Goal: Task Accomplishment & Management: Use online tool/utility

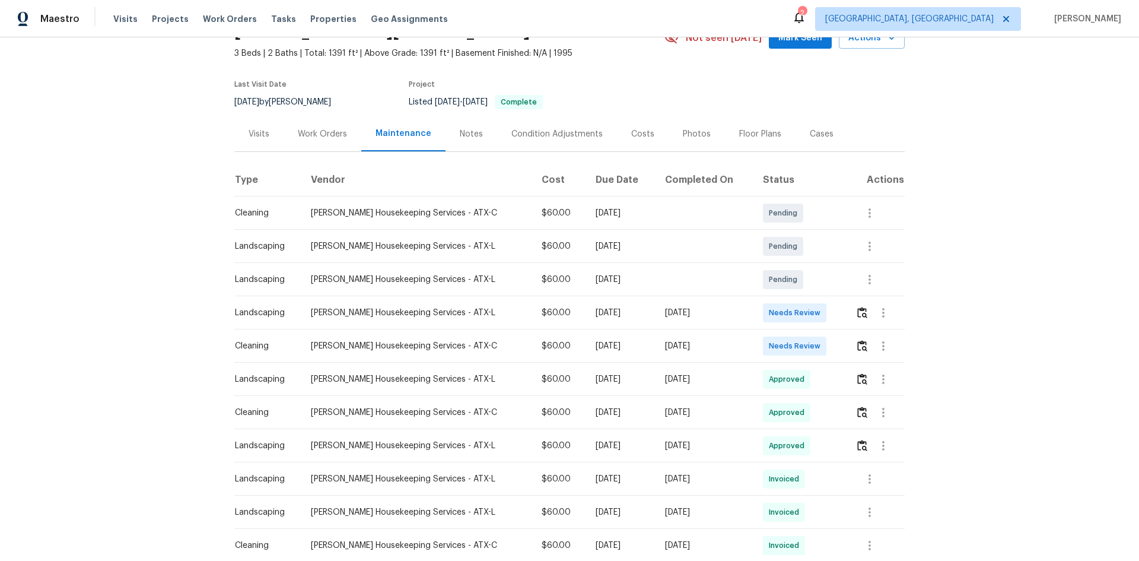
scroll to position [59, 0]
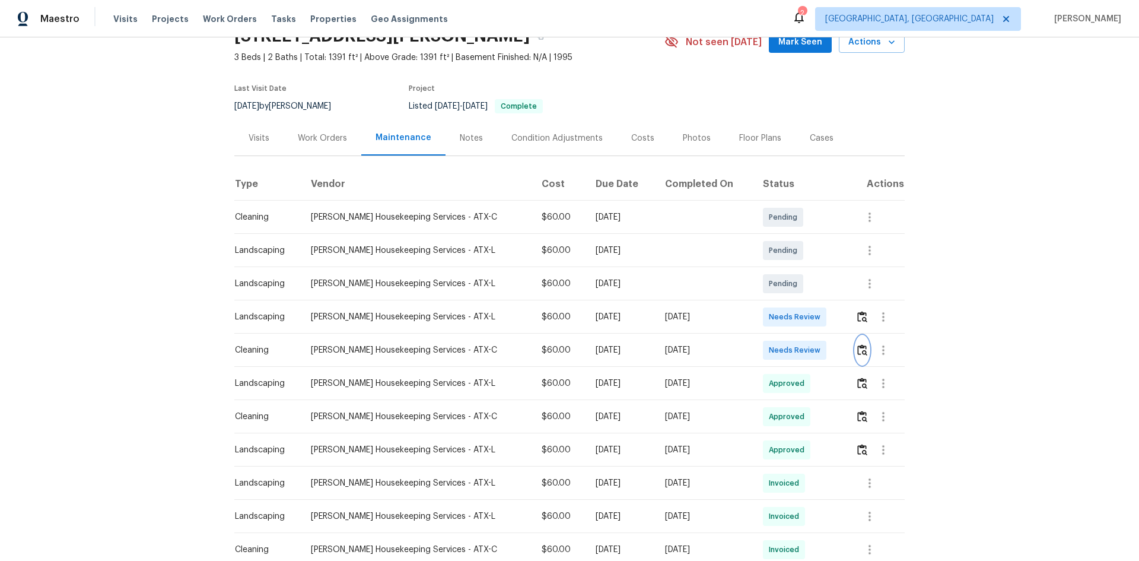
click at [858, 349] on img "button" at bounding box center [862, 349] width 10 height 11
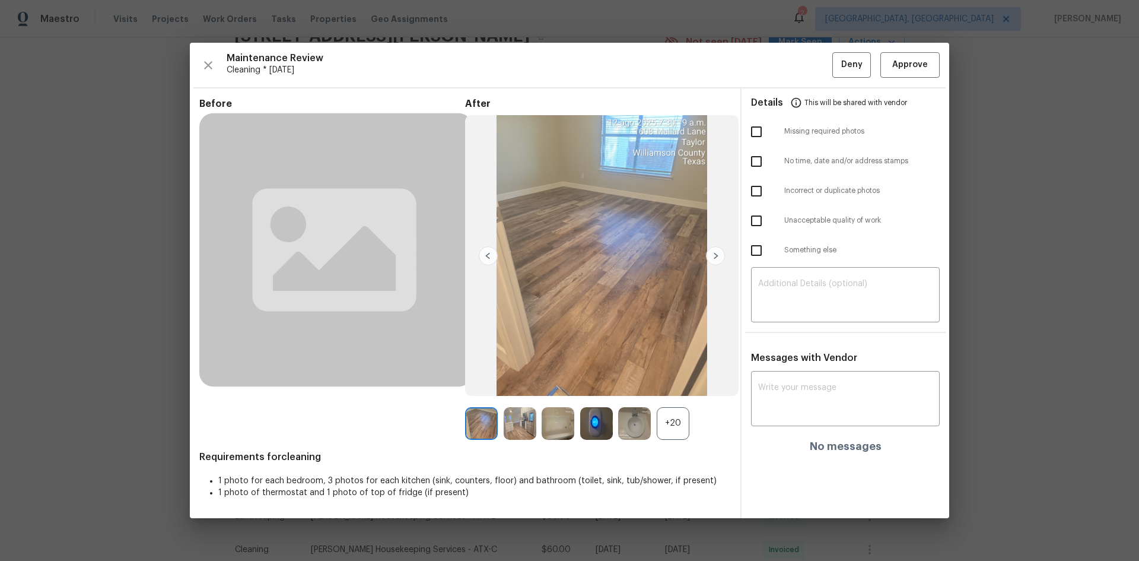
click at [594, 423] on img at bounding box center [596, 423] width 33 height 33
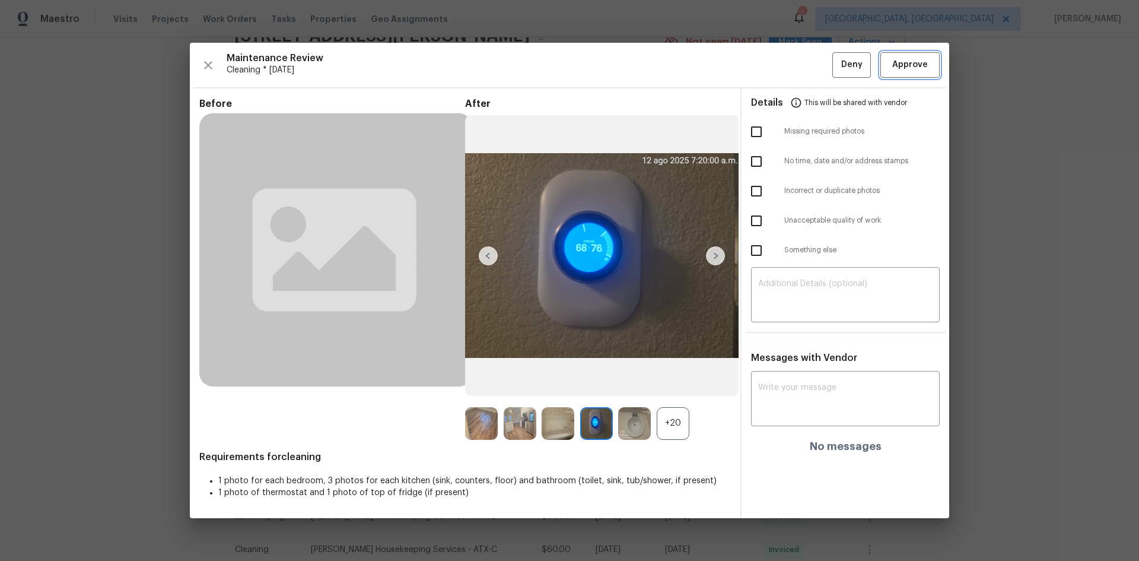
click at [915, 59] on span "Approve" at bounding box center [910, 65] width 36 height 15
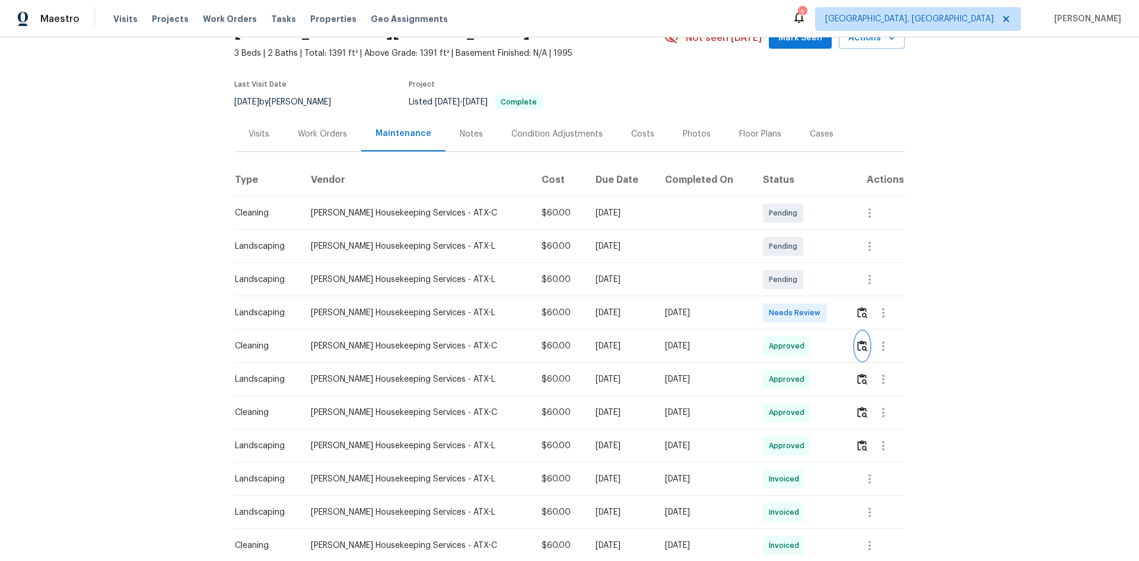
scroll to position [0, 0]
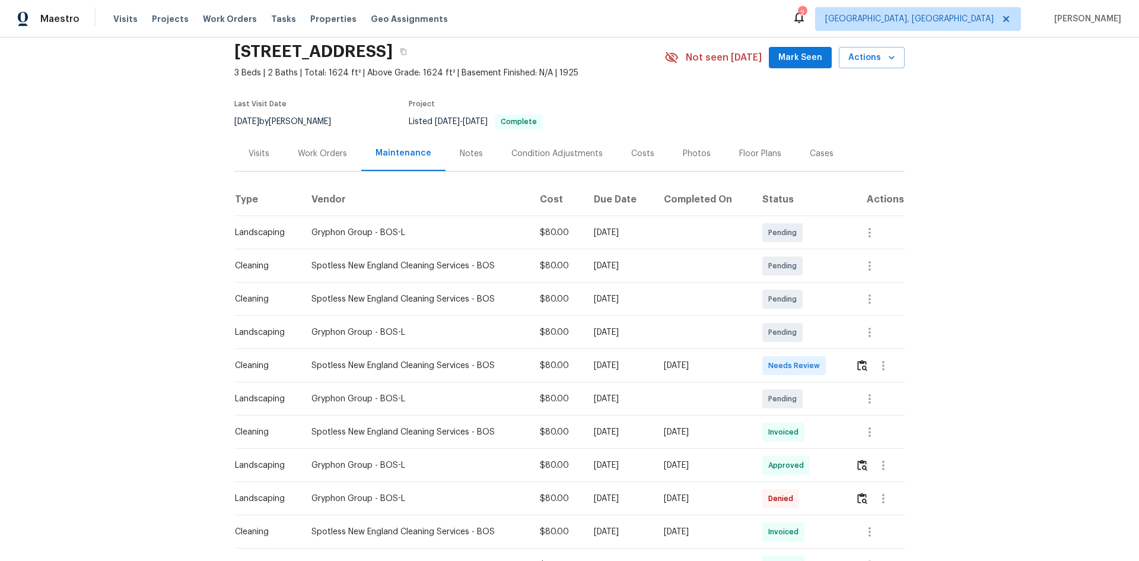
scroll to position [40, 0]
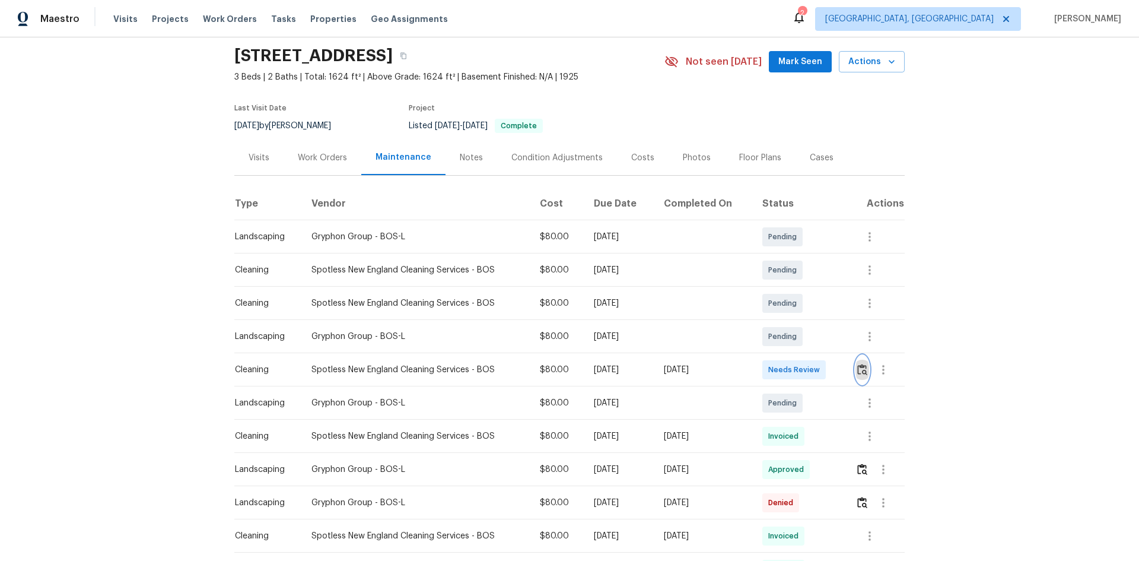
click at [857, 365] on img "button" at bounding box center [862, 369] width 10 height 11
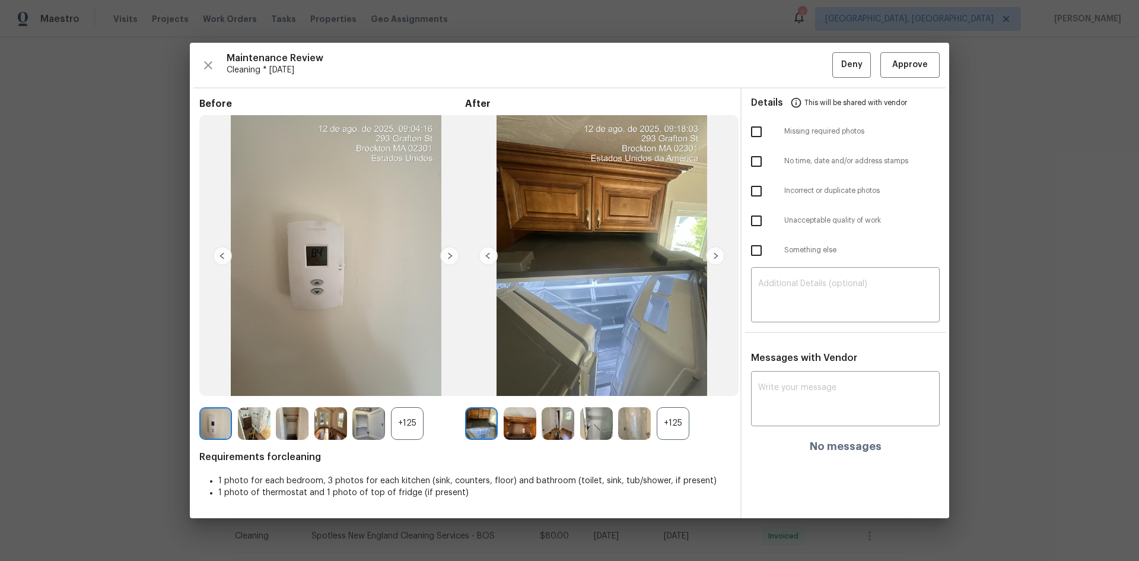
click at [679, 424] on div "+125" at bounding box center [673, 423] width 33 height 33
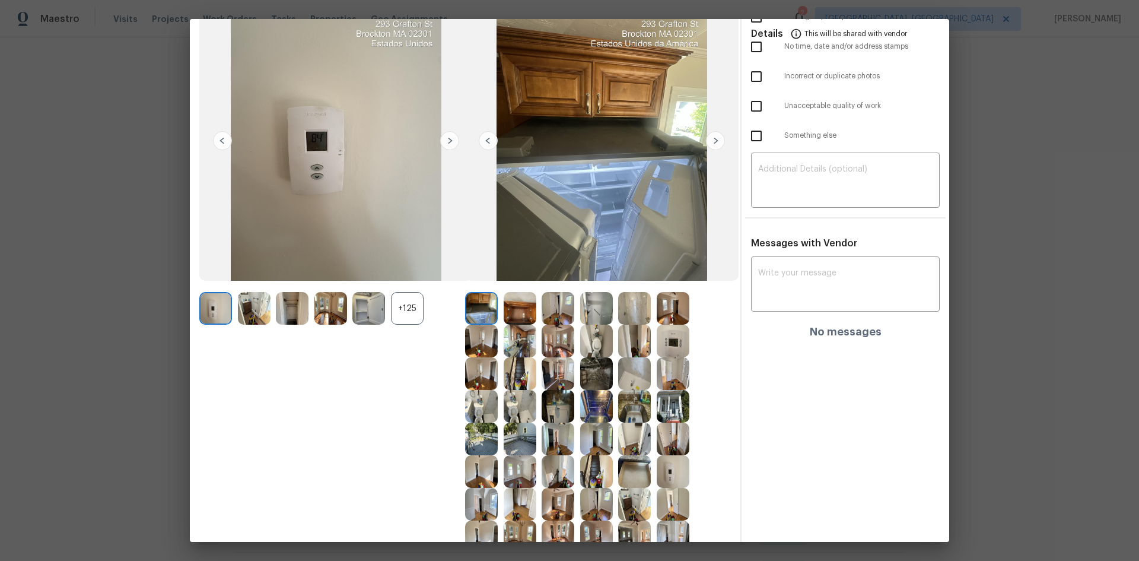
scroll to position [0, 0]
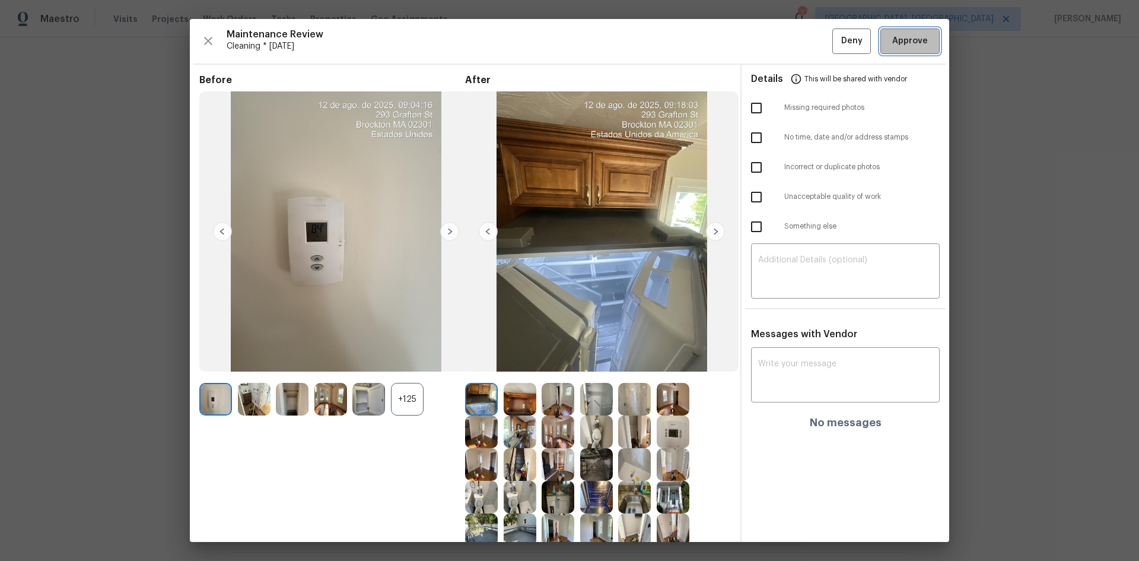
click at [882, 28] on button "Approve" at bounding box center [909, 41] width 59 height 26
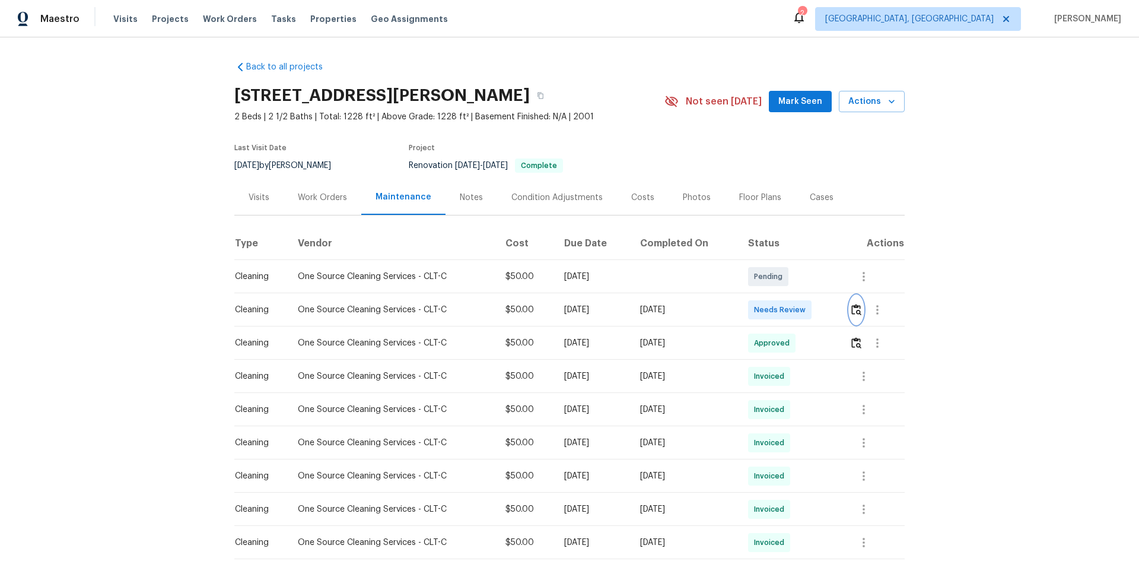
click at [810, 314] on img "button" at bounding box center [856, 309] width 10 height 11
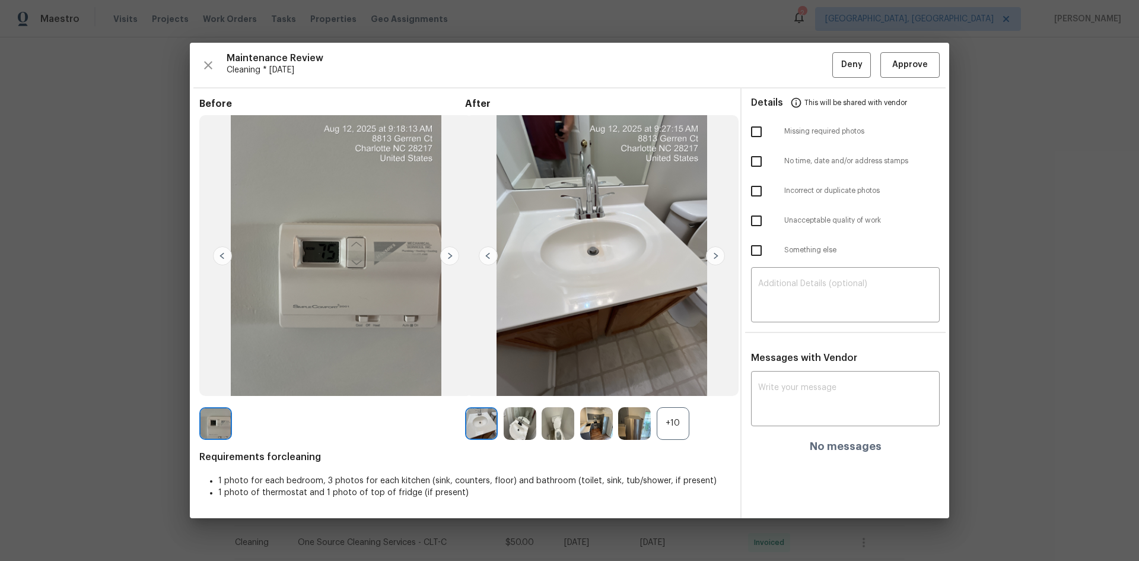
click at [670, 375] on div "+10" at bounding box center [673, 423] width 33 height 33
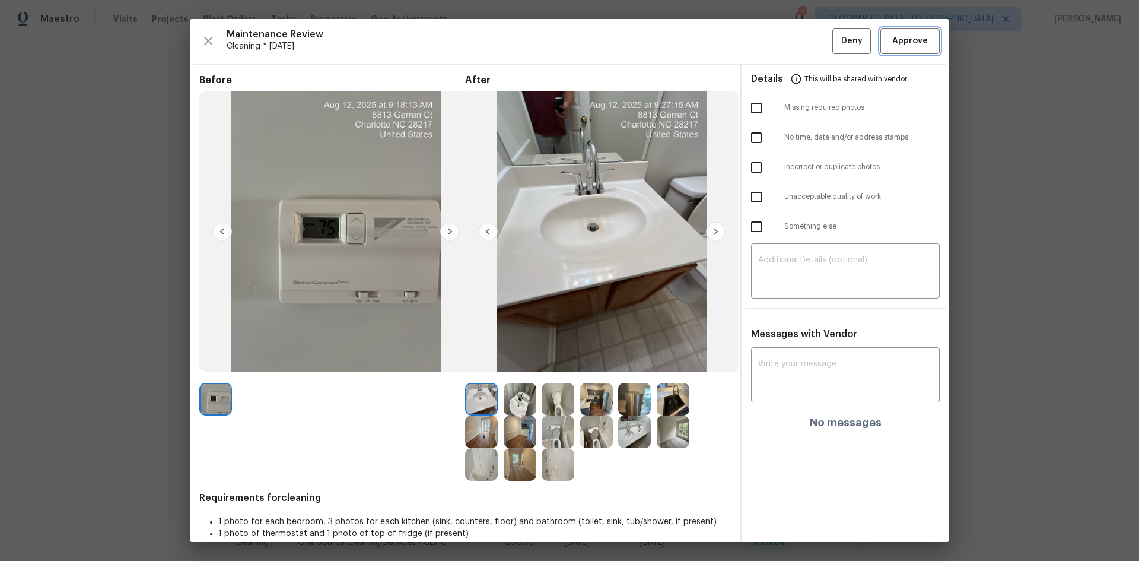
click at [810, 43] on span "Approve" at bounding box center [910, 41] width 36 height 15
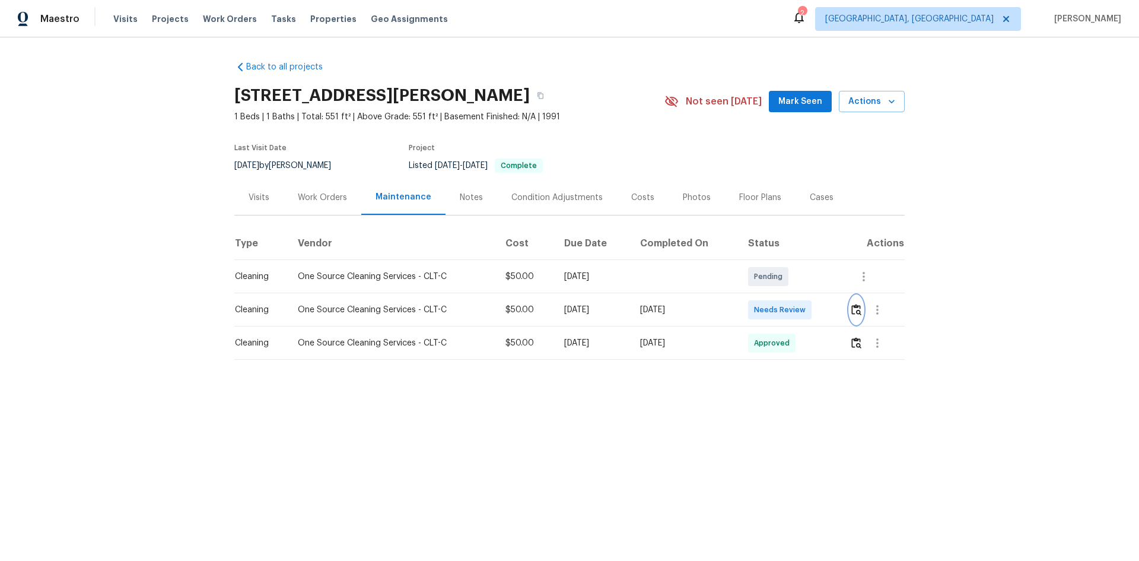
click at [851, 309] on img "button" at bounding box center [856, 309] width 10 height 11
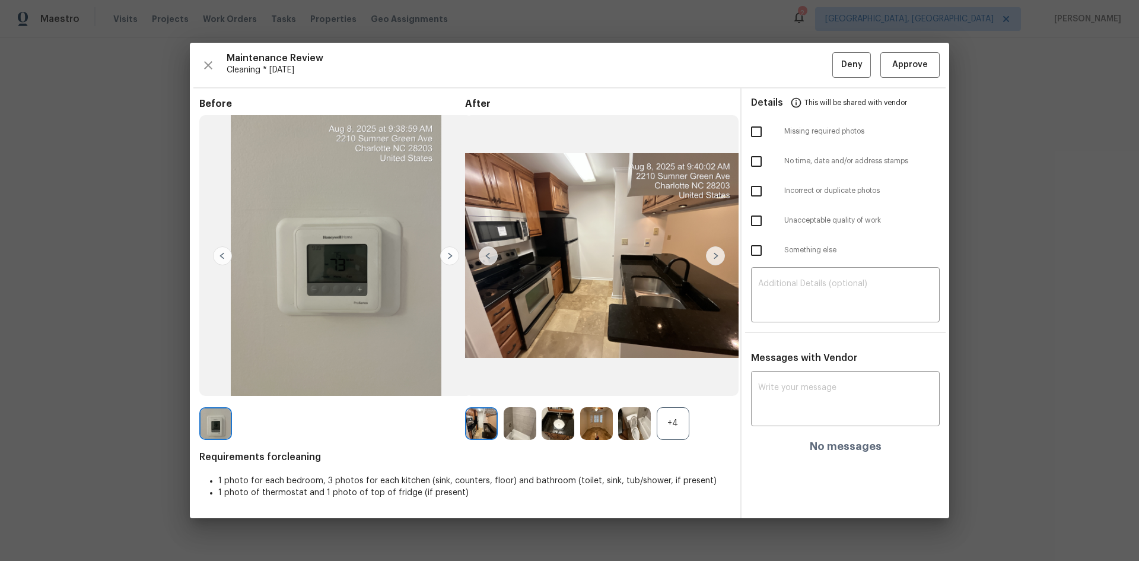
click at [666, 425] on div "+4" at bounding box center [673, 423] width 33 height 33
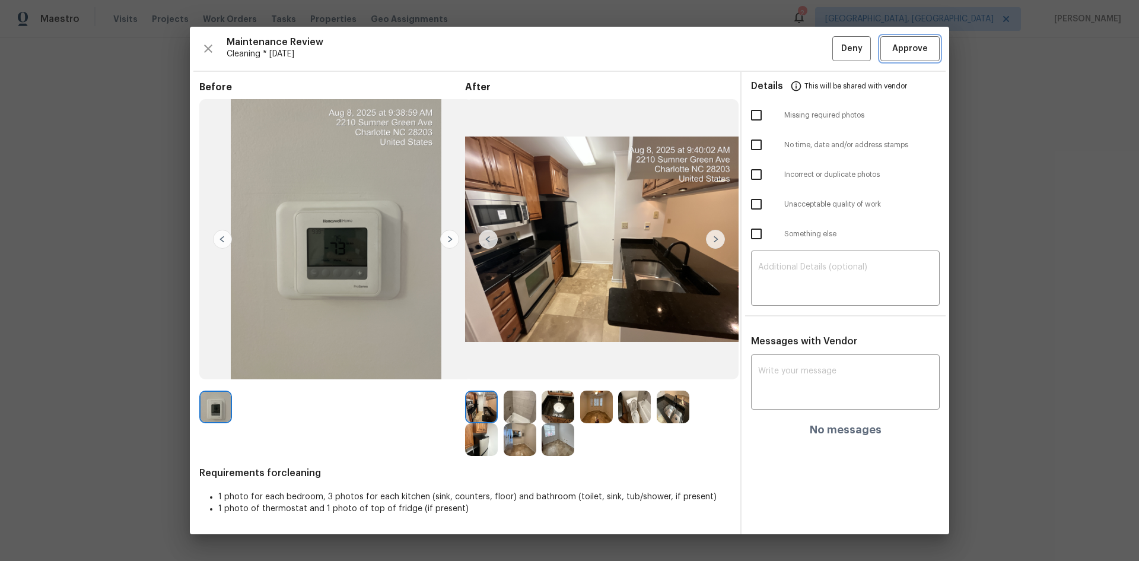
click at [906, 44] on span "Approve" at bounding box center [910, 49] width 36 height 15
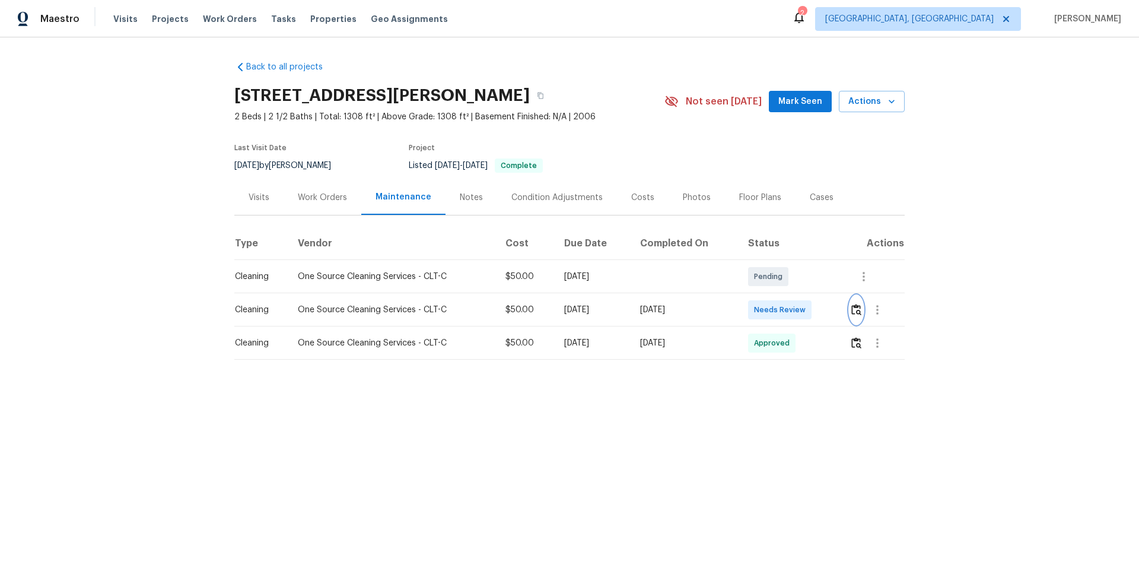
click at [810, 315] on img "button" at bounding box center [856, 309] width 10 height 11
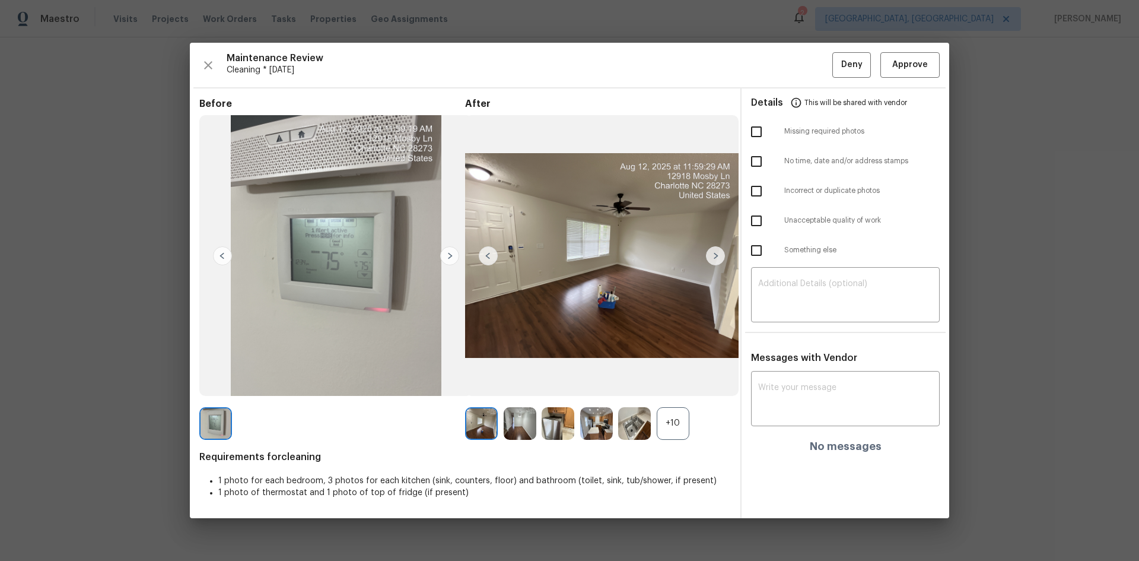
click at [672, 375] on div "+10" at bounding box center [673, 423] width 33 height 33
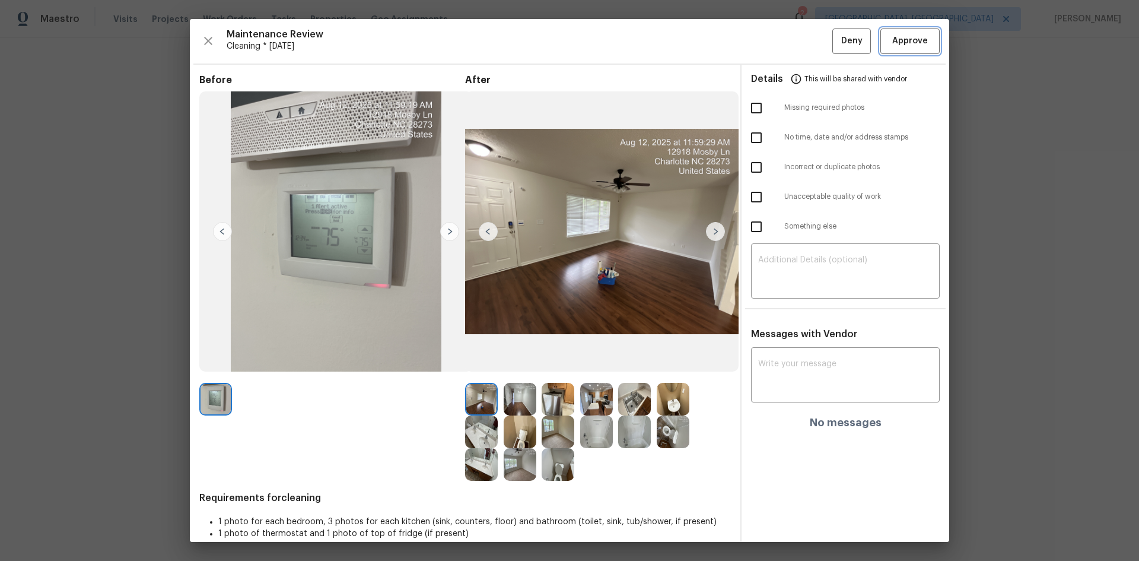
click at [810, 44] on span "Approve" at bounding box center [910, 41] width 36 height 15
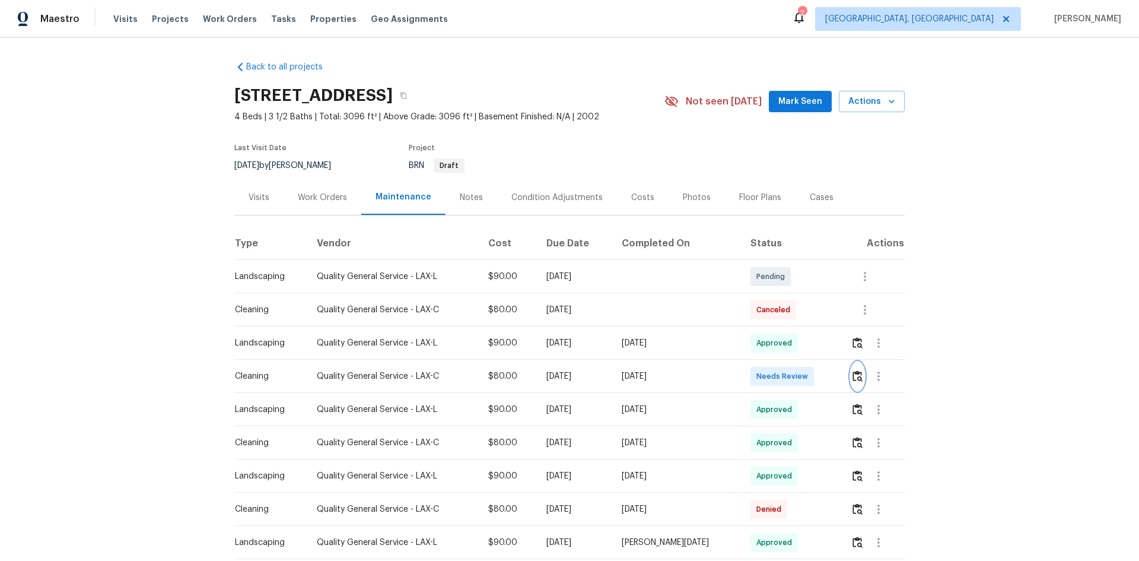
click at [856, 382] on img "button" at bounding box center [858, 375] width 10 height 11
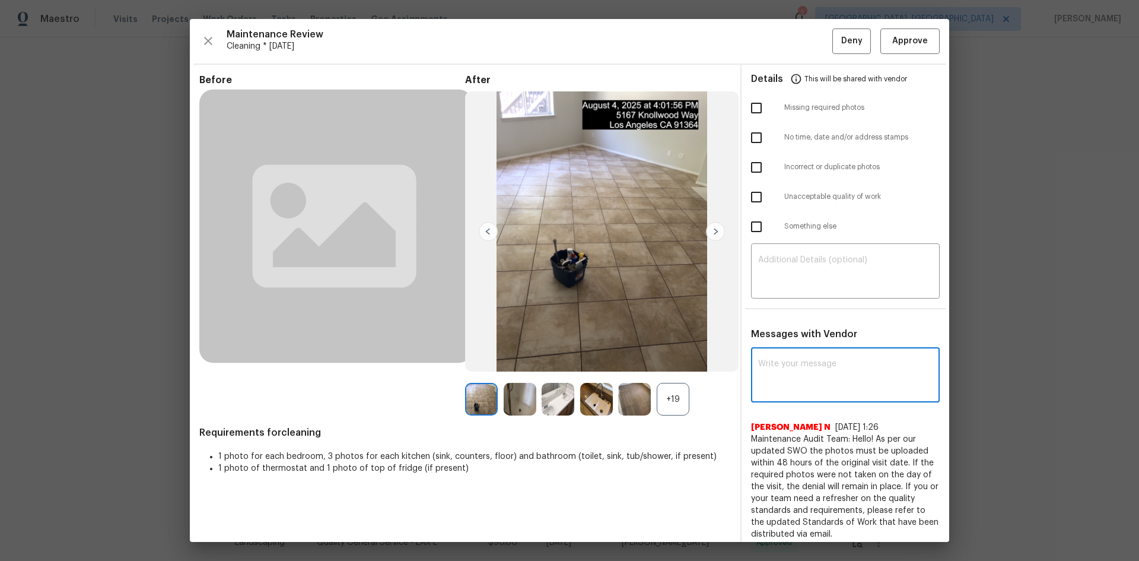
click at [764, 376] on textarea at bounding box center [845, 376] width 174 height 33
click at [658, 399] on div "+19" at bounding box center [673, 399] width 33 height 33
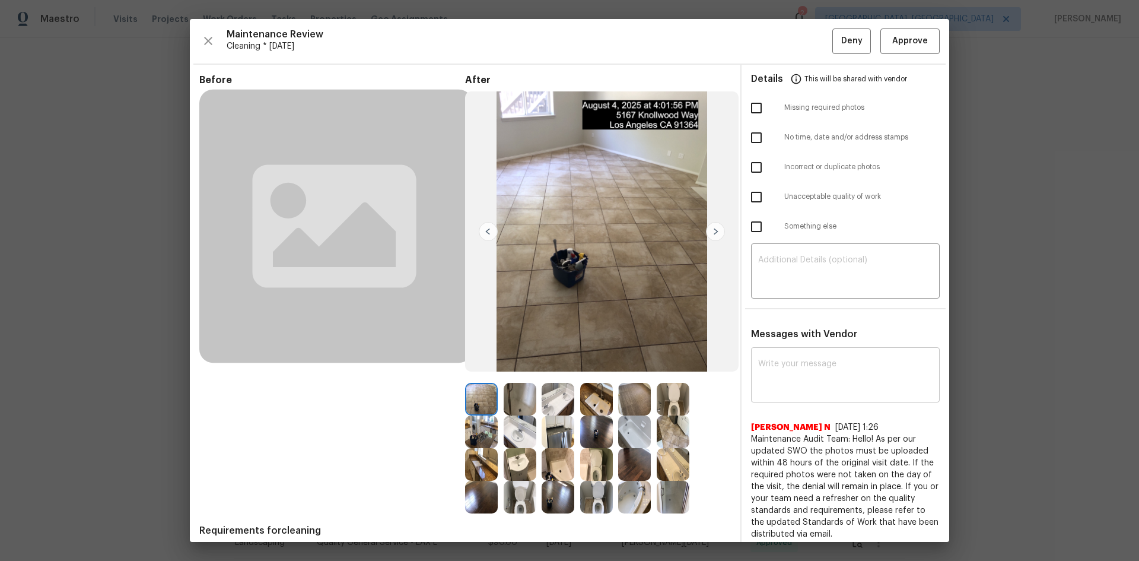
click at [762, 380] on textarea at bounding box center [845, 376] width 174 height 33
paste textarea "Maintenance Audit Team: Hello! Unfortunately, this cleaning visit completed on …"
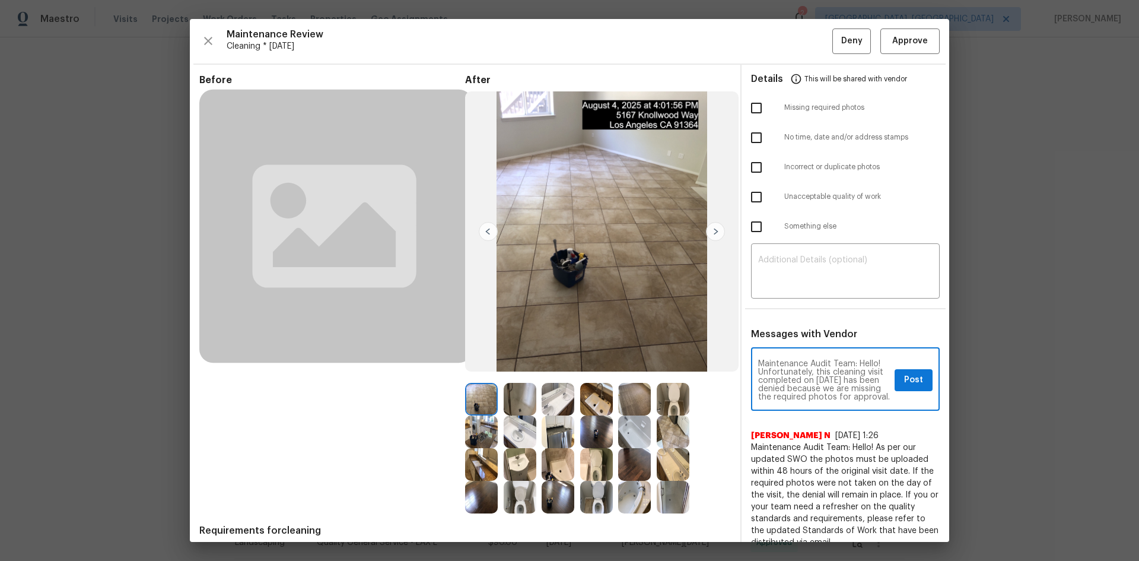
type textarea "Maintenance Audit Team: Hello! Unfortunately, this cleaning visit completed on …"
click at [600, 491] on img at bounding box center [596, 497] width 33 height 33
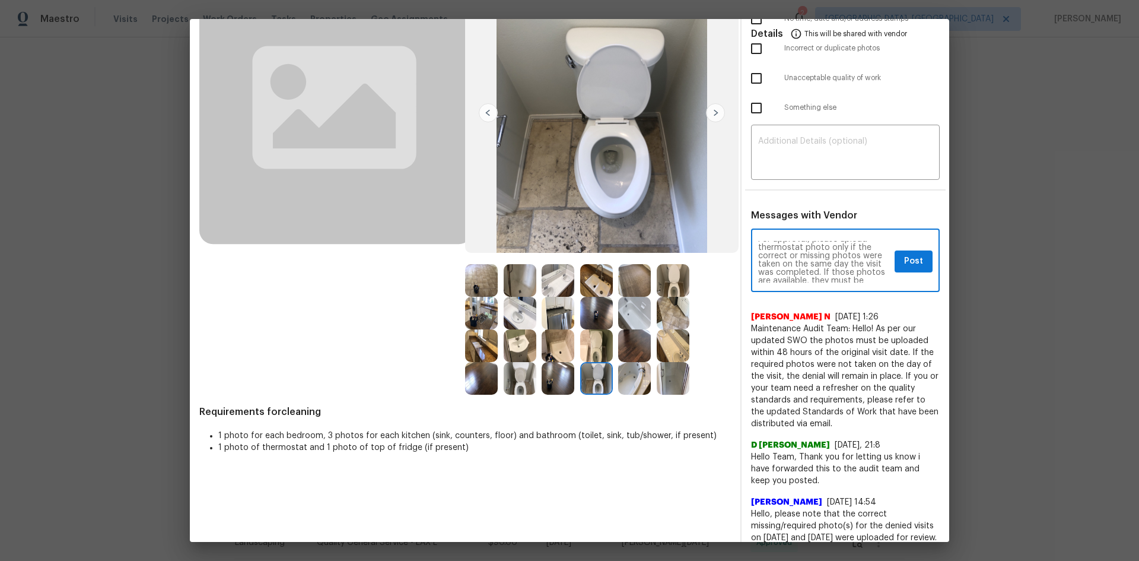
scroll to position [59, 0]
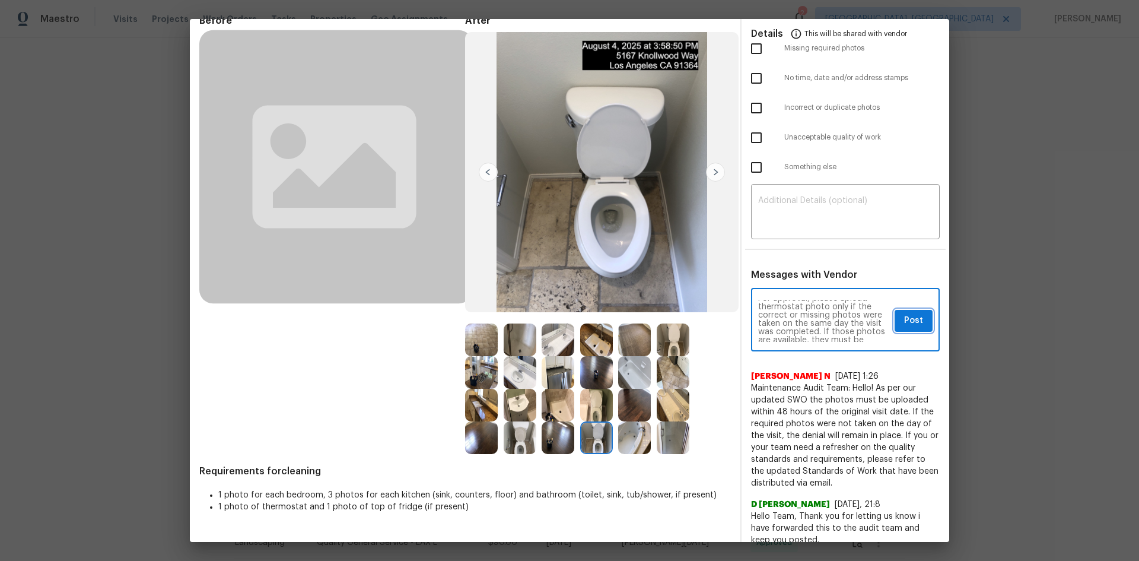
click at [904, 327] on span "Post" at bounding box center [913, 320] width 19 height 15
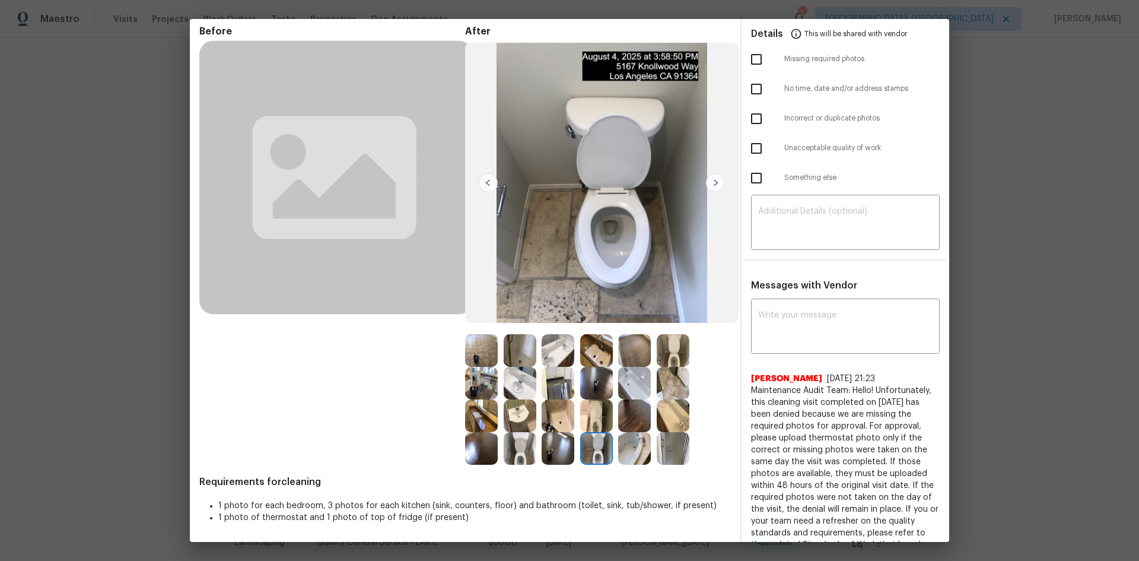
scroll to position [0, 0]
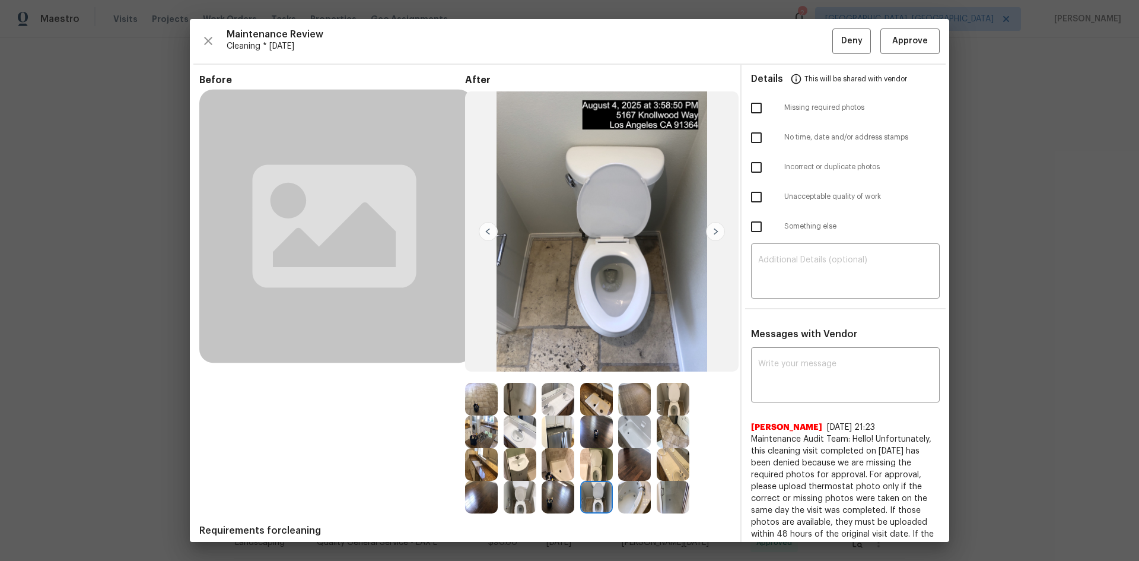
click at [749, 107] on input "checkbox" at bounding box center [756, 108] width 25 height 25
checkbox input "true"
click at [841, 44] on span "Deny" at bounding box center [851, 41] width 21 height 15
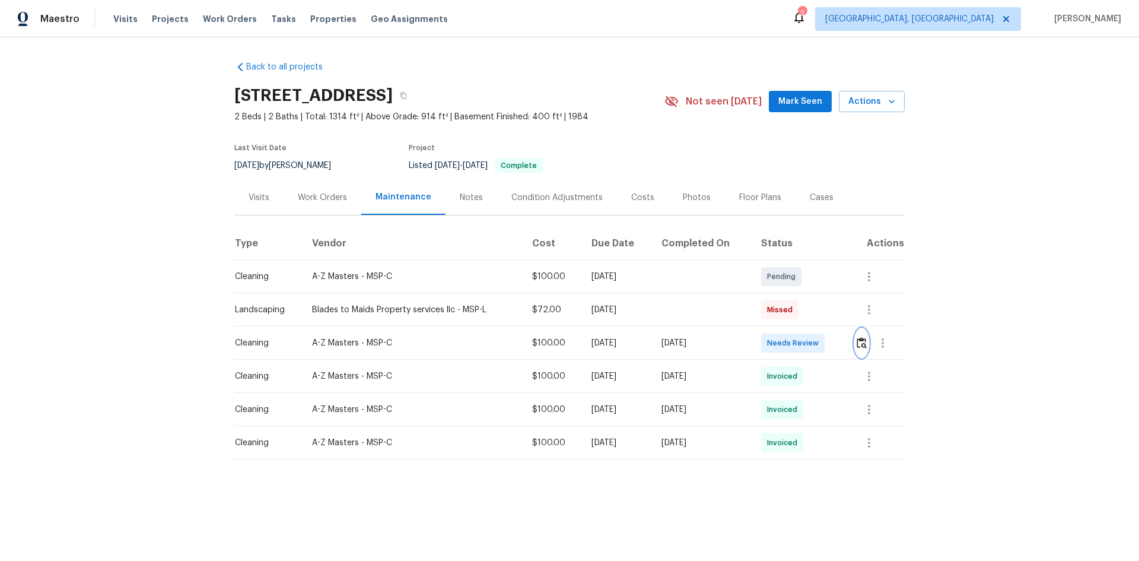
click at [862, 341] on img "button" at bounding box center [862, 342] width 10 height 11
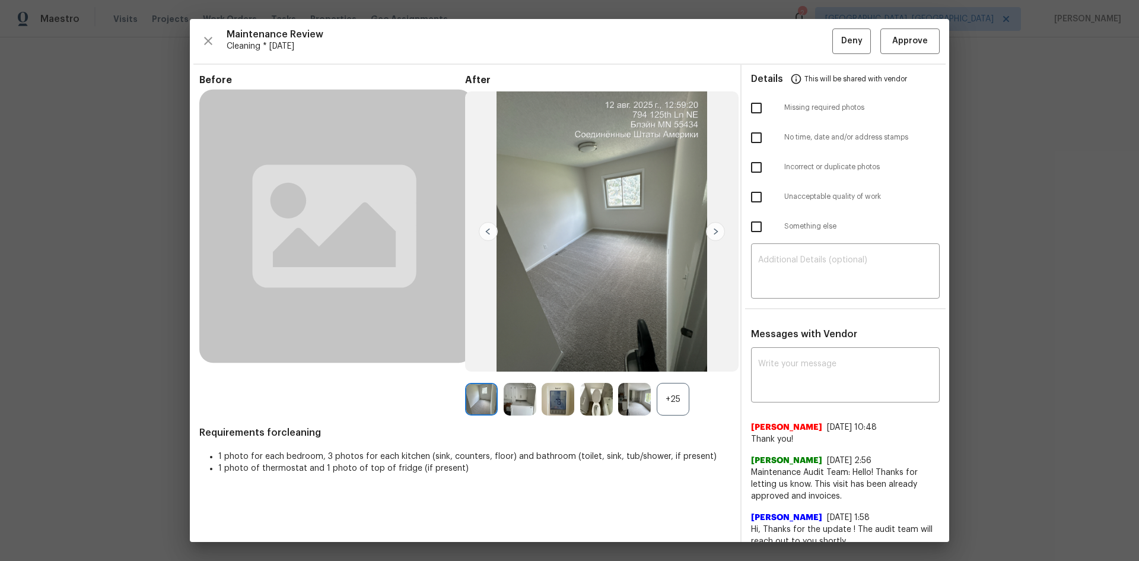
click at [671, 405] on div "+25" at bounding box center [673, 399] width 33 height 33
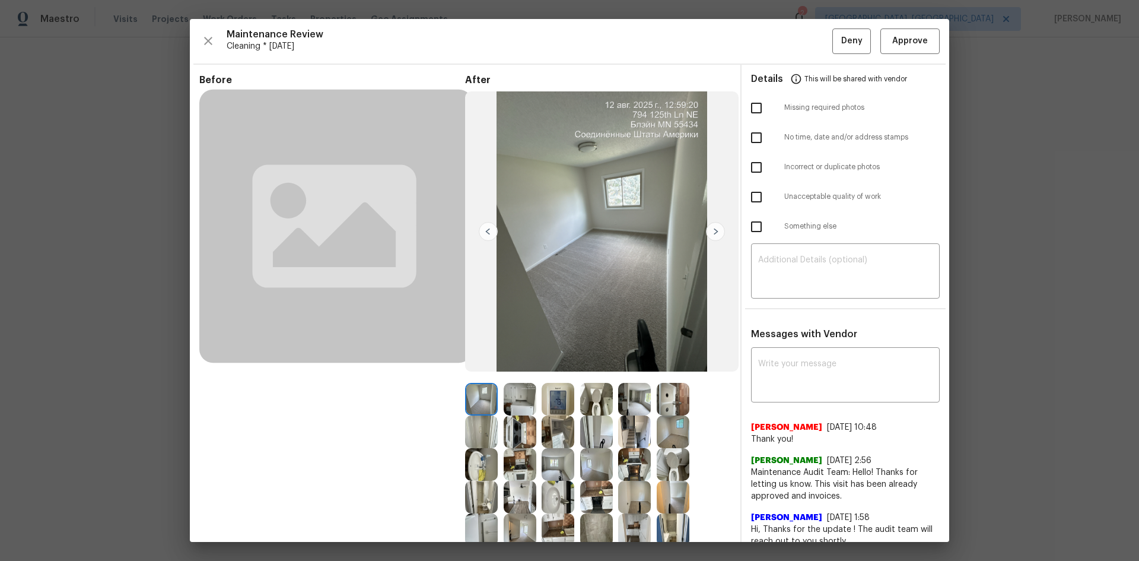
click at [556, 396] on img at bounding box center [558, 399] width 33 height 33
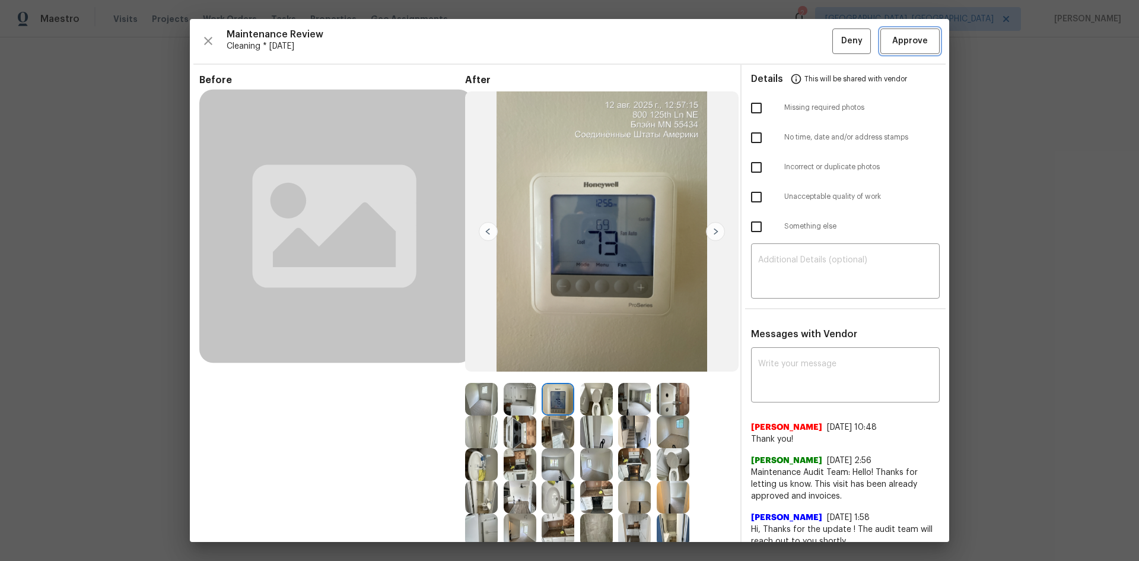
click at [906, 42] on span "Approve" at bounding box center [910, 41] width 36 height 15
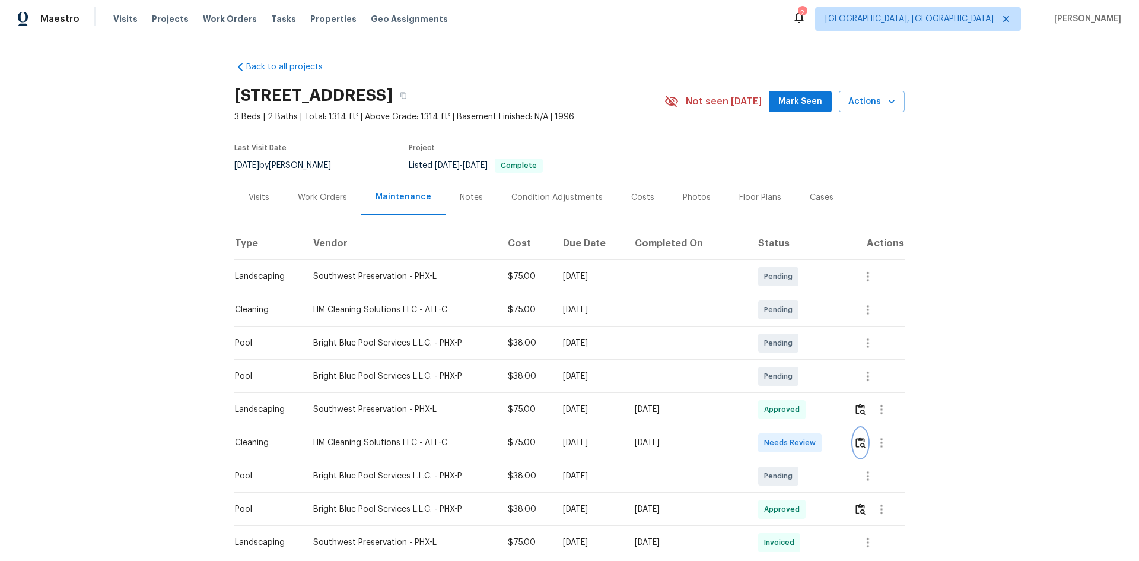
click at [863, 441] on button "button" at bounding box center [861, 442] width 14 height 28
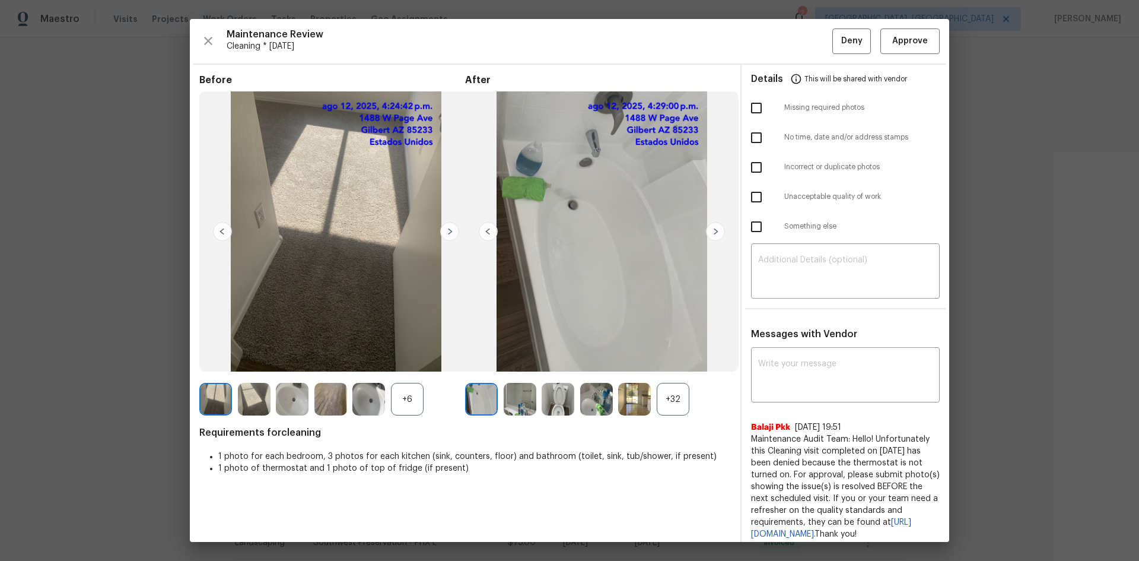
click at [405, 398] on div "+6" at bounding box center [407, 399] width 33 height 33
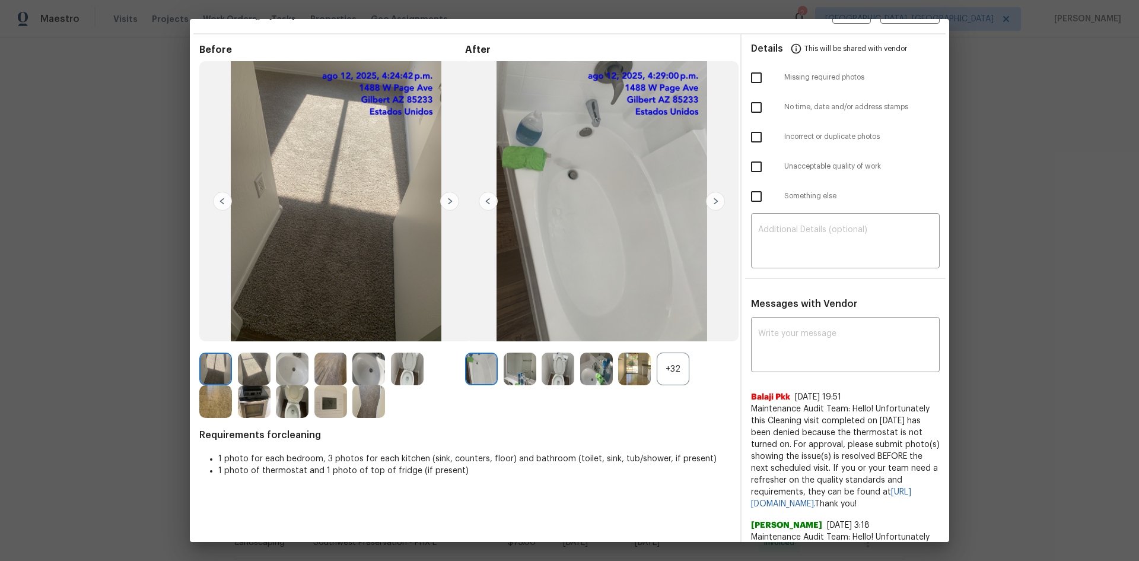
scroll to position [59, 0]
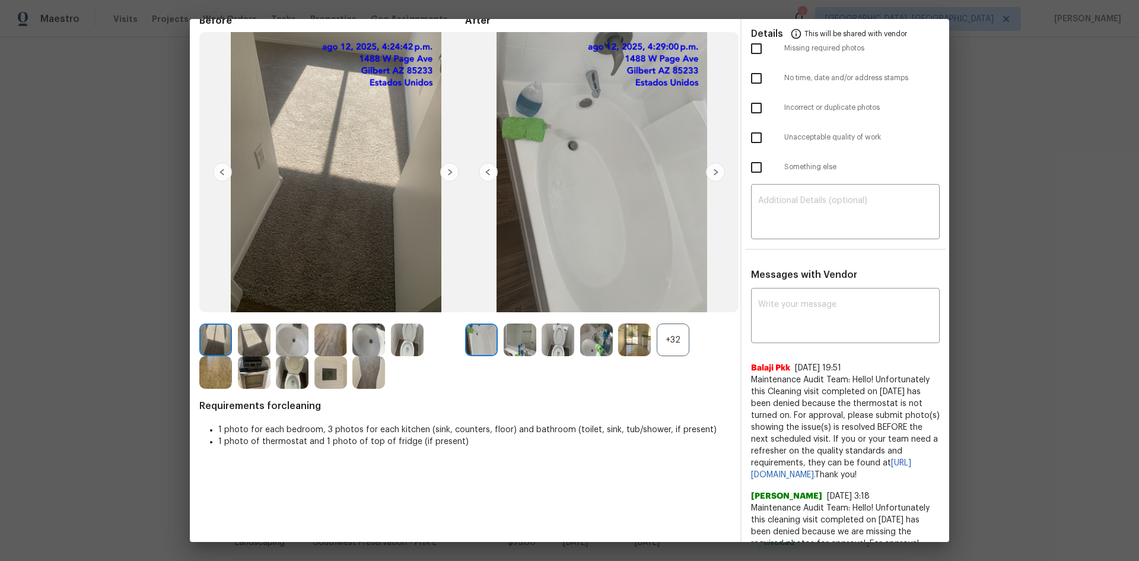
click at [318, 378] on img at bounding box center [330, 372] width 33 height 33
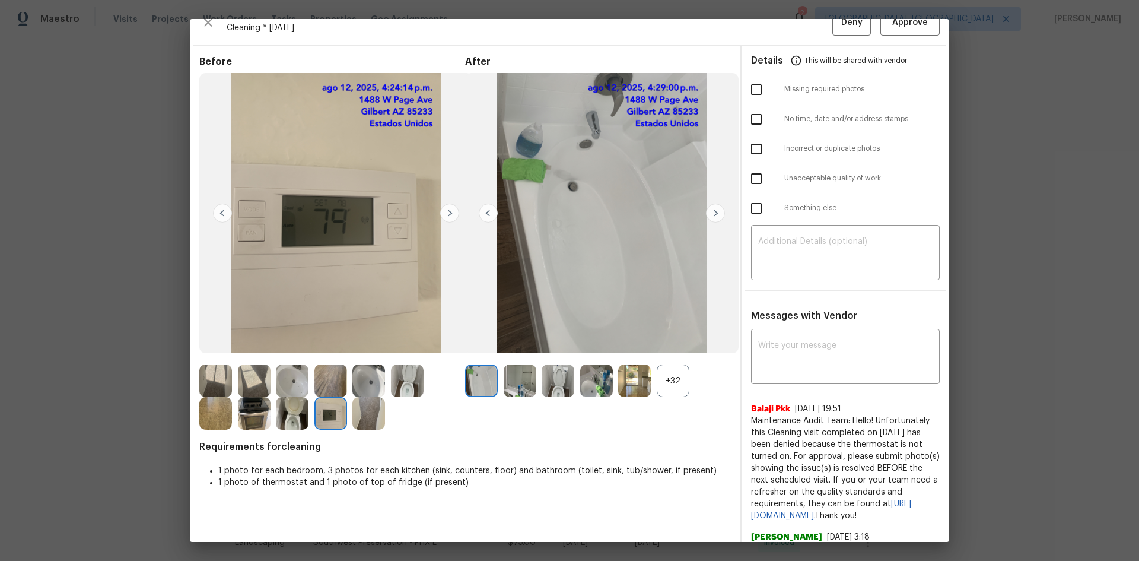
scroll to position [0, 0]
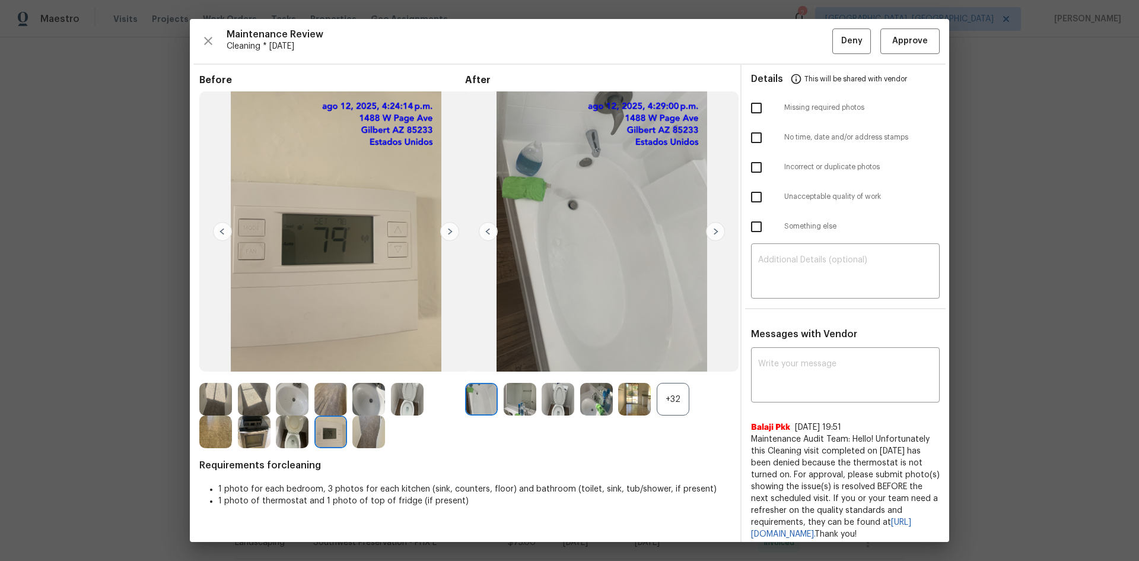
click at [668, 400] on div "+32" at bounding box center [673, 399] width 33 height 33
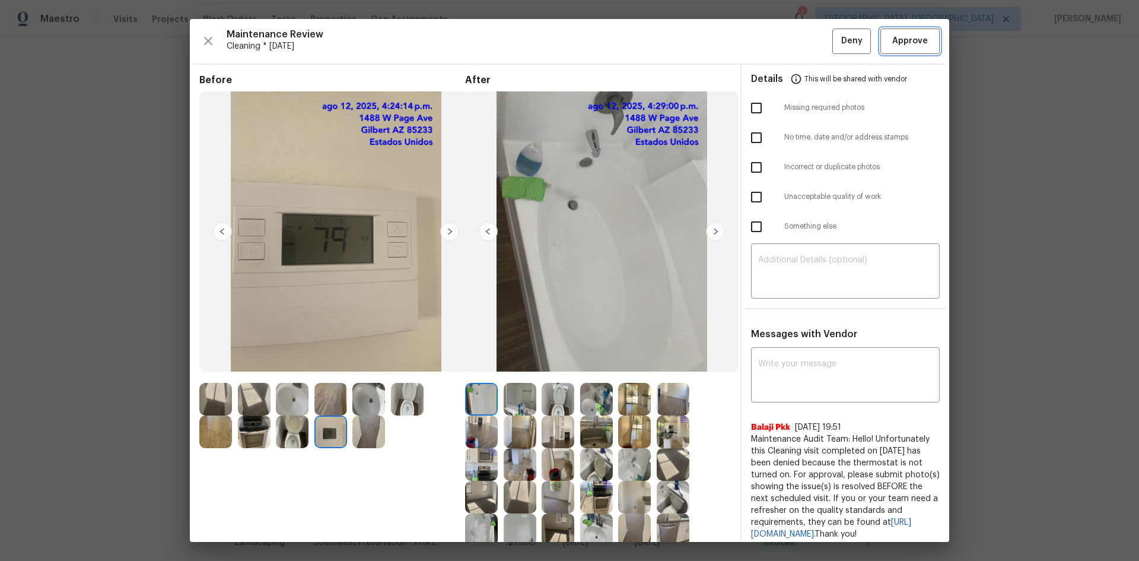
click at [895, 47] on span "Approve" at bounding box center [910, 41] width 36 height 15
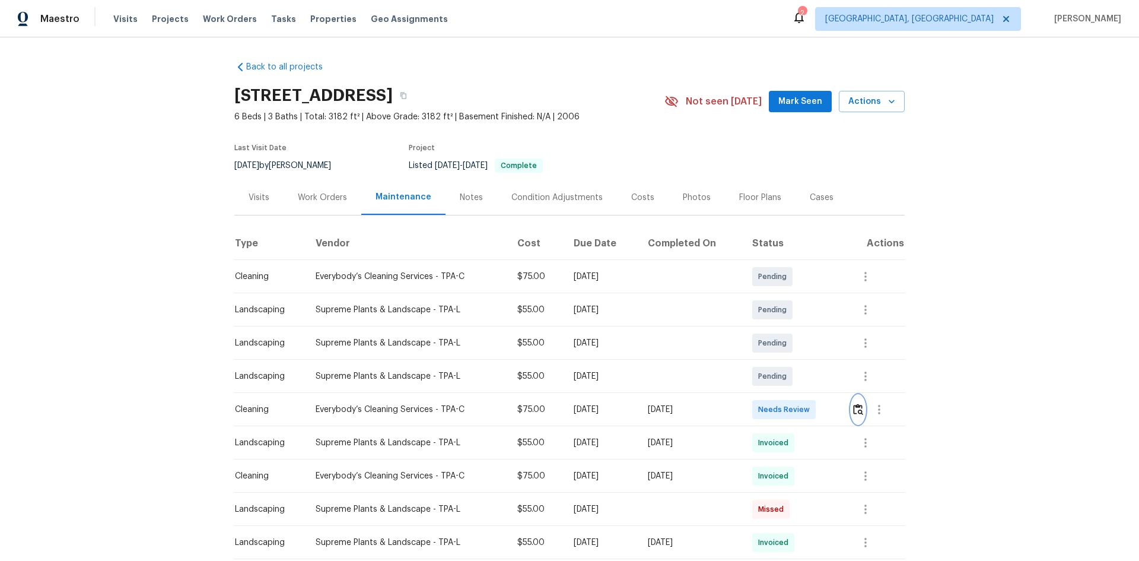
click at [856, 413] on img "button" at bounding box center [858, 408] width 10 height 11
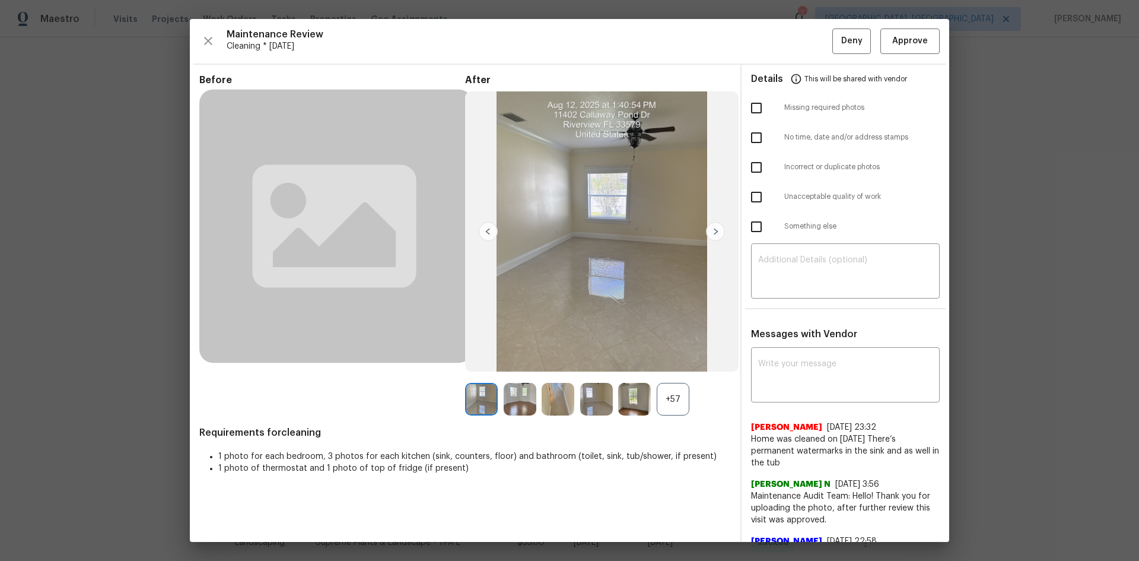
click at [675, 398] on div "+57" at bounding box center [673, 399] width 33 height 33
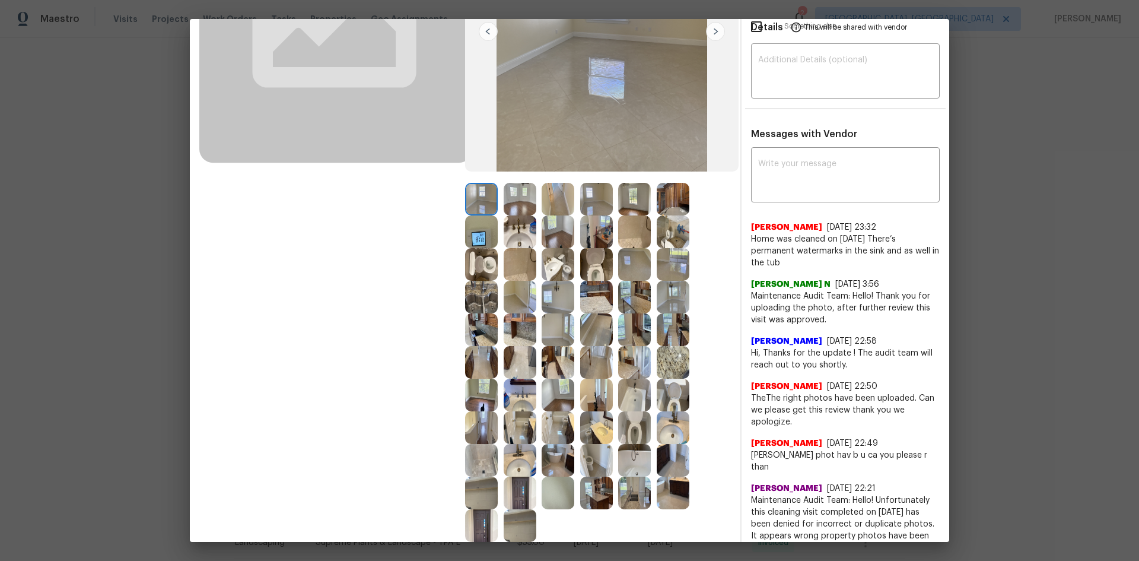
scroll to position [237, 0]
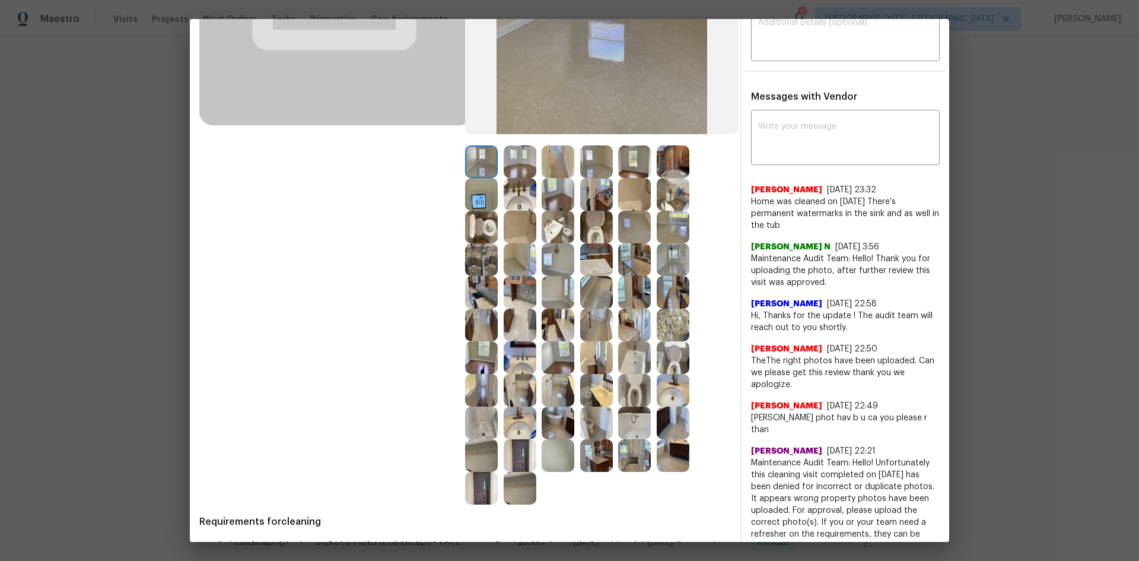
click at [477, 200] on img at bounding box center [481, 194] width 33 height 33
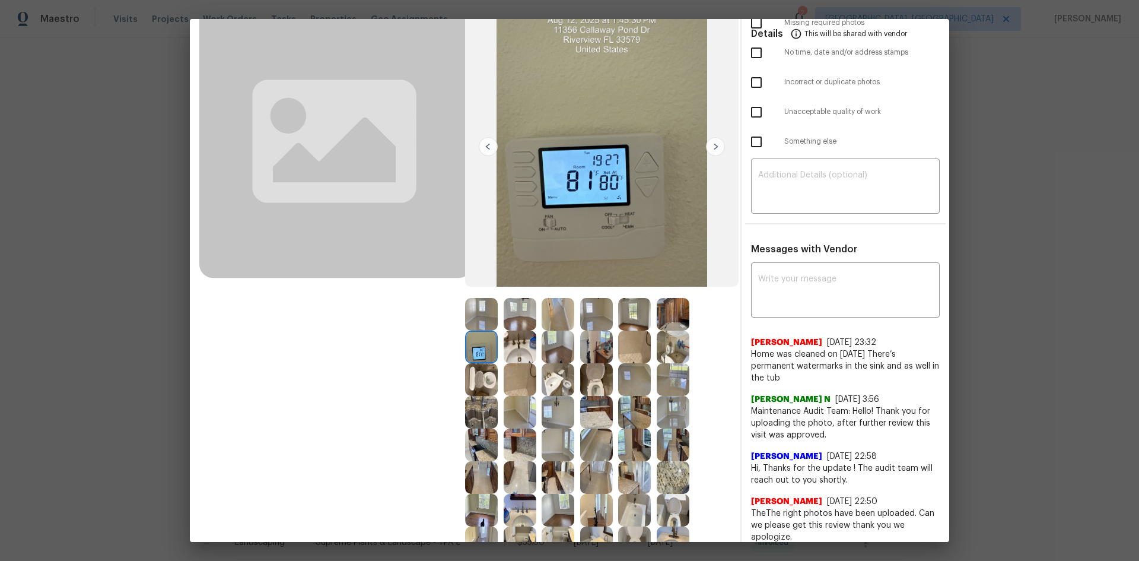
scroll to position [0, 0]
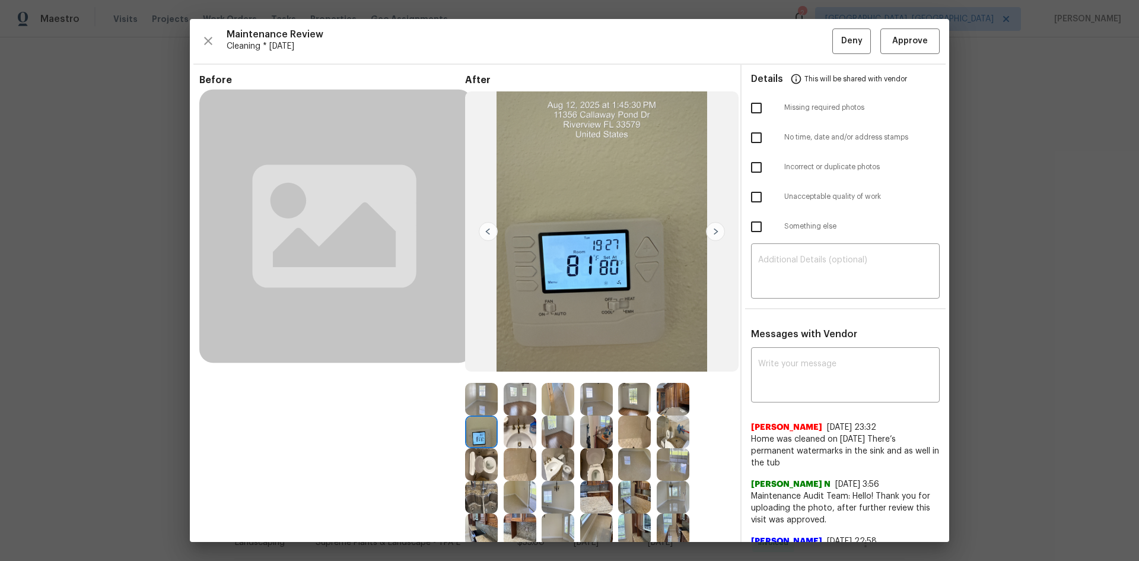
click at [479, 427] on img at bounding box center [481, 431] width 33 height 33
click at [475, 428] on img at bounding box center [481, 431] width 33 height 33
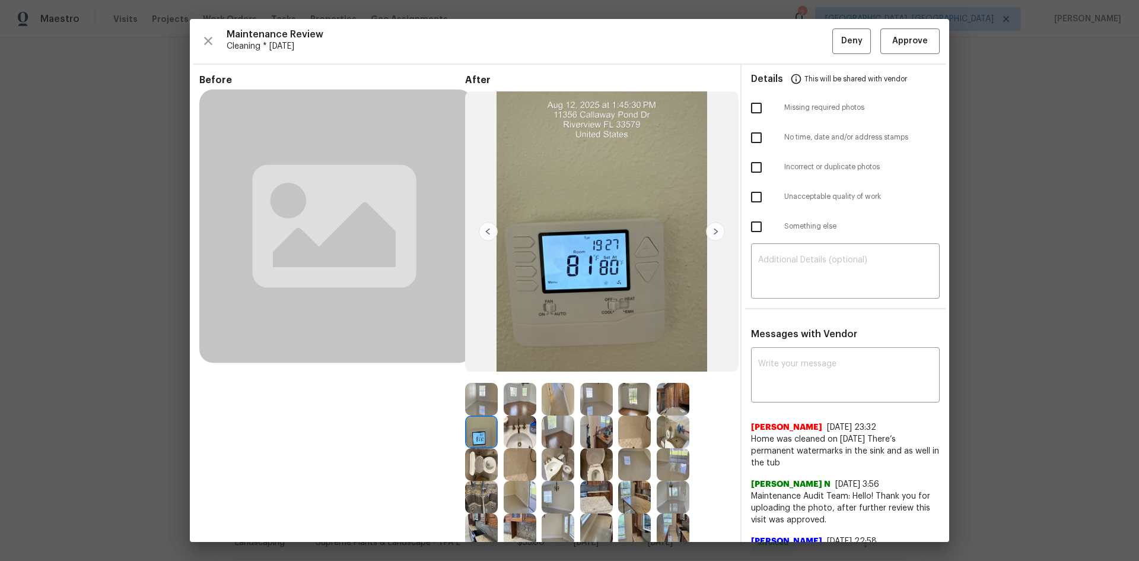
click at [475, 428] on img at bounding box center [481, 431] width 33 height 33
click at [475, 430] on img at bounding box center [481, 431] width 33 height 33
click at [475, 432] on img at bounding box center [481, 431] width 33 height 33
click at [475, 433] on img at bounding box center [481, 431] width 33 height 33
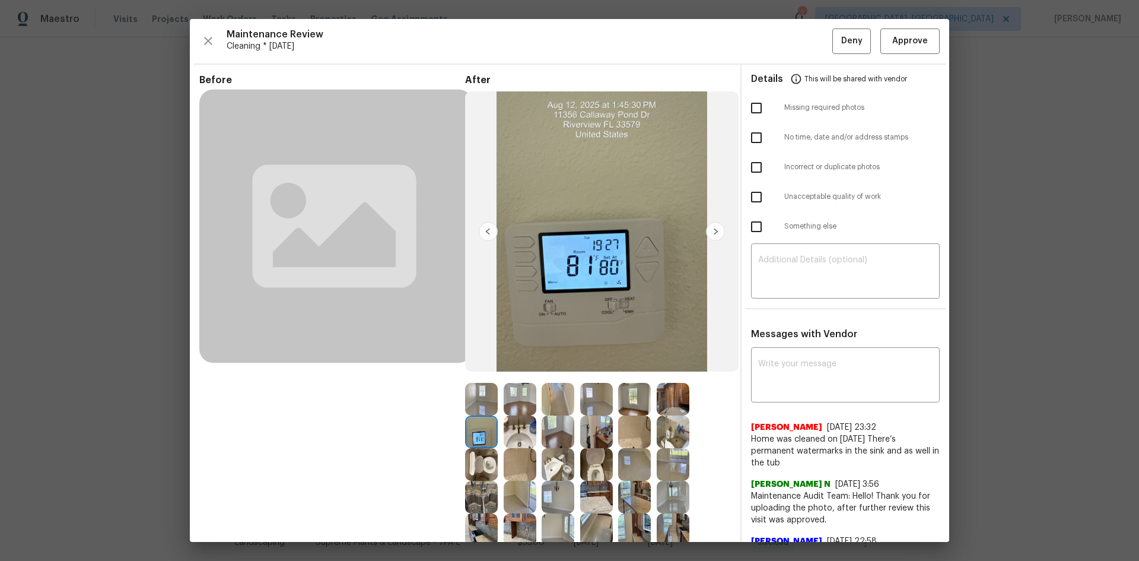
click at [478, 431] on img at bounding box center [481, 431] width 33 height 33
click at [479, 431] on img at bounding box center [481, 431] width 33 height 33
click at [482, 431] on img at bounding box center [481, 431] width 33 height 33
click at [484, 433] on img at bounding box center [481, 431] width 33 height 33
click at [897, 42] on span "Approve" at bounding box center [910, 41] width 36 height 15
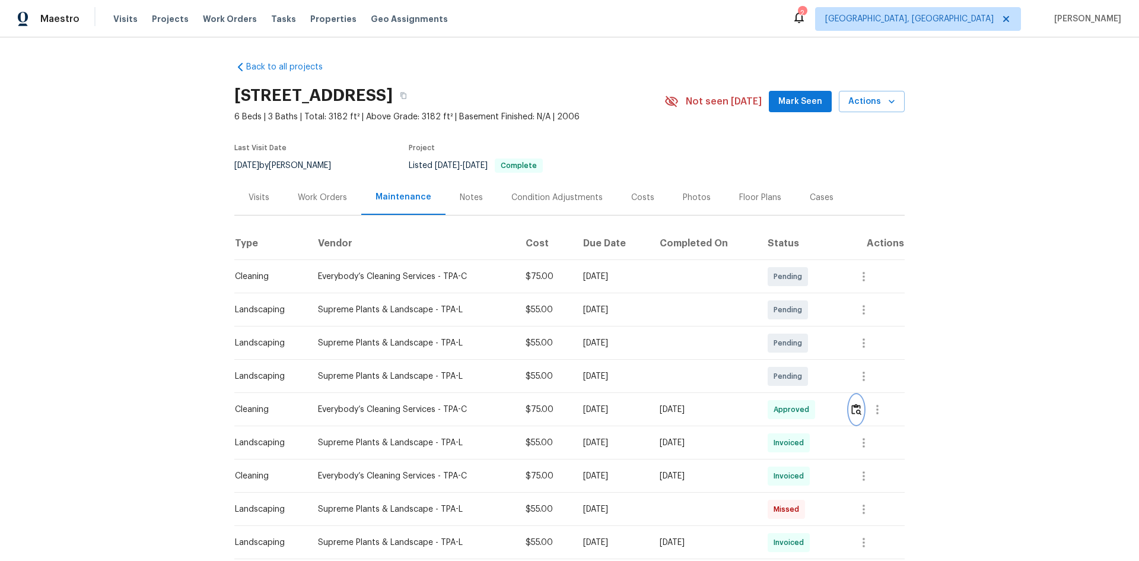
click at [854, 417] on button "button" at bounding box center [857, 409] width 14 height 28
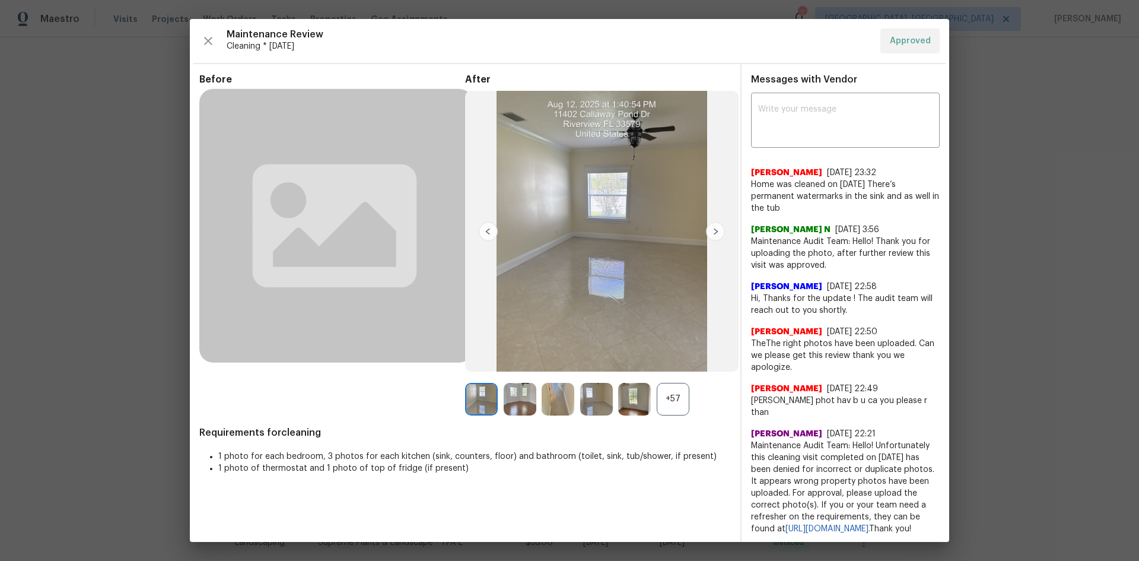
click at [669, 410] on div "+57" at bounding box center [673, 399] width 33 height 33
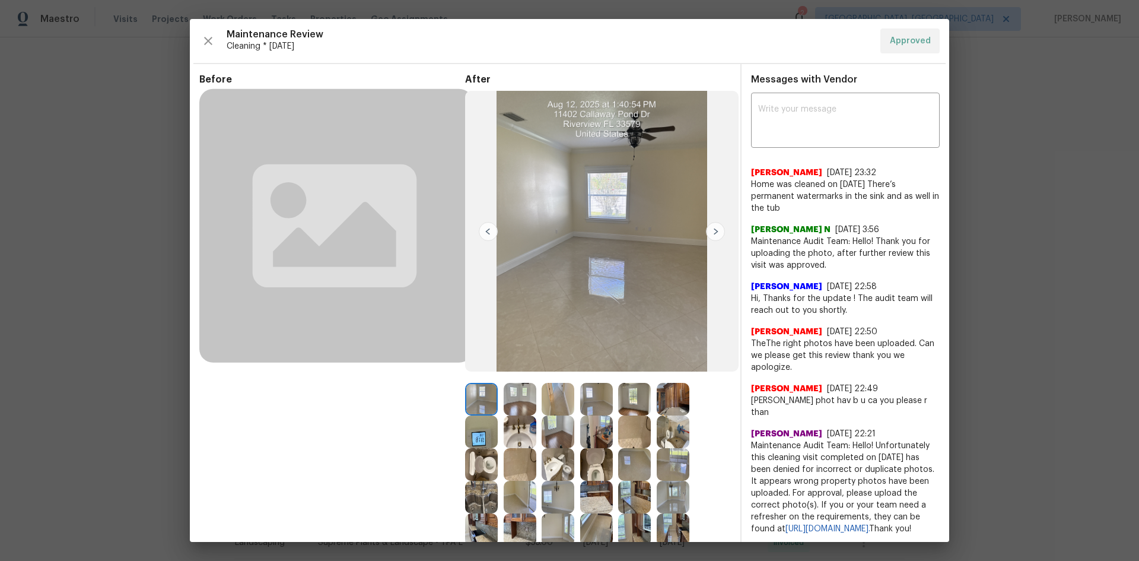
click at [481, 439] on img at bounding box center [481, 431] width 33 height 33
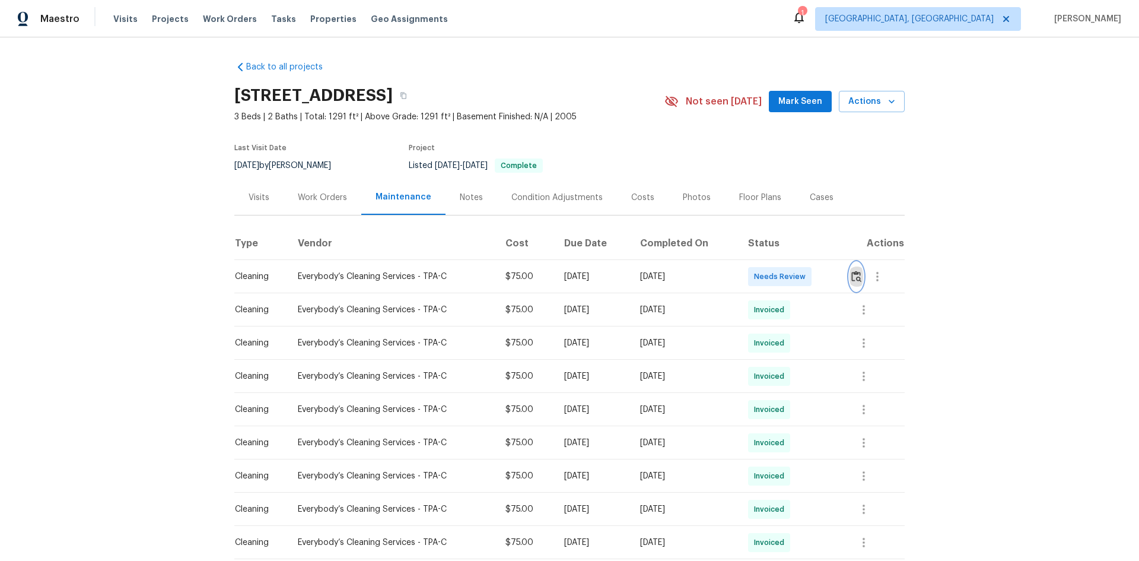
click at [851, 282] on img "button" at bounding box center [856, 276] width 10 height 11
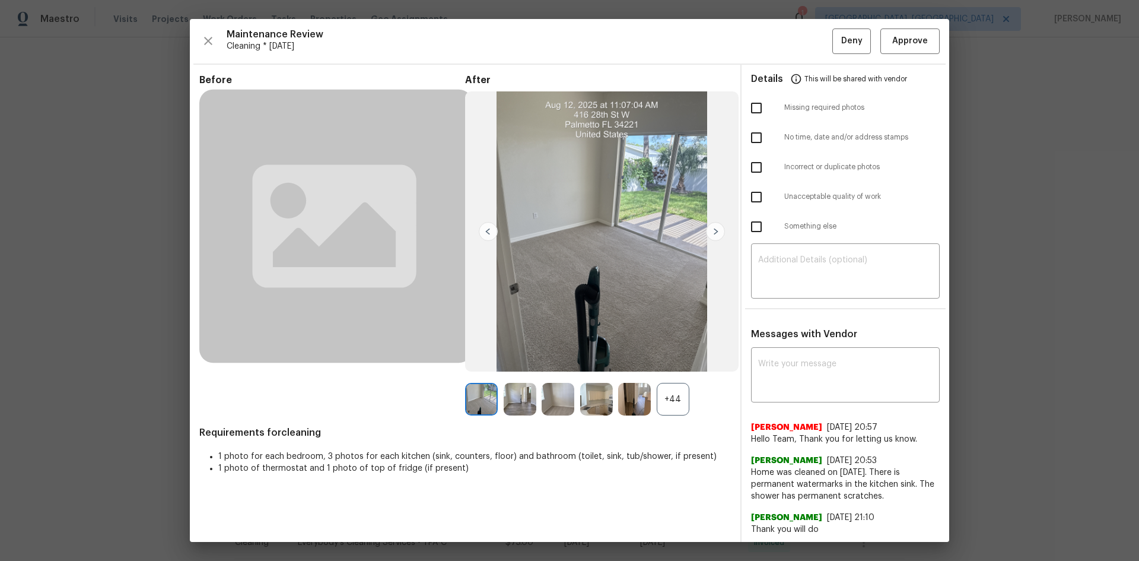
click at [674, 409] on div "+44" at bounding box center [673, 399] width 33 height 33
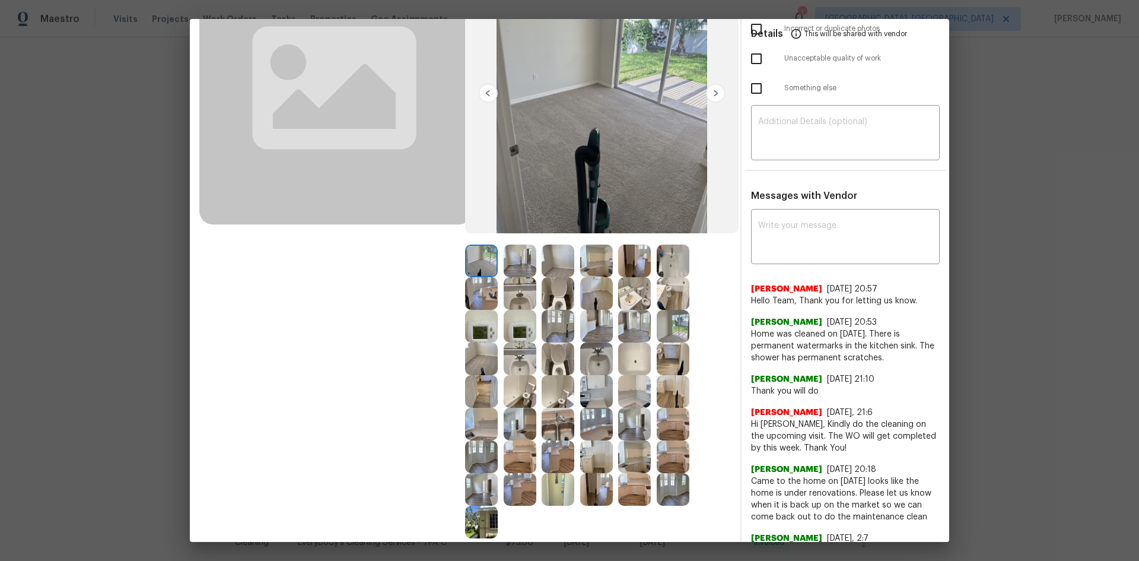
scroll to position [119, 0]
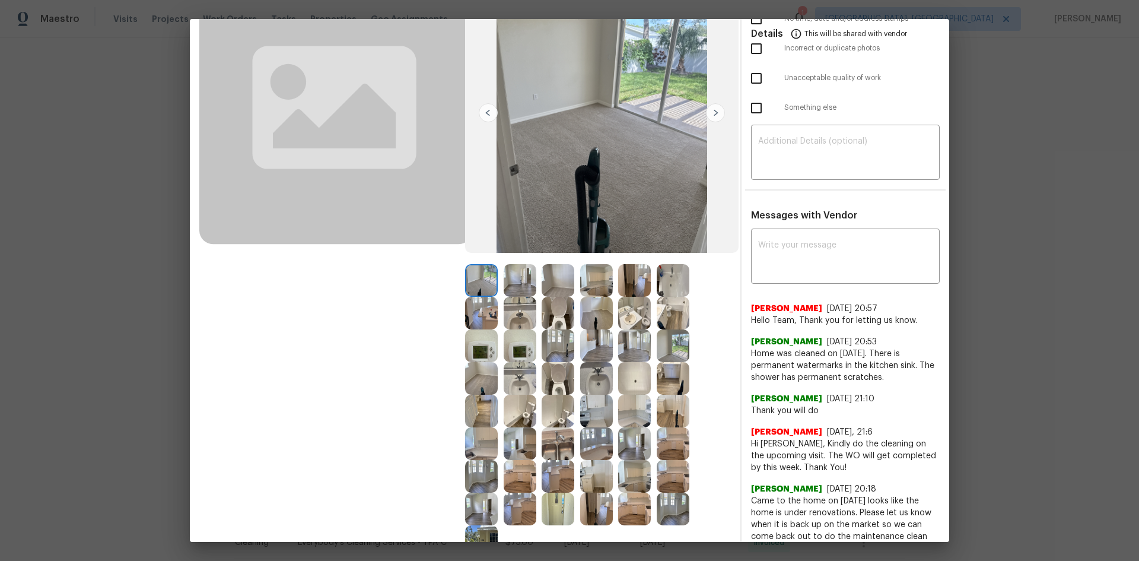
click at [514, 338] on img at bounding box center [520, 345] width 33 height 33
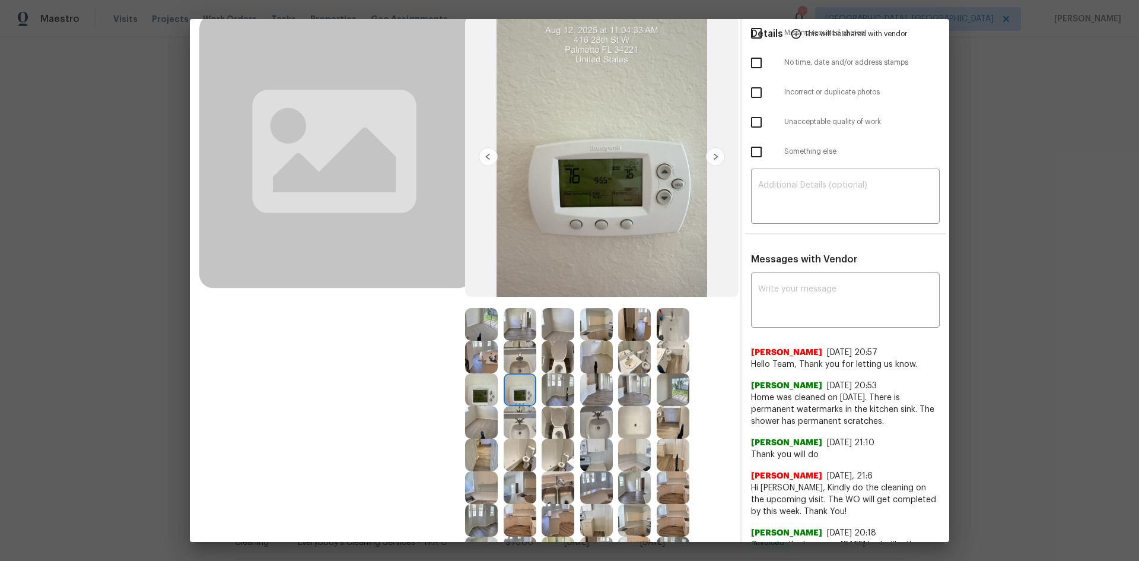
scroll to position [0, 0]
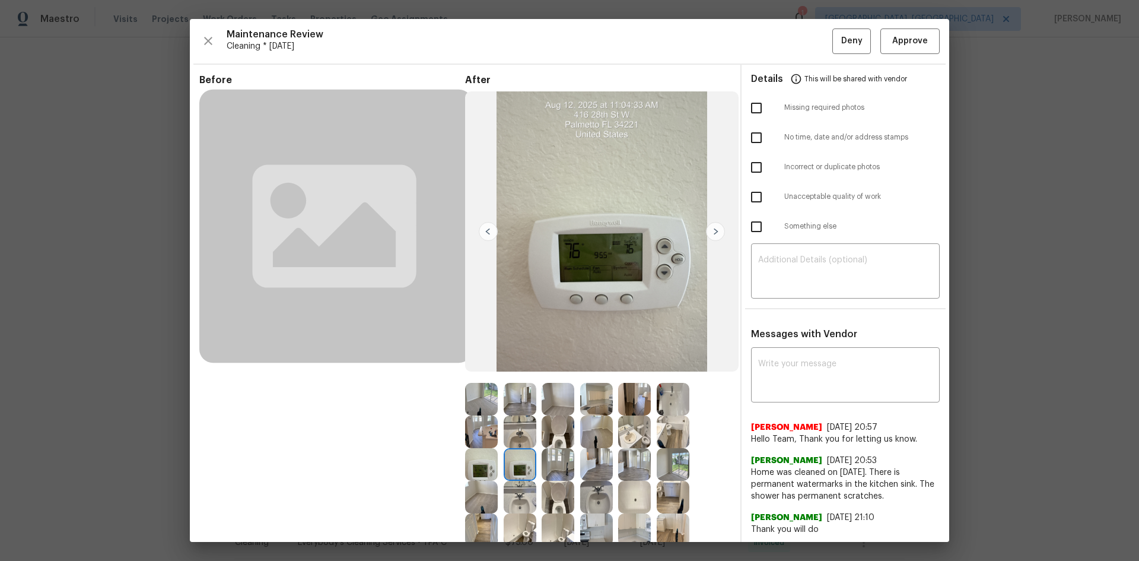
click at [516, 463] on img at bounding box center [520, 464] width 33 height 33
click at [489, 470] on img at bounding box center [481, 464] width 33 height 33
click at [485, 471] on img at bounding box center [481, 464] width 33 height 33
click at [517, 469] on img at bounding box center [520, 464] width 33 height 33
drag, startPoint x: 513, startPoint y: 450, endPoint x: 513, endPoint y: 456, distance: 6.5
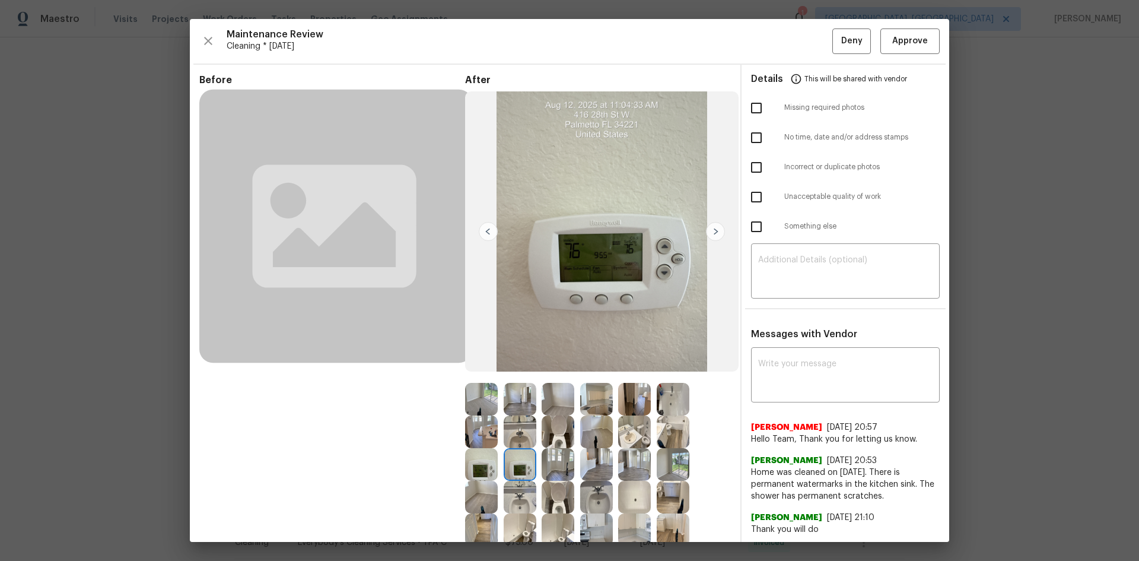
click at [513, 451] on img at bounding box center [520, 464] width 33 height 33
click at [513, 456] on img at bounding box center [520, 464] width 33 height 33
click at [904, 36] on span "Approve" at bounding box center [910, 41] width 36 height 15
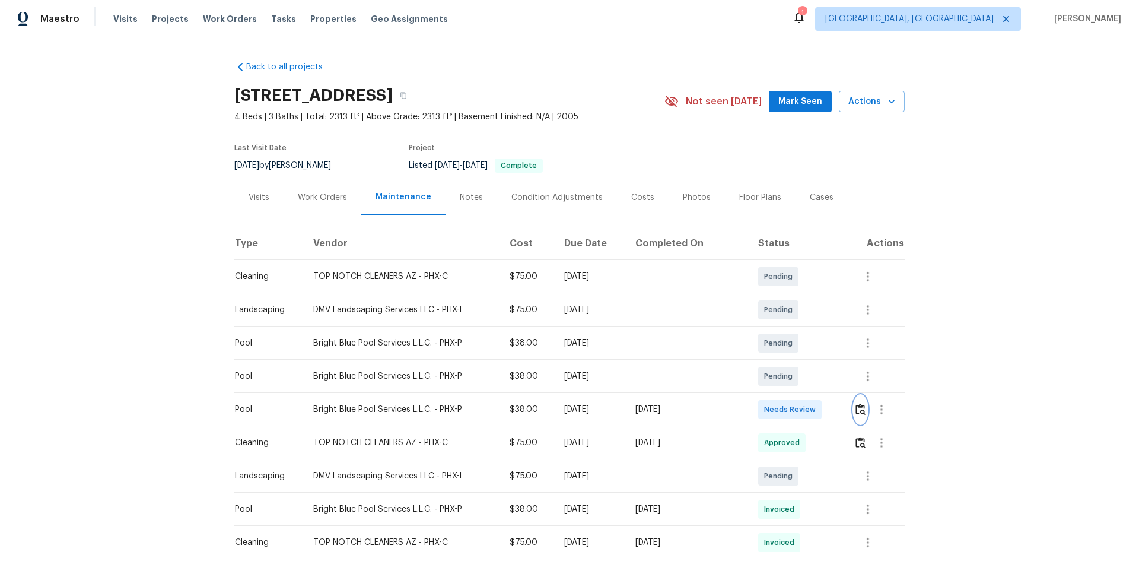
click at [857, 411] on img "button" at bounding box center [861, 408] width 10 height 11
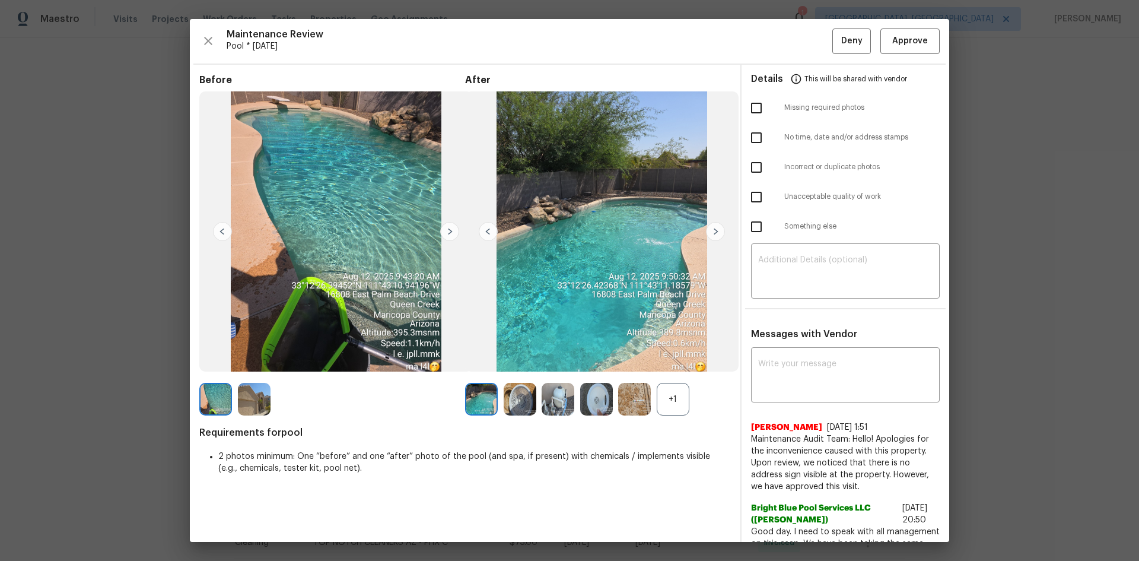
click at [679, 396] on div "+1" at bounding box center [673, 399] width 33 height 33
click at [899, 38] on span "Approve" at bounding box center [910, 41] width 36 height 15
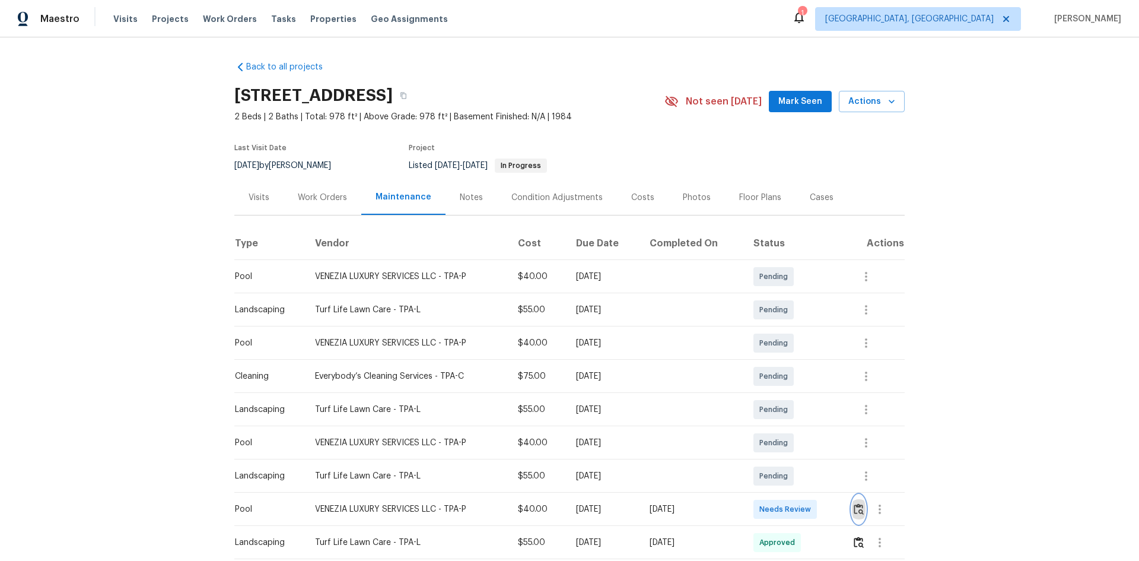
click at [861, 514] on img "button" at bounding box center [859, 508] width 10 height 11
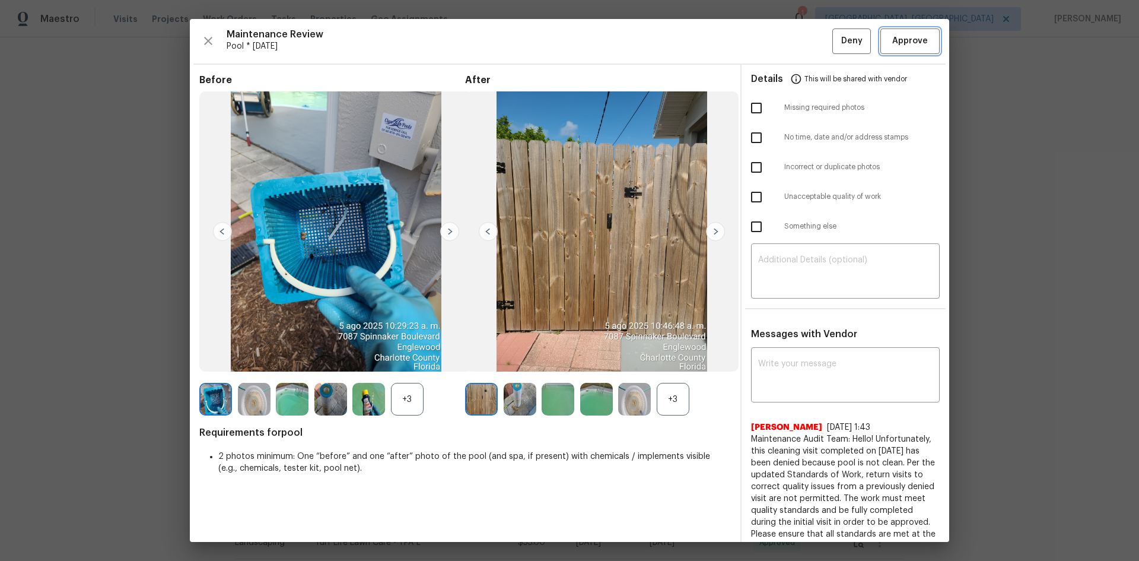
click at [911, 40] on span "Approve" at bounding box center [910, 41] width 36 height 15
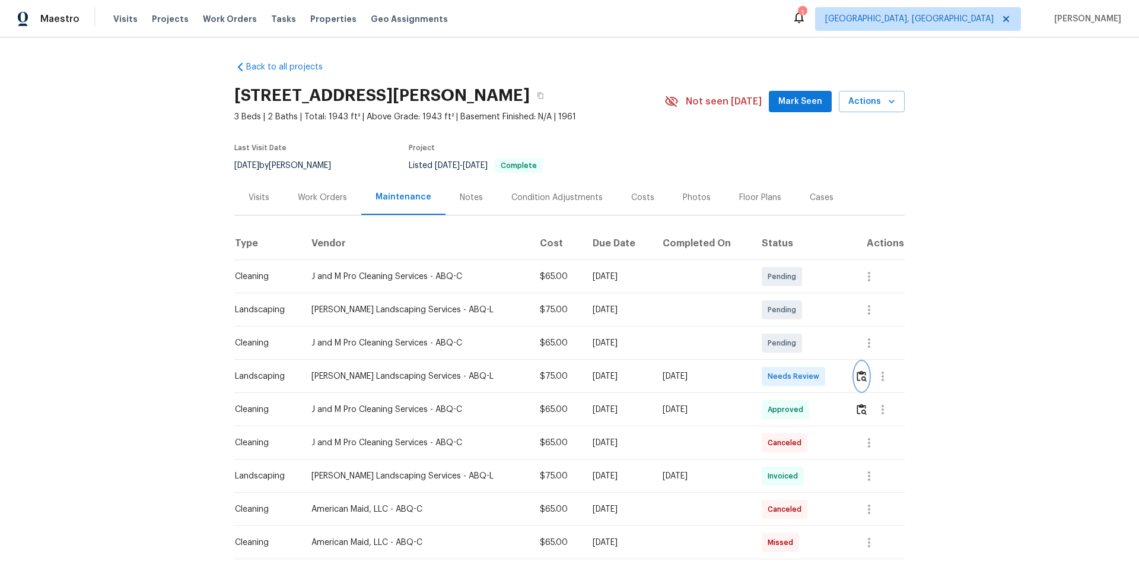
click at [810, 375] on img "button" at bounding box center [862, 375] width 10 height 11
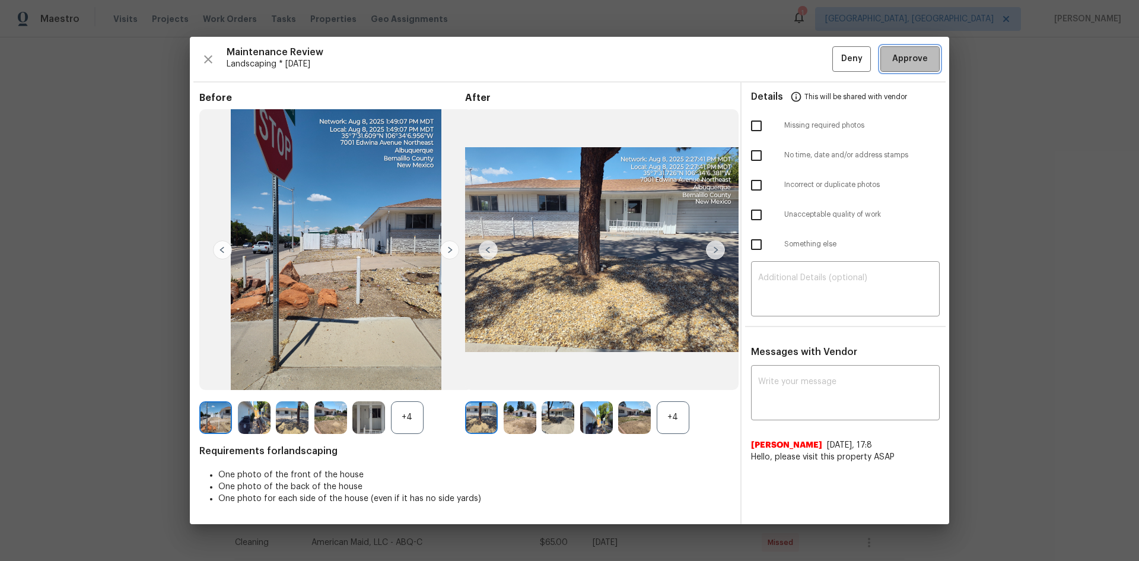
click at [810, 61] on span "Approve" at bounding box center [910, 59] width 36 height 15
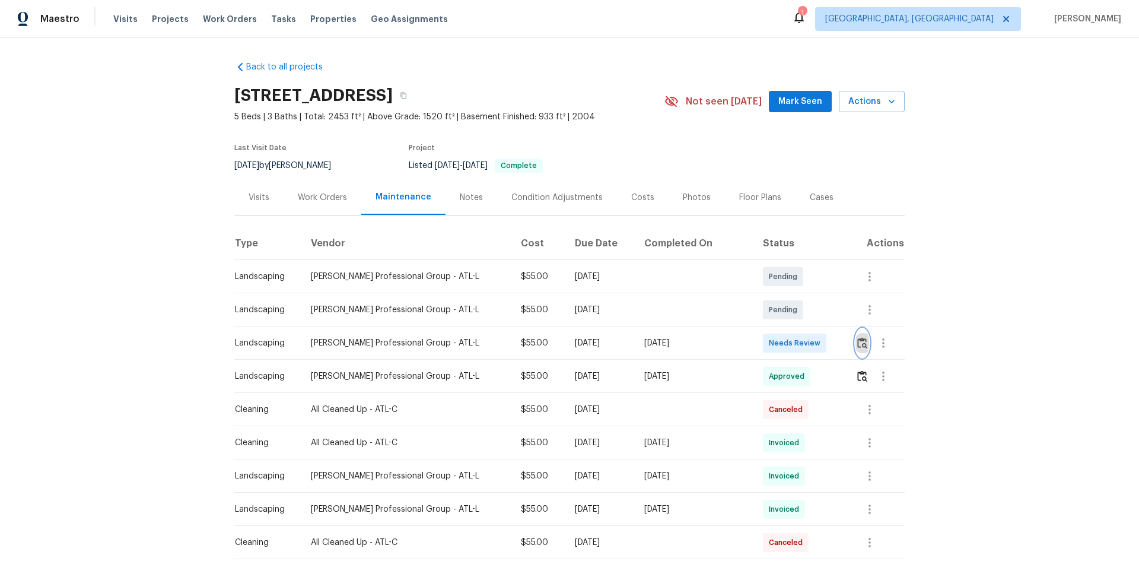
click at [810, 342] on img "button" at bounding box center [862, 342] width 10 height 11
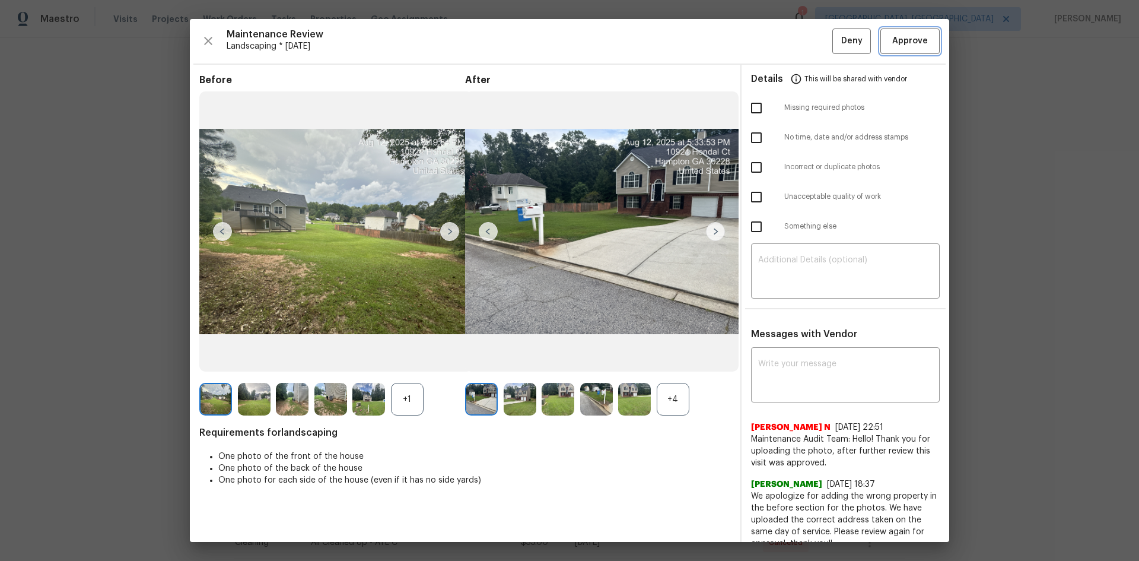
click at [810, 39] on span "Approve" at bounding box center [910, 41] width 36 height 15
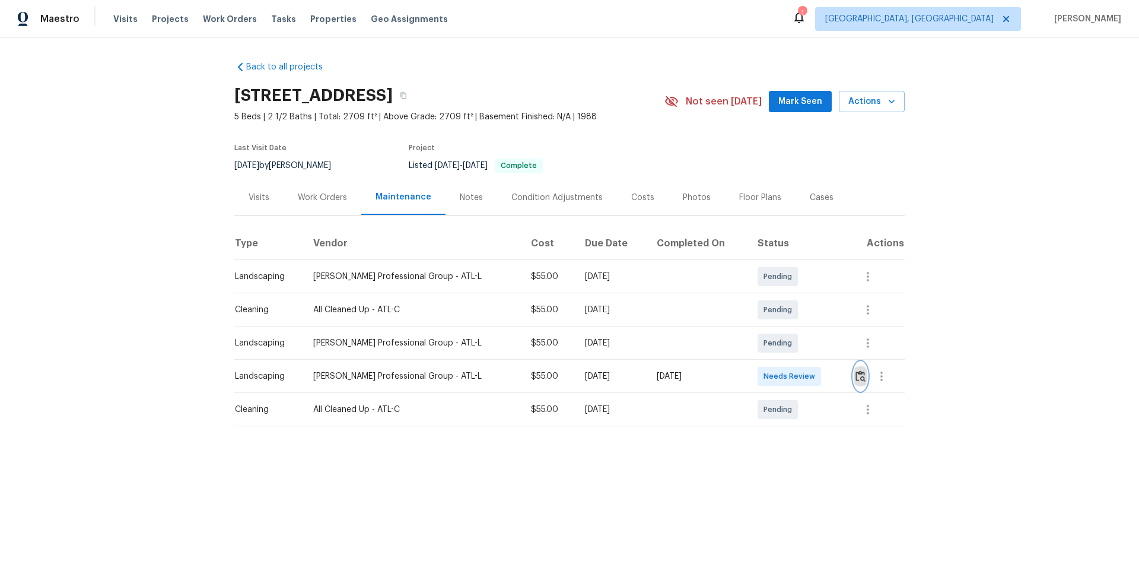
click at [810, 375] on img "button" at bounding box center [861, 375] width 10 height 11
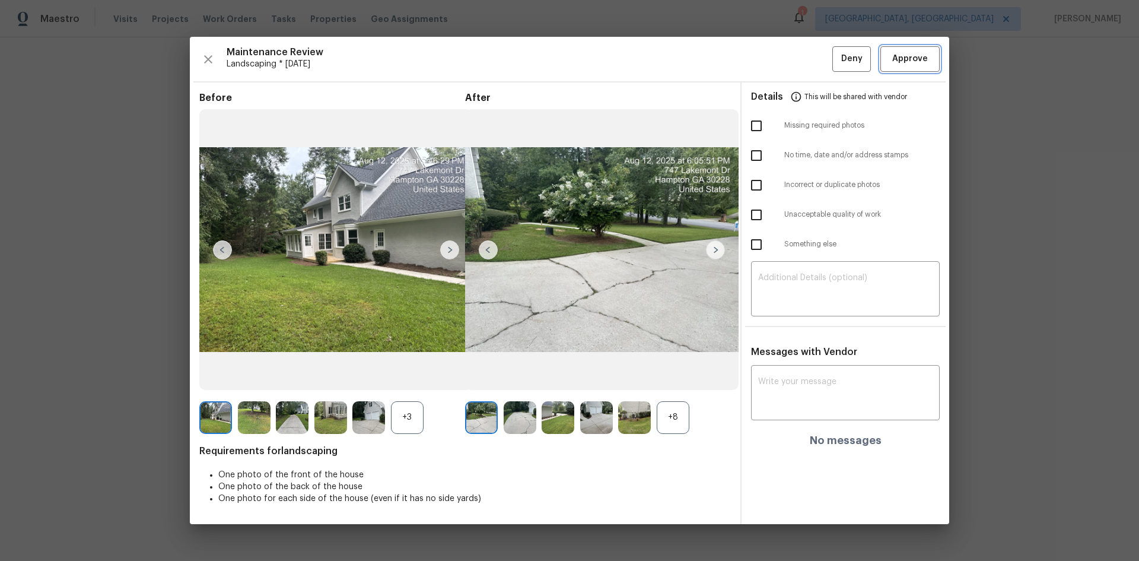
drag, startPoint x: 907, startPoint y: 56, endPoint x: 898, endPoint y: 100, distance: 44.3
click at [810, 56] on span "Approve" at bounding box center [910, 59] width 36 height 15
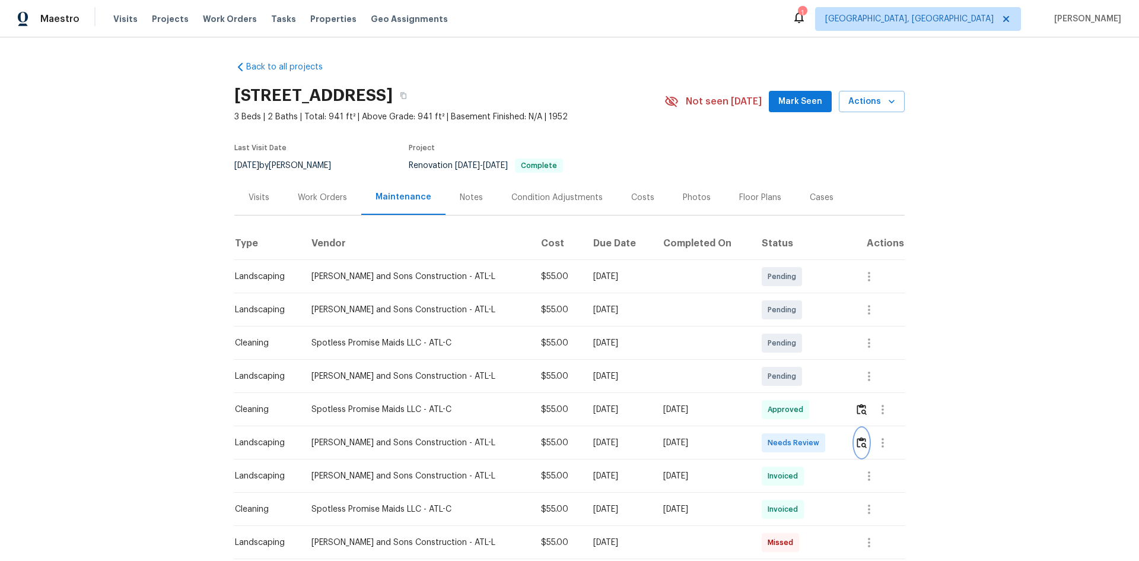
click at [810, 375] on img "button" at bounding box center [862, 442] width 10 height 11
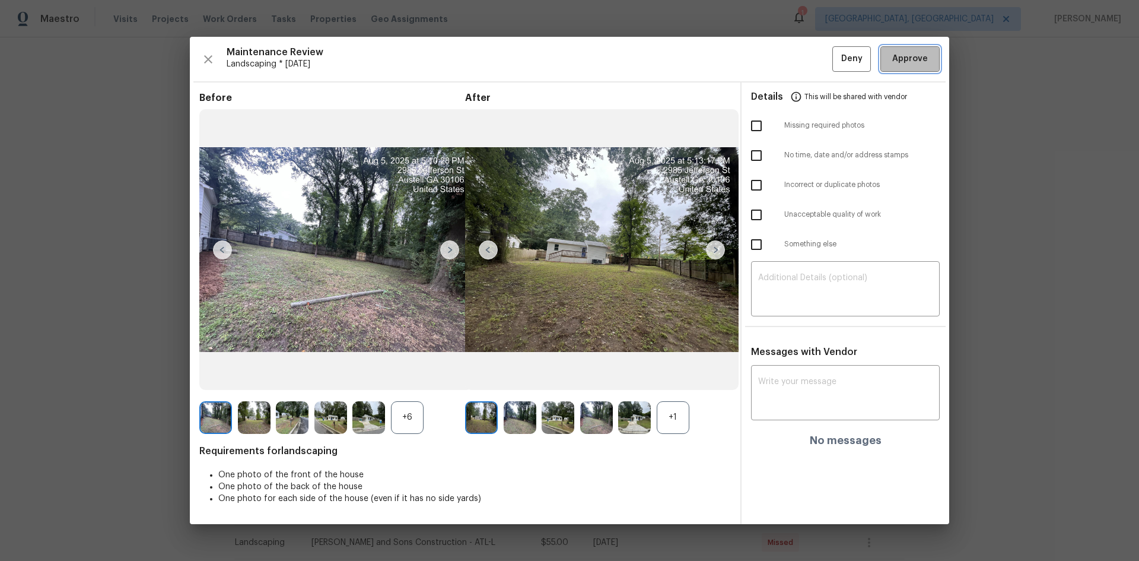
drag, startPoint x: 918, startPoint y: 60, endPoint x: 908, endPoint y: 66, distance: 11.2
click at [810, 58] on span "Approve" at bounding box center [910, 59] width 36 height 15
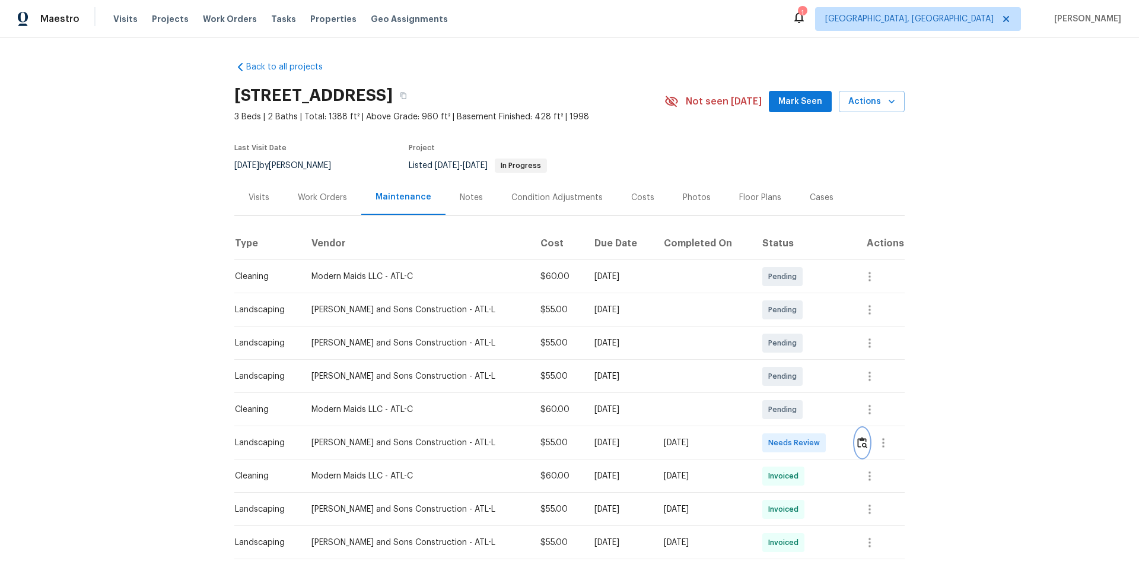
click at [810, 375] on img "button" at bounding box center [862, 442] width 10 height 11
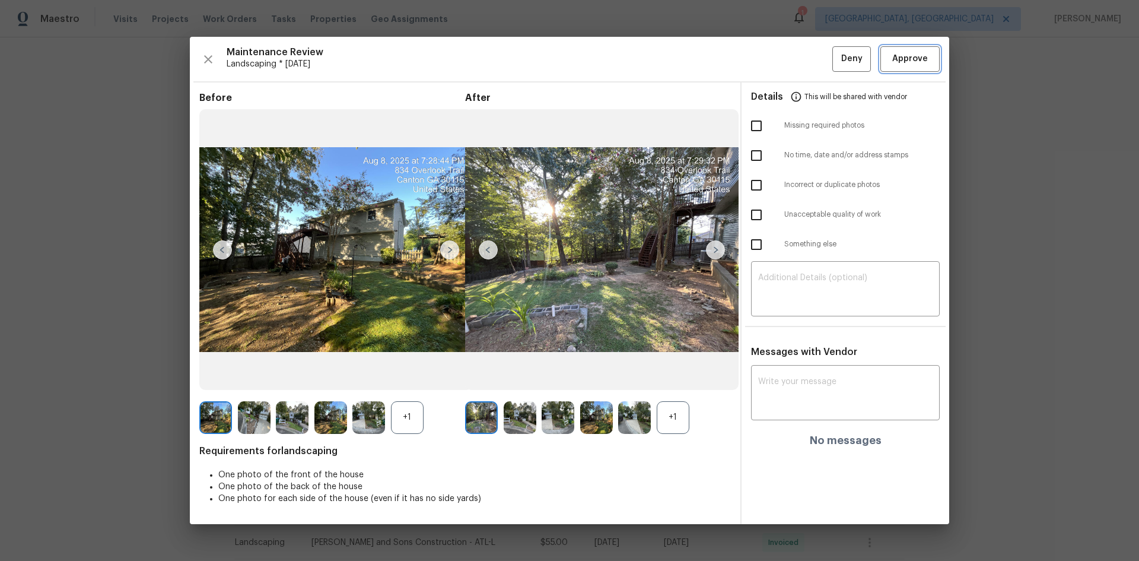
click at [810, 60] on span "Approve" at bounding box center [910, 59] width 36 height 15
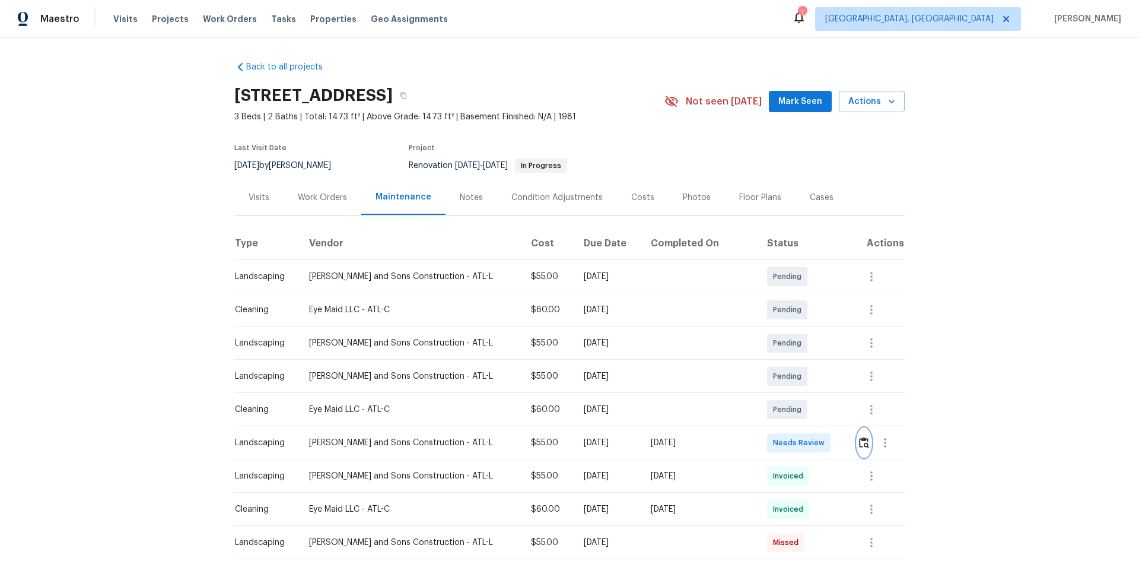
click at [810, 375] on button "button" at bounding box center [864, 442] width 14 height 28
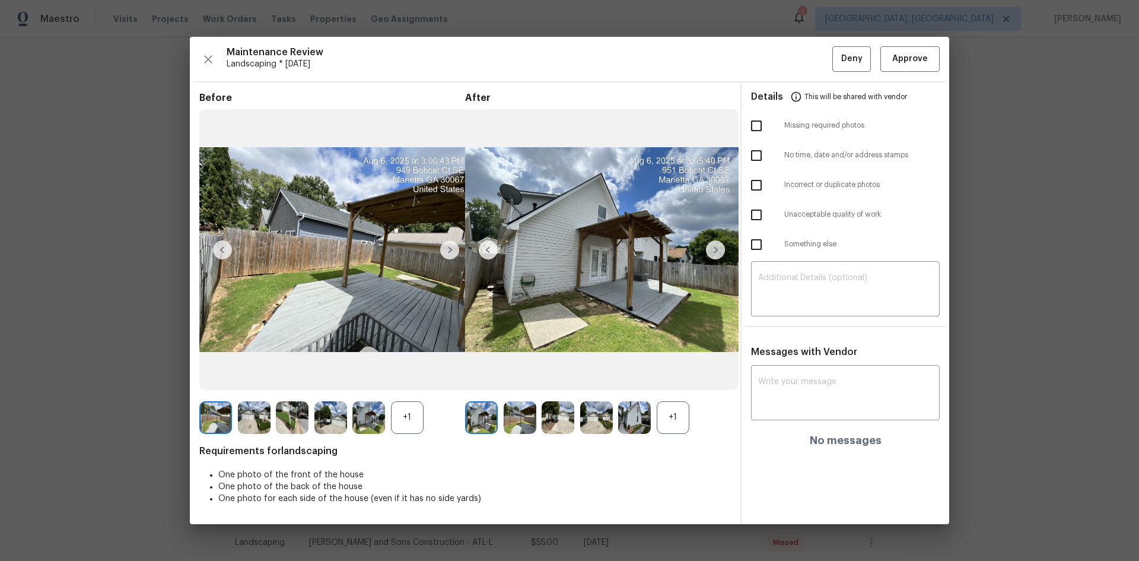
click at [810, 45] on div "Maintenance Review Landscaping * [DATE] Deny Approve Before +1 After +1 Require…" at bounding box center [569, 280] width 759 height 487
click at [810, 58] on span "Approve" at bounding box center [910, 59] width 36 height 15
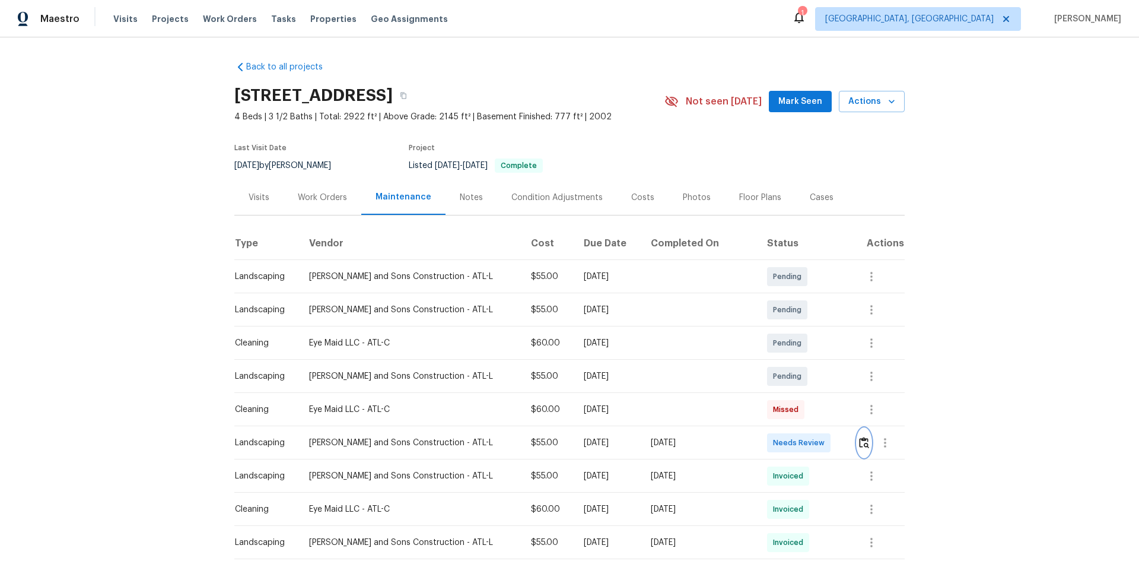
click at [810, 375] on img "button" at bounding box center [864, 442] width 10 height 11
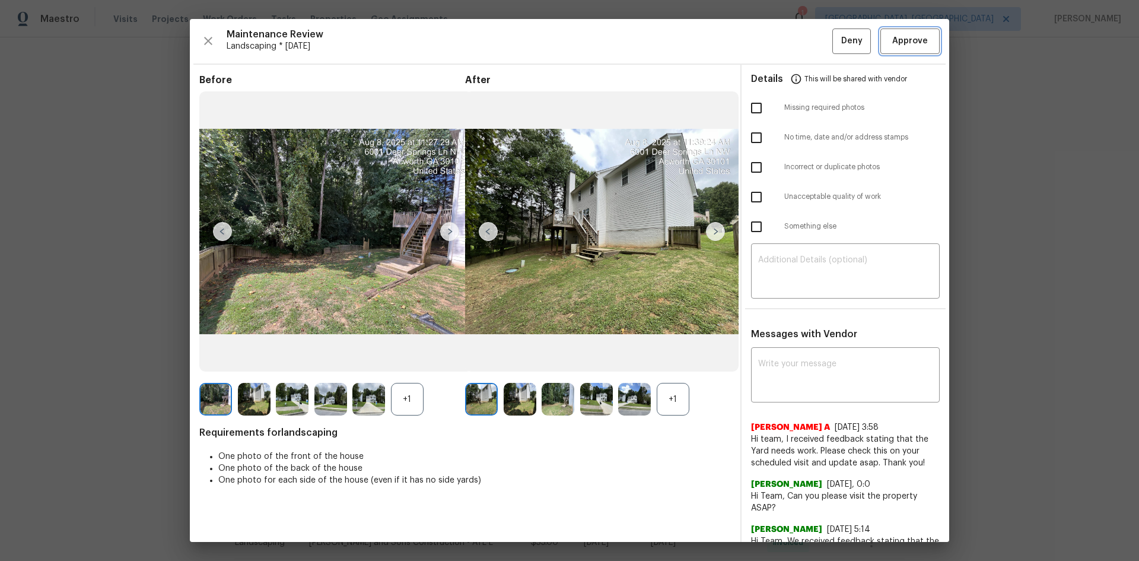
click at [810, 45] on span "Approve" at bounding box center [910, 41] width 36 height 15
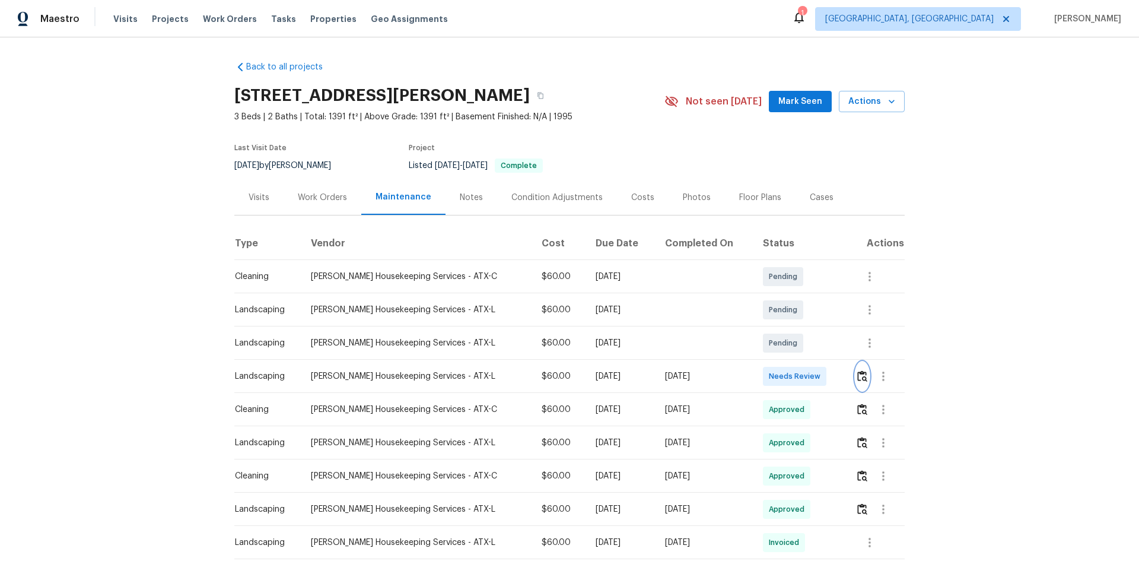
click at [810, 375] on img "button" at bounding box center [862, 375] width 10 height 11
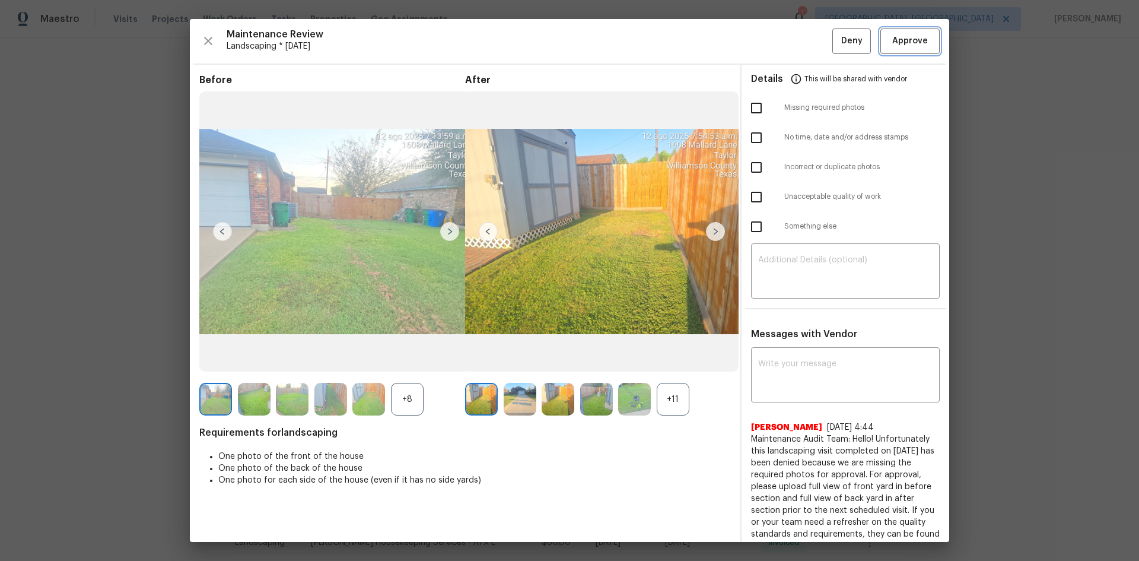
click at [810, 33] on button "Approve" at bounding box center [909, 41] width 59 height 26
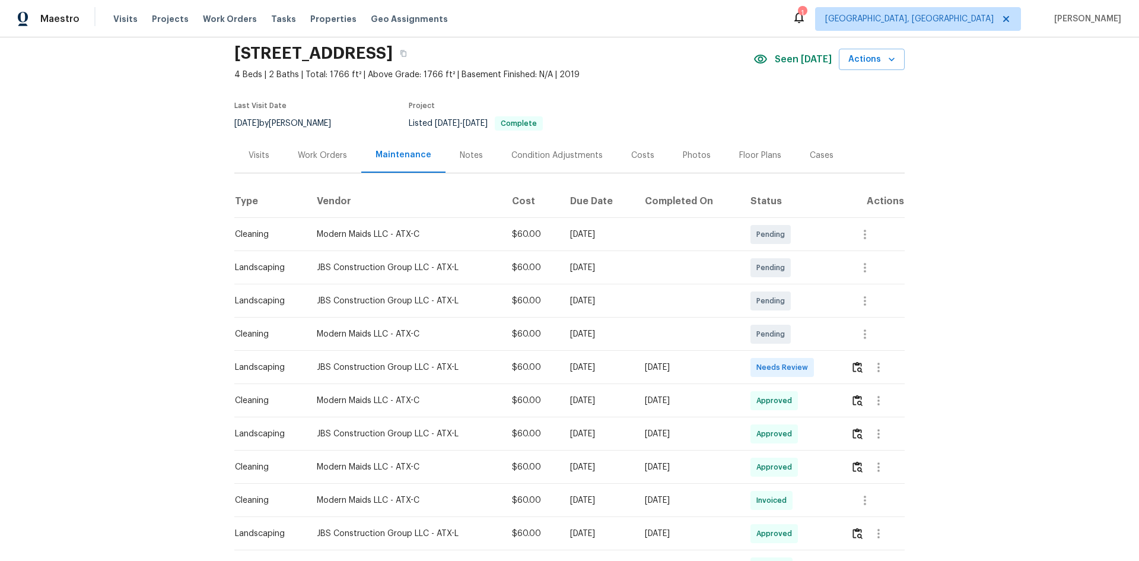
scroll to position [40, 0]
click at [810, 371] on img "button" at bounding box center [858, 369] width 10 height 11
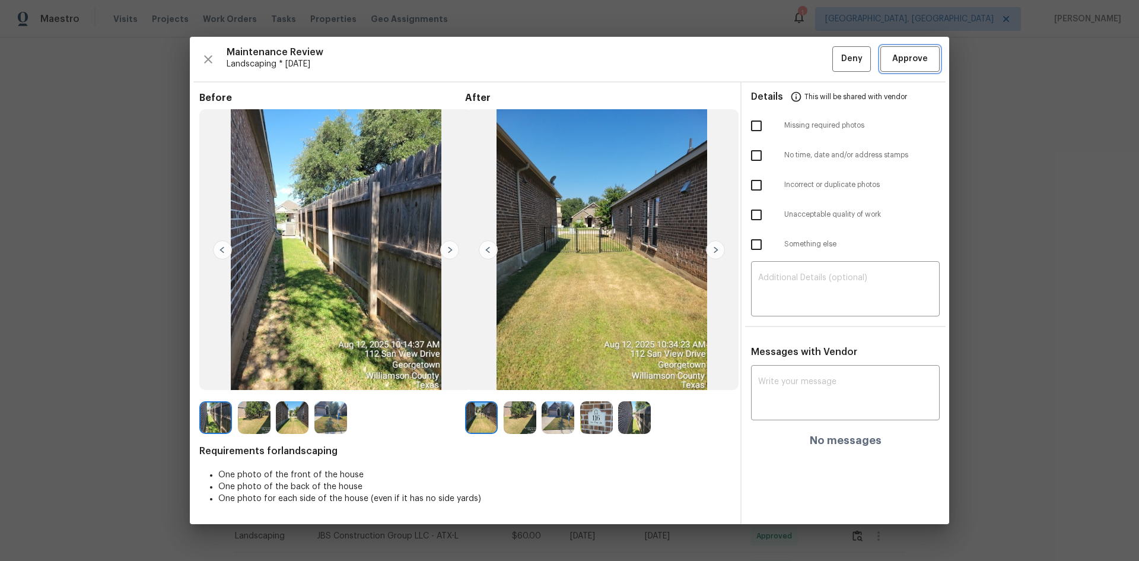
click at [810, 64] on span "Approve" at bounding box center [910, 59] width 36 height 15
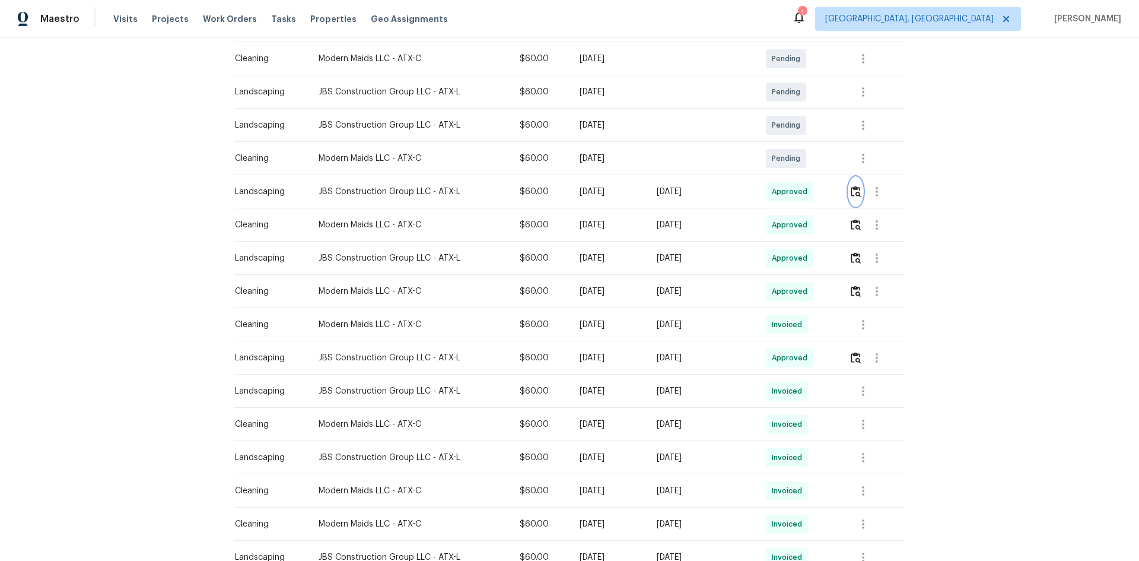
scroll to position [0, 0]
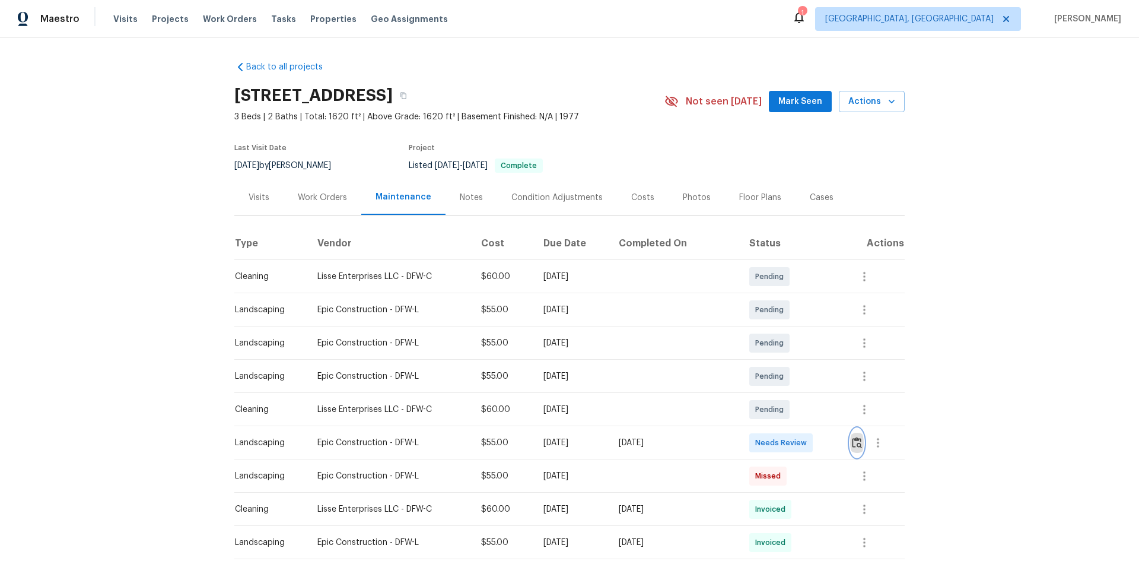
click at [810, 375] on img "button" at bounding box center [857, 442] width 10 height 11
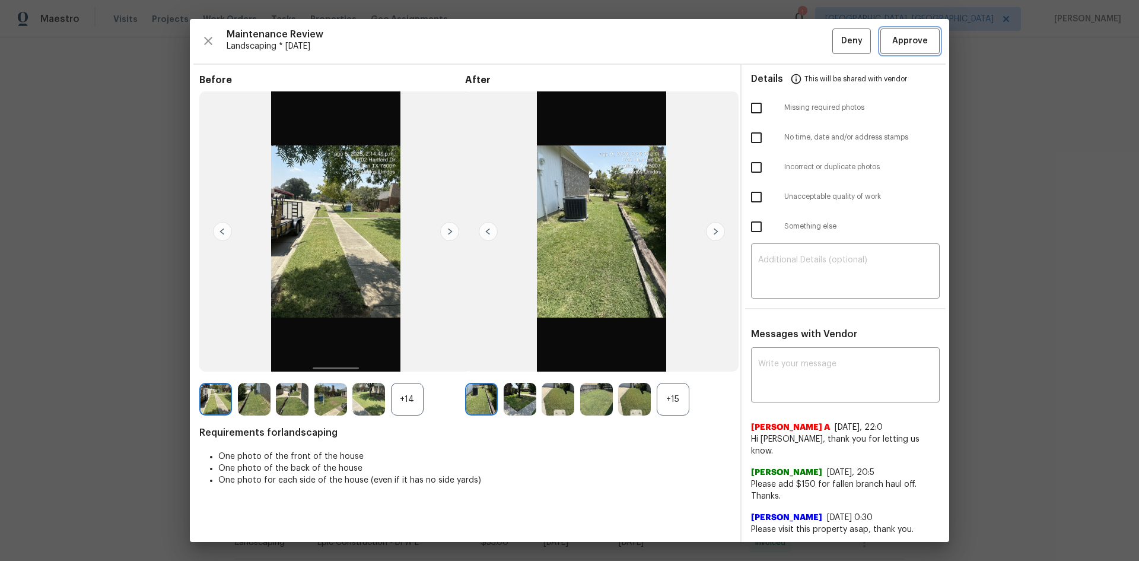
click at [810, 37] on span "Approve" at bounding box center [910, 41] width 36 height 15
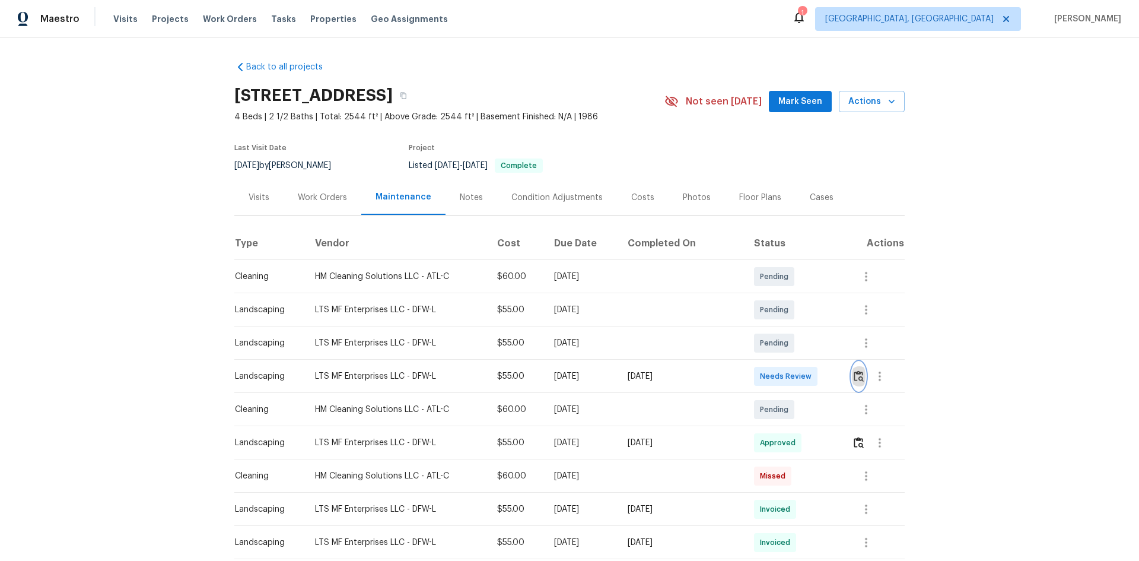
click at [810, 375] on img "button" at bounding box center [859, 375] width 10 height 11
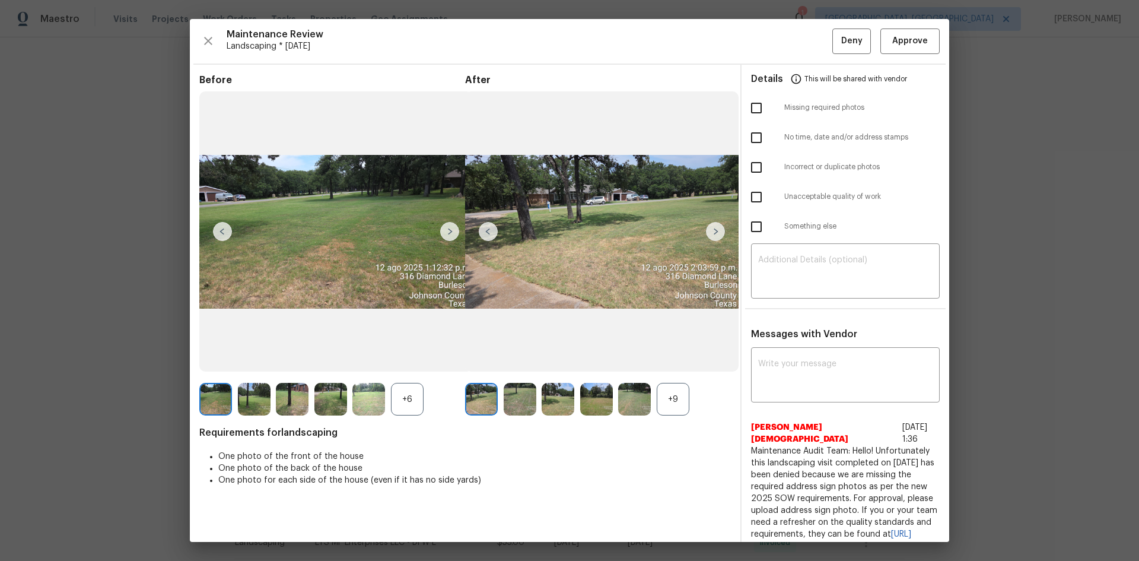
click at [666, 375] on div "+9" at bounding box center [673, 399] width 33 height 33
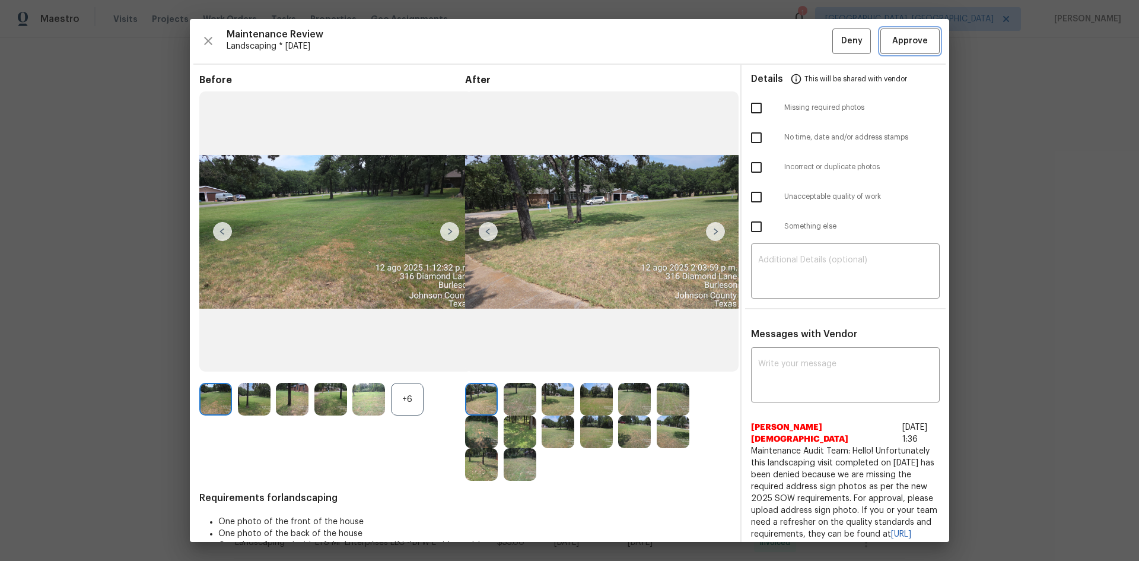
click at [810, 39] on span "Approve" at bounding box center [910, 41] width 36 height 15
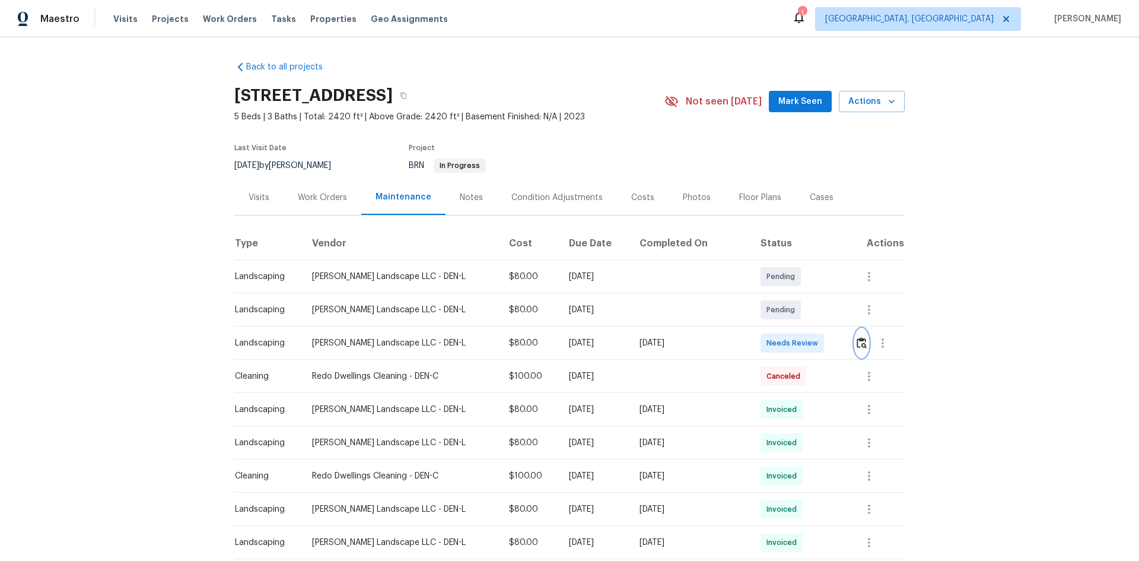
click at [857, 345] on img "button" at bounding box center [862, 342] width 10 height 11
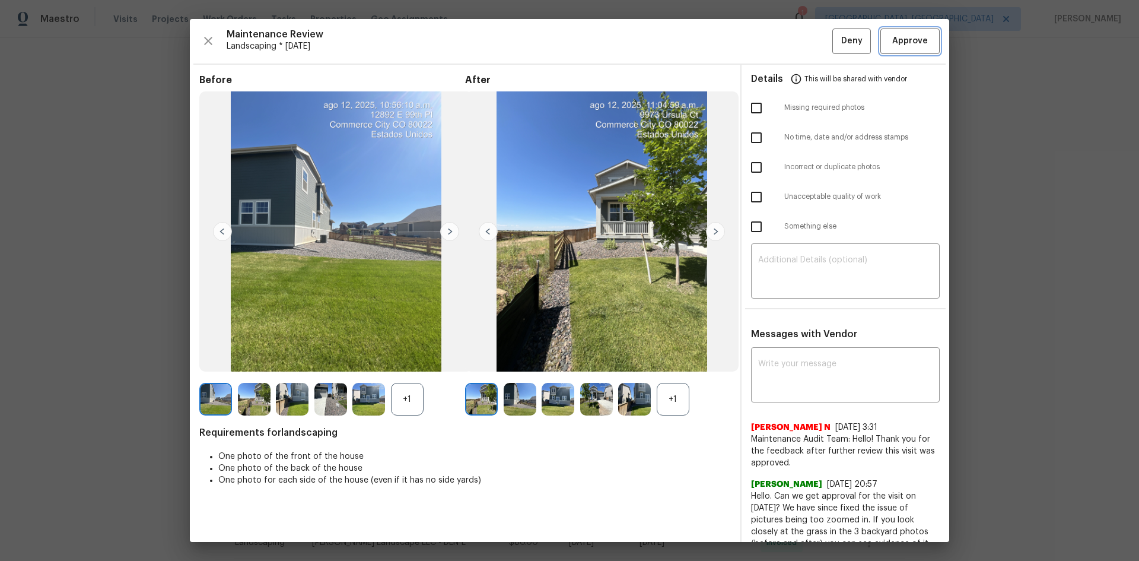
click at [894, 47] on span "Approve" at bounding box center [910, 41] width 36 height 15
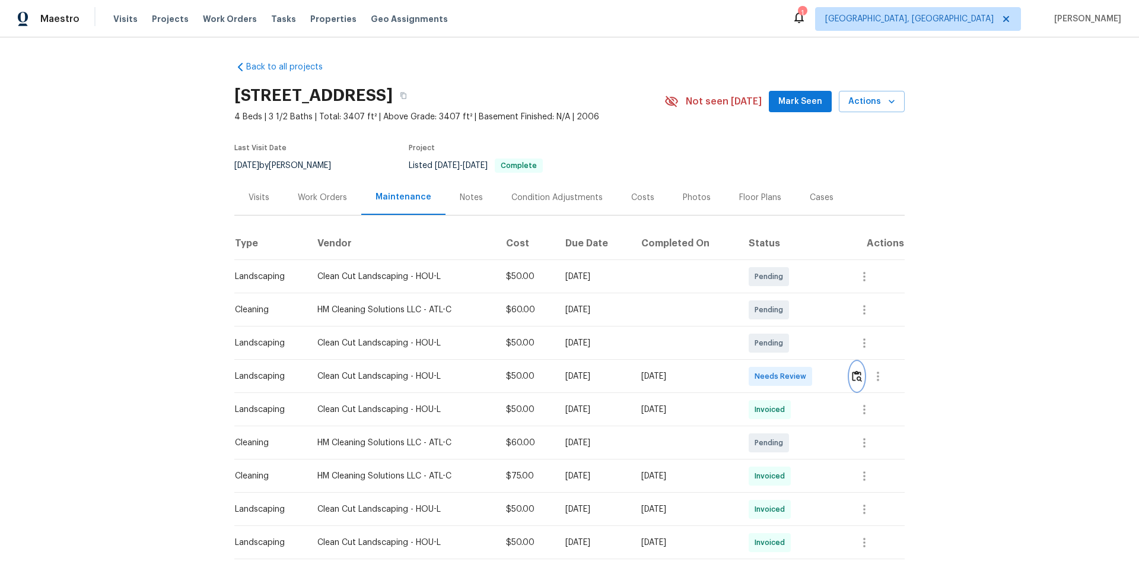
click at [856, 373] on img "button" at bounding box center [857, 375] width 10 height 11
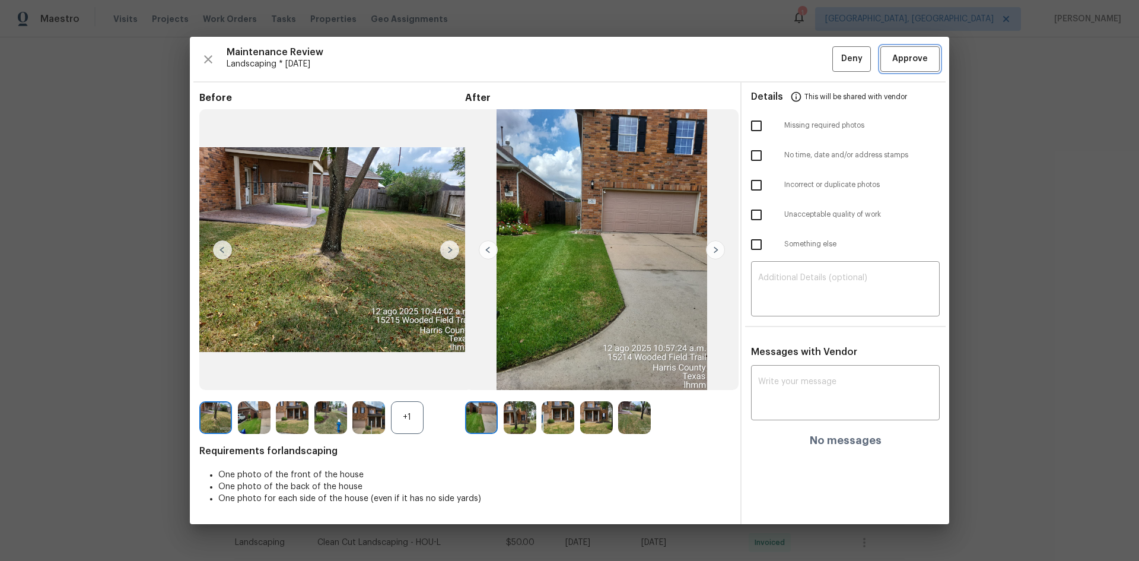
click at [903, 64] on span "Approve" at bounding box center [910, 59] width 36 height 15
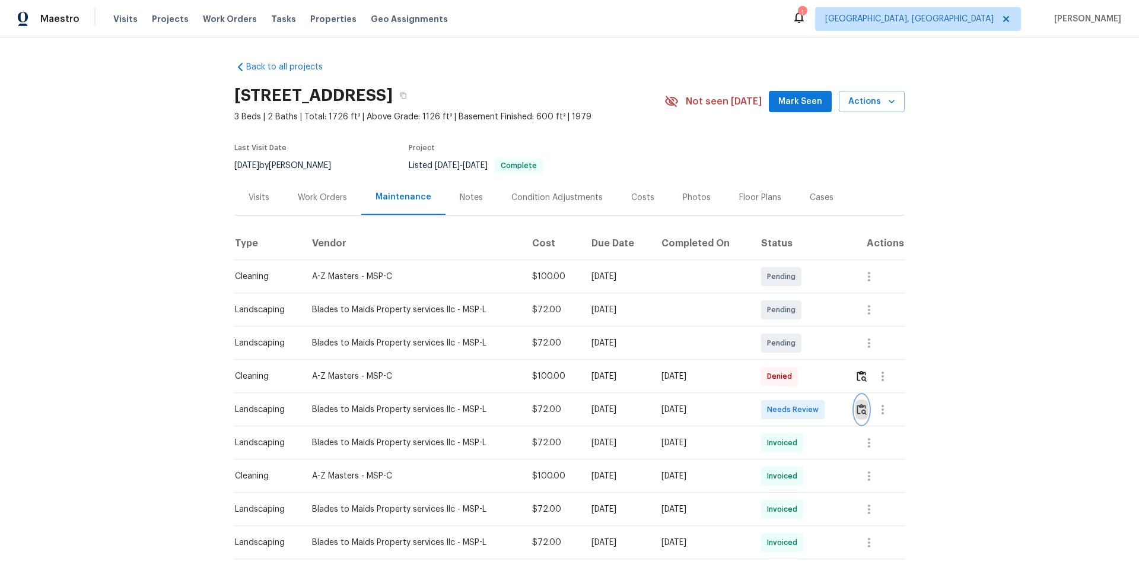
click at [810, 375] on img "button" at bounding box center [862, 408] width 10 height 11
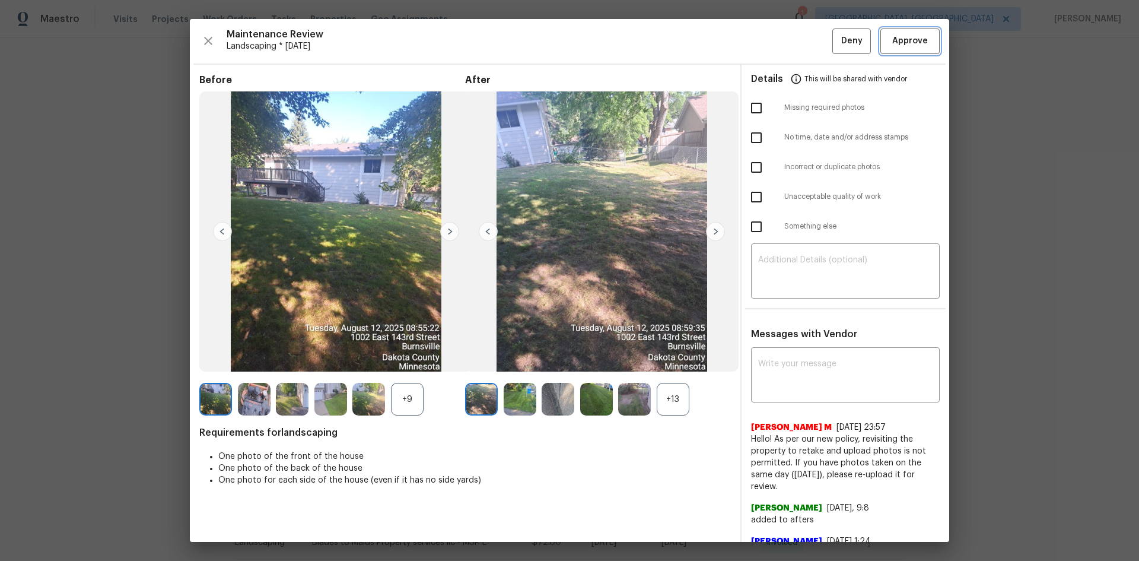
click at [810, 39] on span "Approve" at bounding box center [910, 41] width 36 height 15
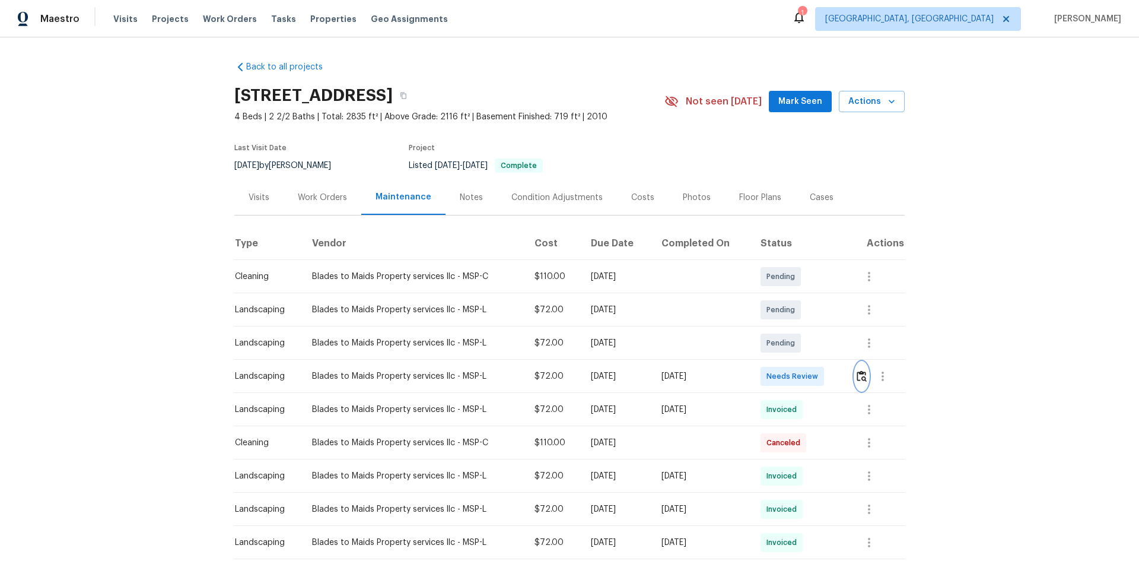
click at [810, 375] on img "button" at bounding box center [862, 375] width 10 height 11
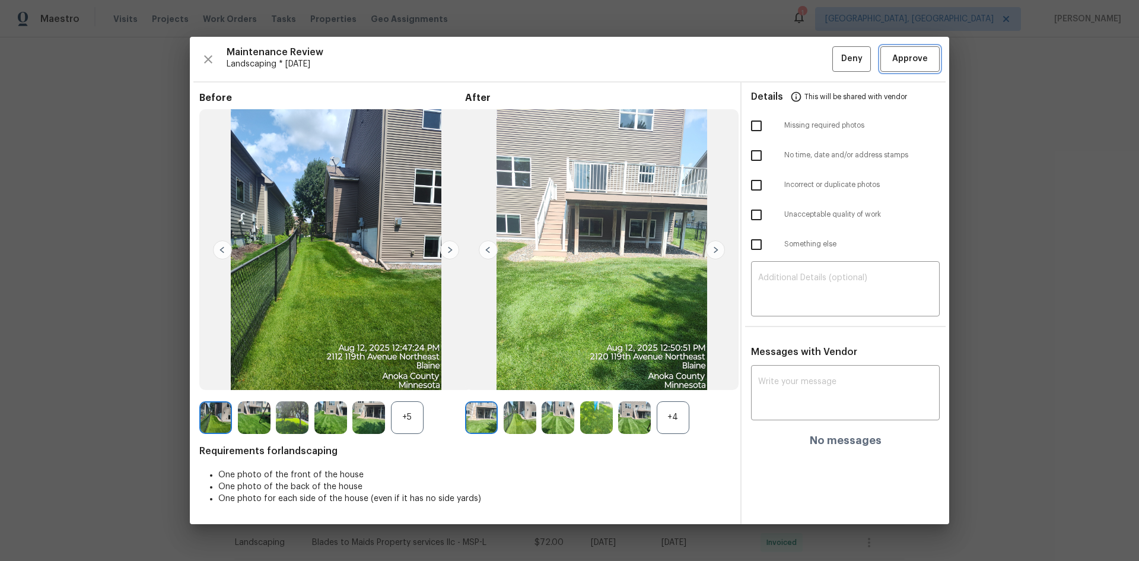
click at [810, 62] on span "Approve" at bounding box center [910, 59] width 36 height 15
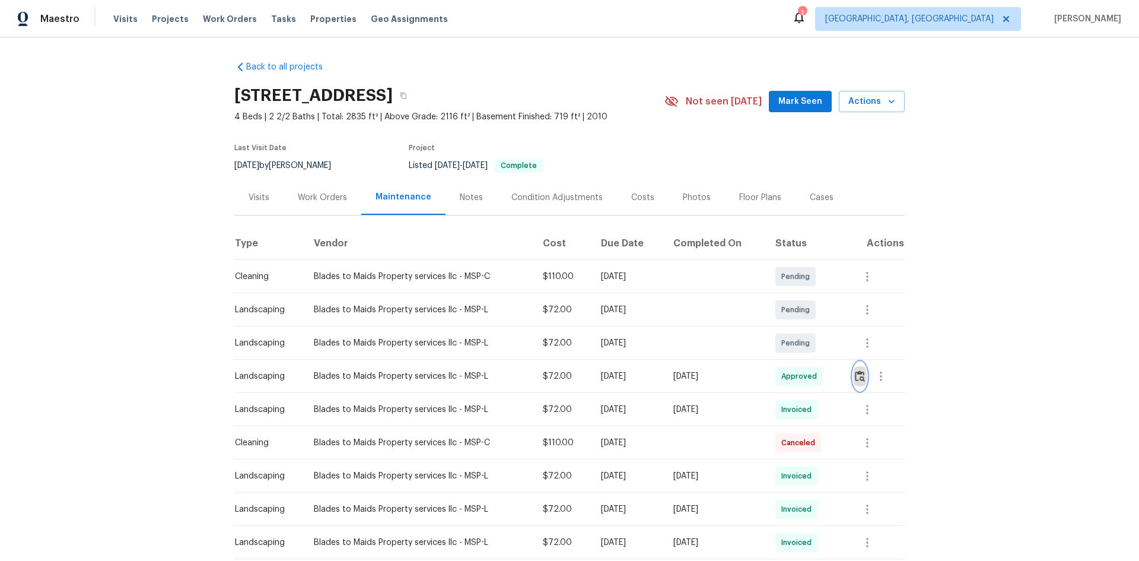
click at [810, 375] on img "button" at bounding box center [860, 375] width 10 height 11
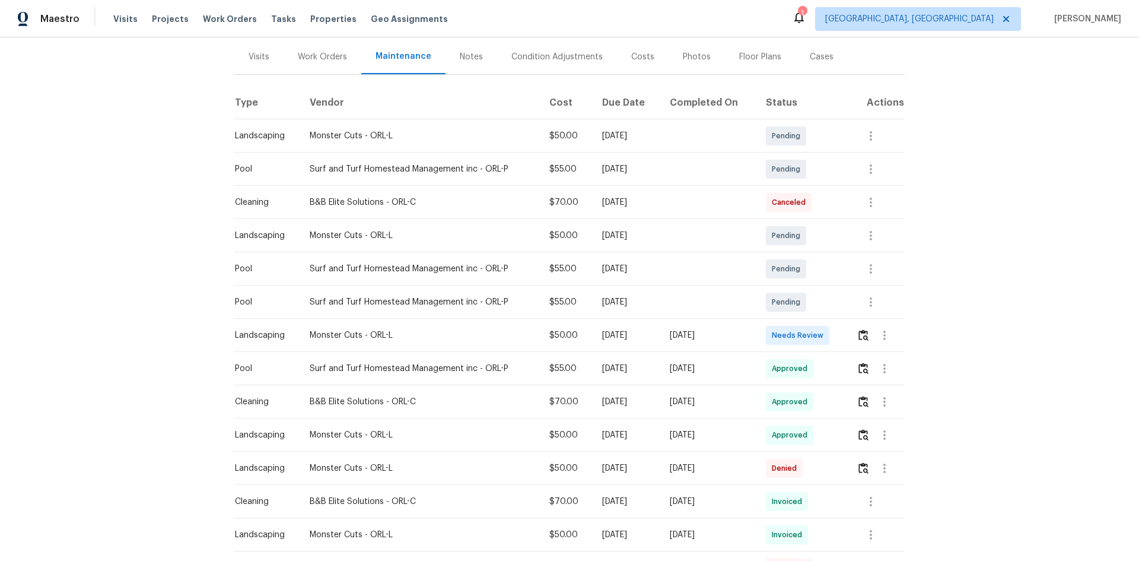
scroll to position [140, 0]
click at [864, 338] on img "button" at bounding box center [864, 335] width 10 height 11
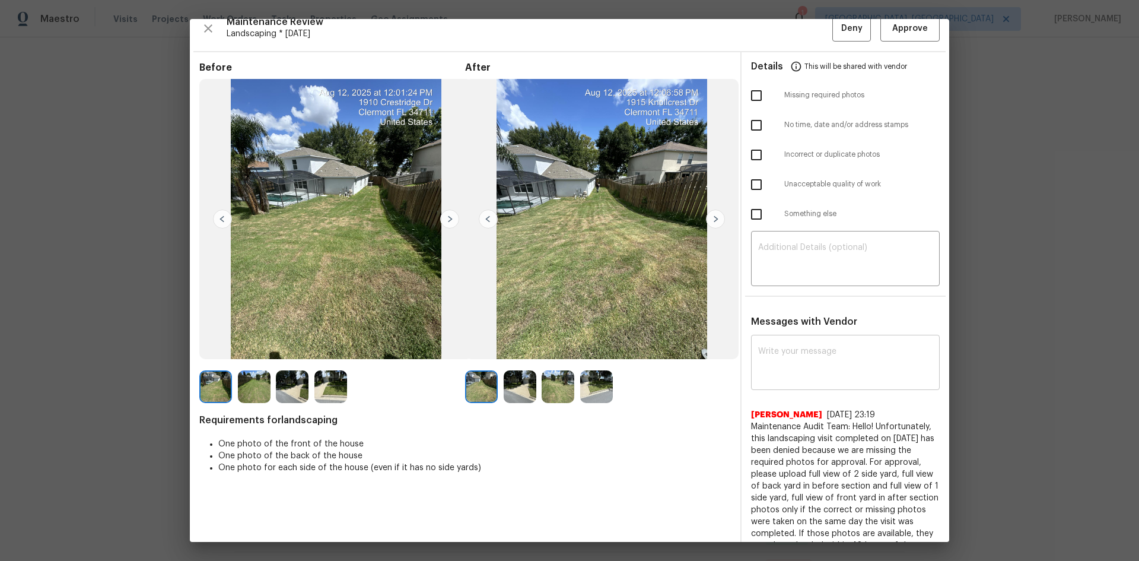
scroll to position [0, 0]
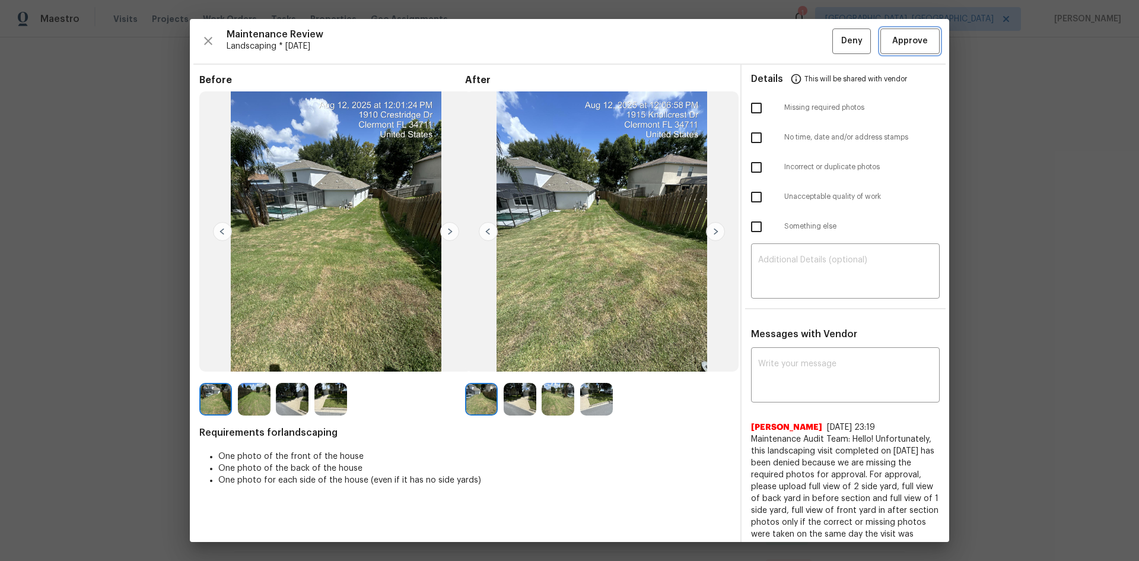
click at [907, 49] on button "Approve" at bounding box center [909, 41] width 59 height 26
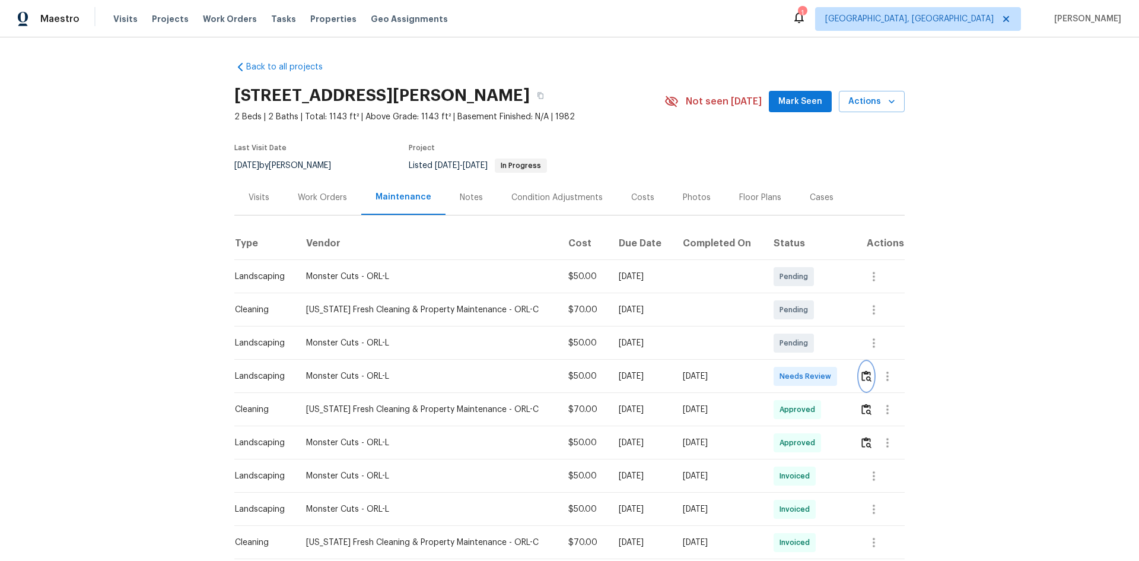
click at [810, 375] on button "button" at bounding box center [867, 376] width 14 height 28
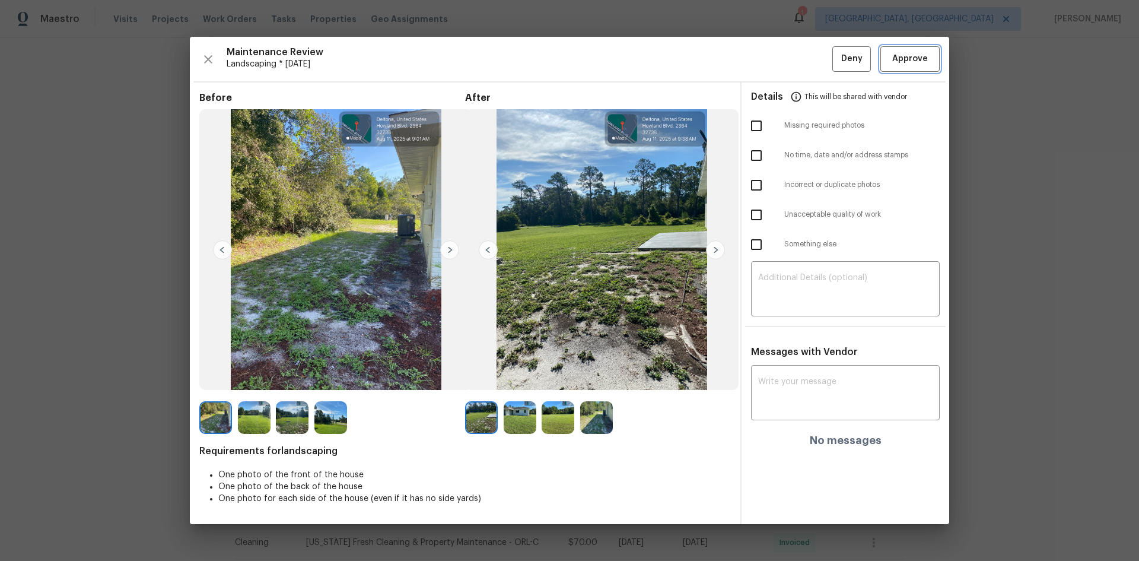
click at [810, 50] on button "Approve" at bounding box center [909, 59] width 59 height 26
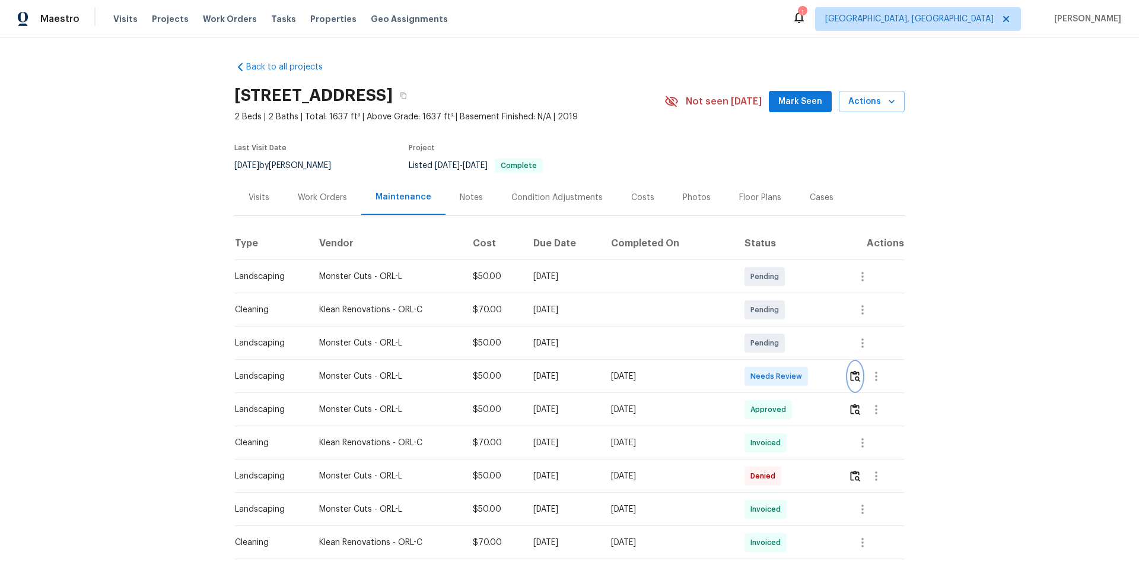
click at [851, 374] on img "button" at bounding box center [855, 375] width 10 height 11
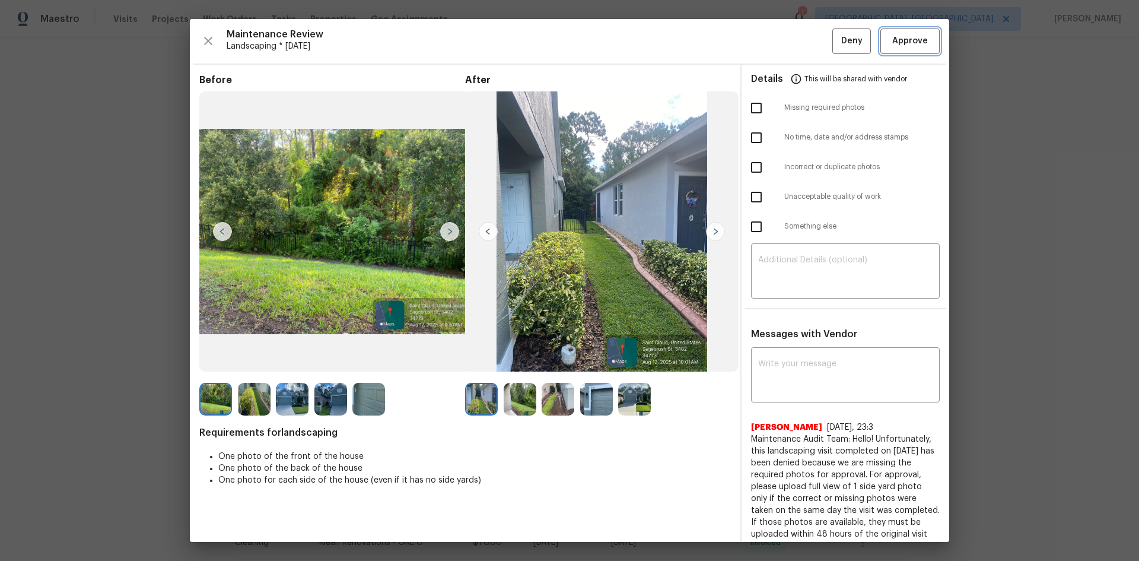
click at [911, 39] on span "Approve" at bounding box center [910, 41] width 36 height 15
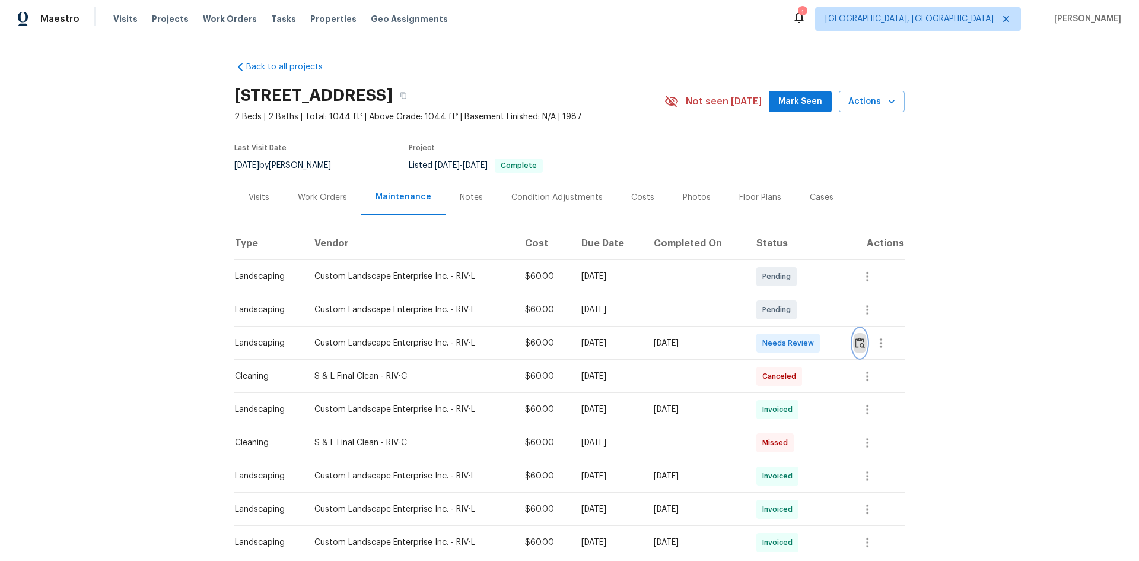
click at [860, 345] on img "button" at bounding box center [860, 342] width 10 height 11
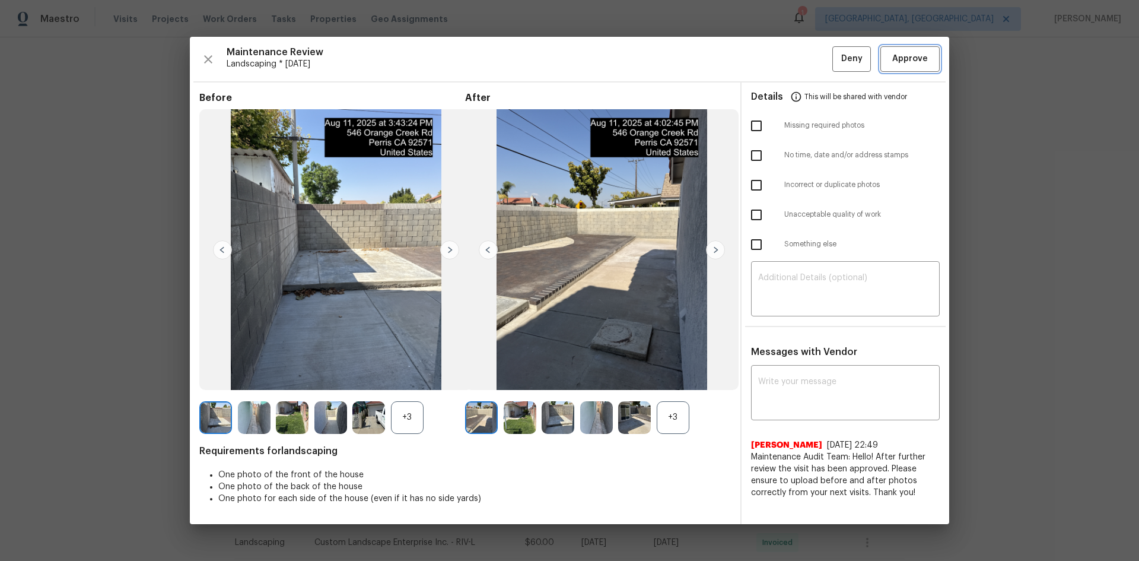
click at [909, 65] on span "Approve" at bounding box center [910, 59] width 36 height 15
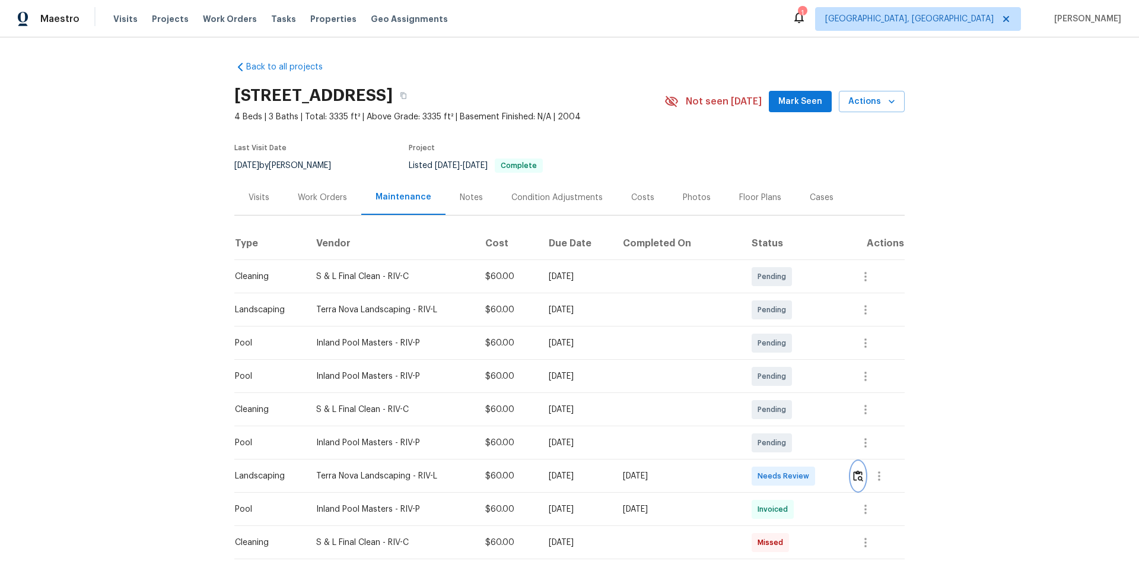
click at [853, 475] on img "button" at bounding box center [858, 475] width 10 height 11
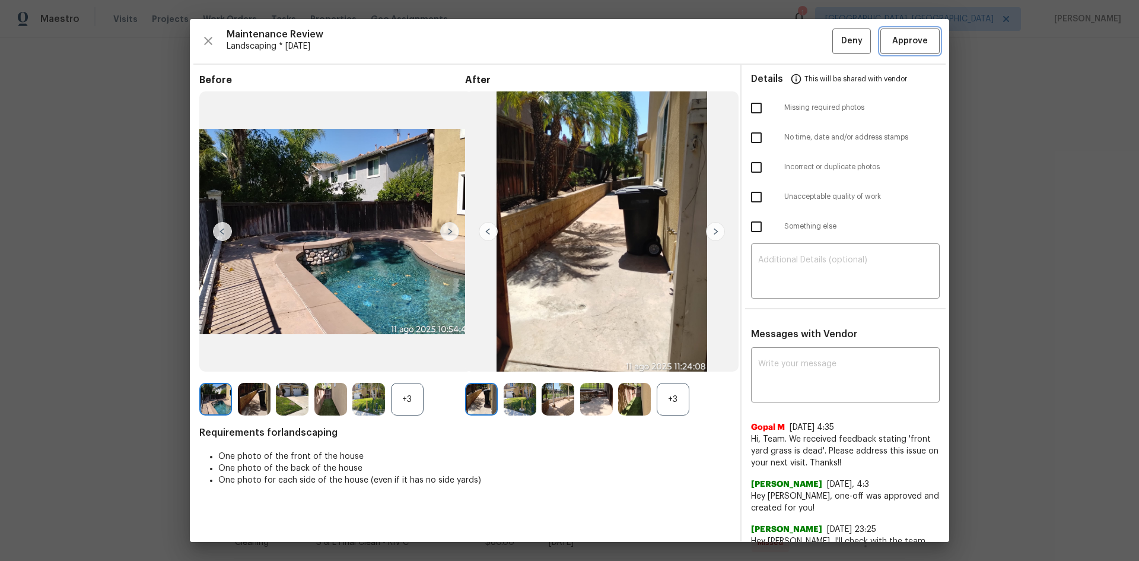
click at [905, 42] on span "Approve" at bounding box center [910, 41] width 36 height 15
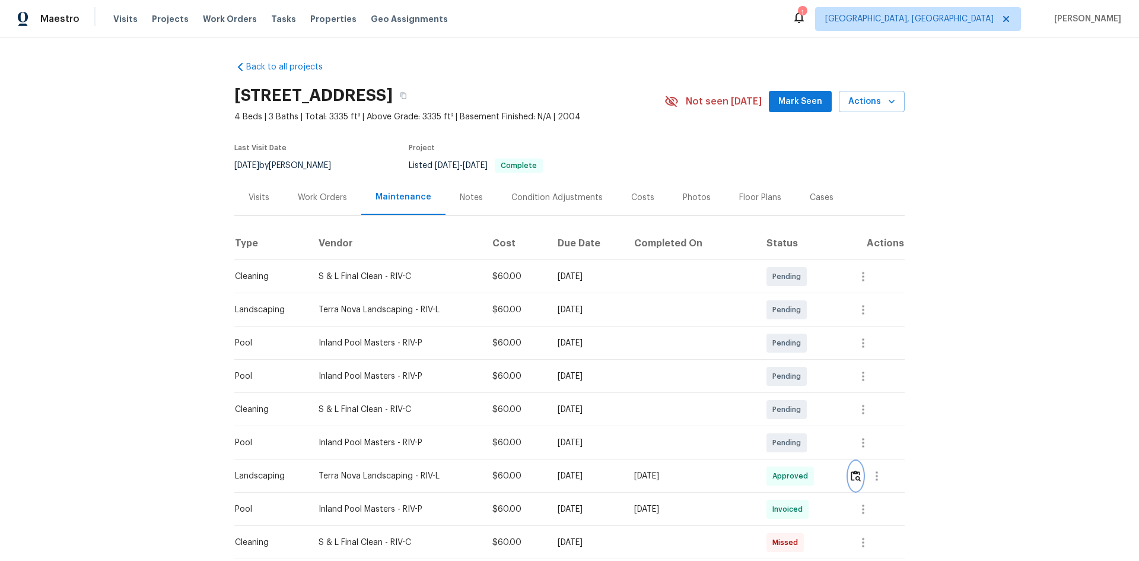
click at [851, 485] on button "button" at bounding box center [856, 476] width 14 height 28
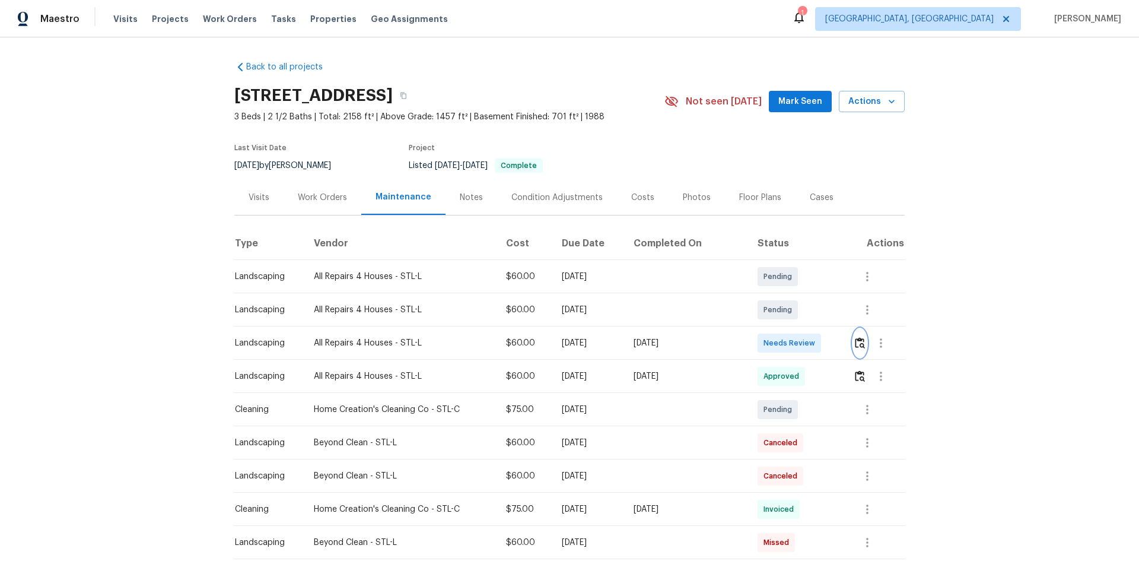
click at [855, 348] on img "button" at bounding box center [860, 342] width 10 height 11
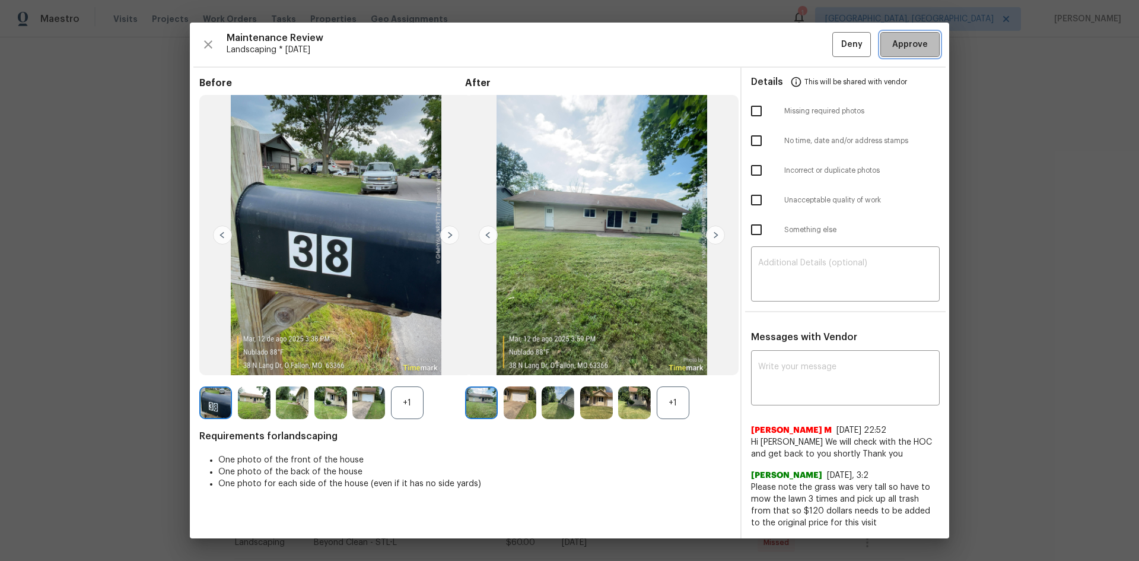
click at [898, 42] on span "Approve" at bounding box center [910, 44] width 36 height 15
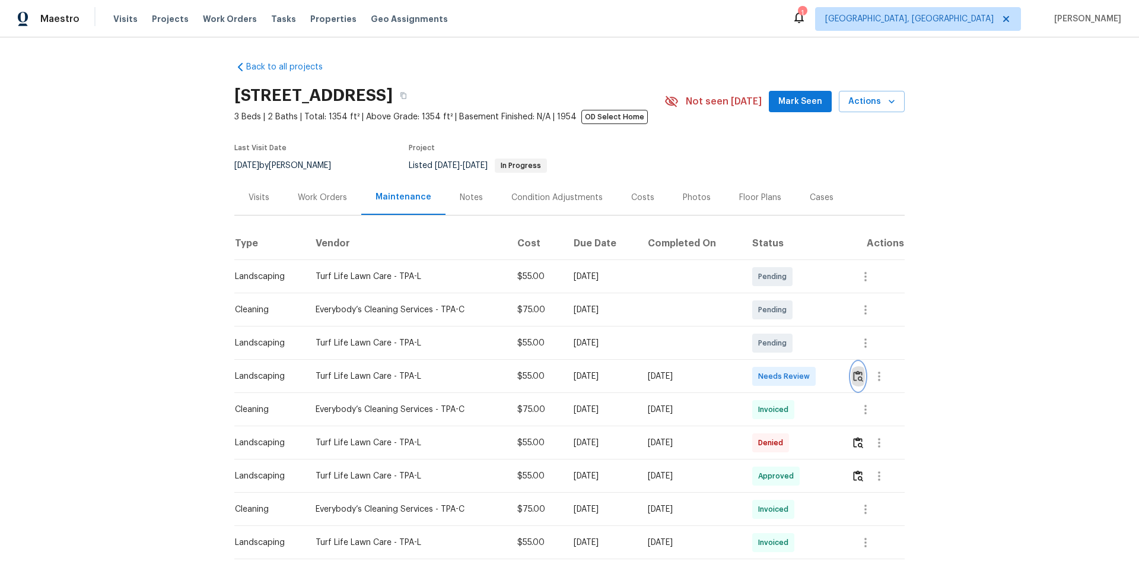
click at [858, 370] on button "button" at bounding box center [858, 376] width 14 height 28
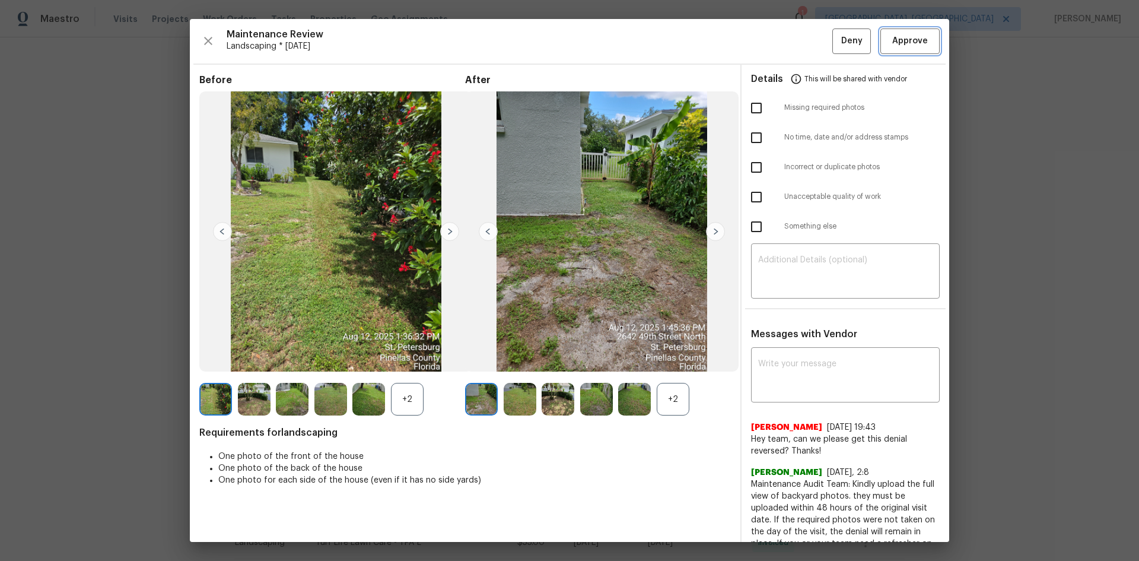
click at [897, 35] on span "Approve" at bounding box center [910, 41] width 36 height 15
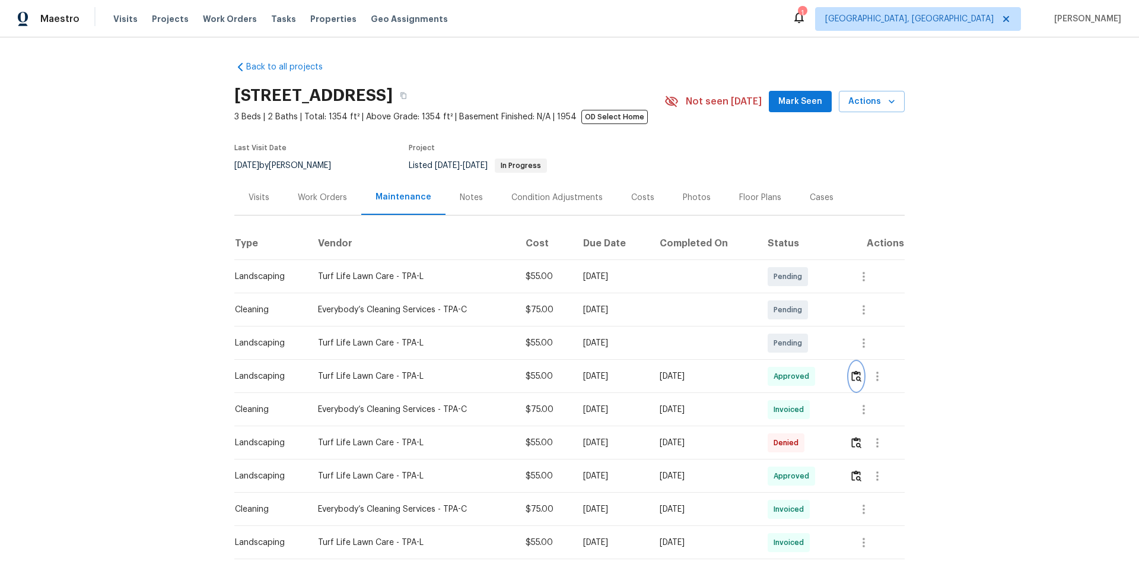
click at [854, 374] on img "button" at bounding box center [856, 375] width 10 height 11
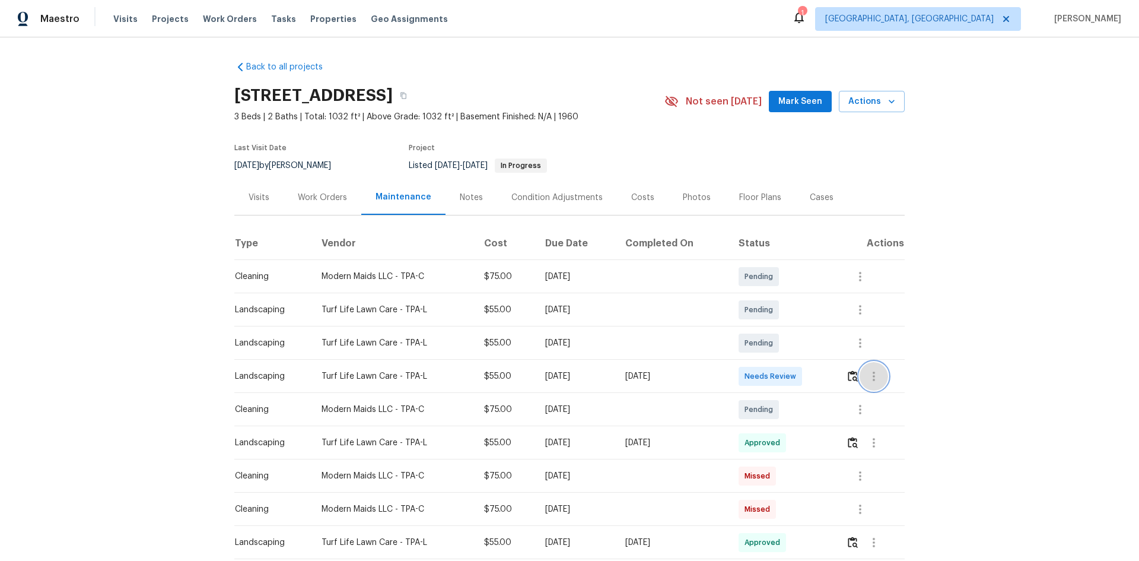
click at [810, 375] on button "button" at bounding box center [874, 376] width 28 height 28
click at [810, 375] on div at bounding box center [569, 280] width 1139 height 561
click at [810, 375] on img "button" at bounding box center [853, 375] width 10 height 11
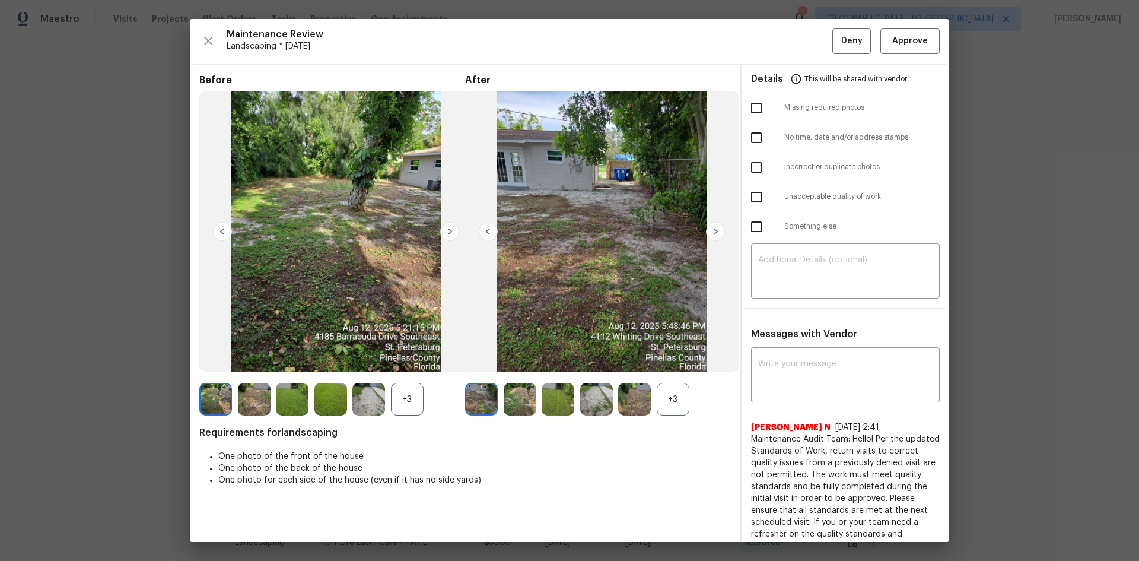
click at [672, 375] on div "+3" at bounding box center [673, 399] width 33 height 33
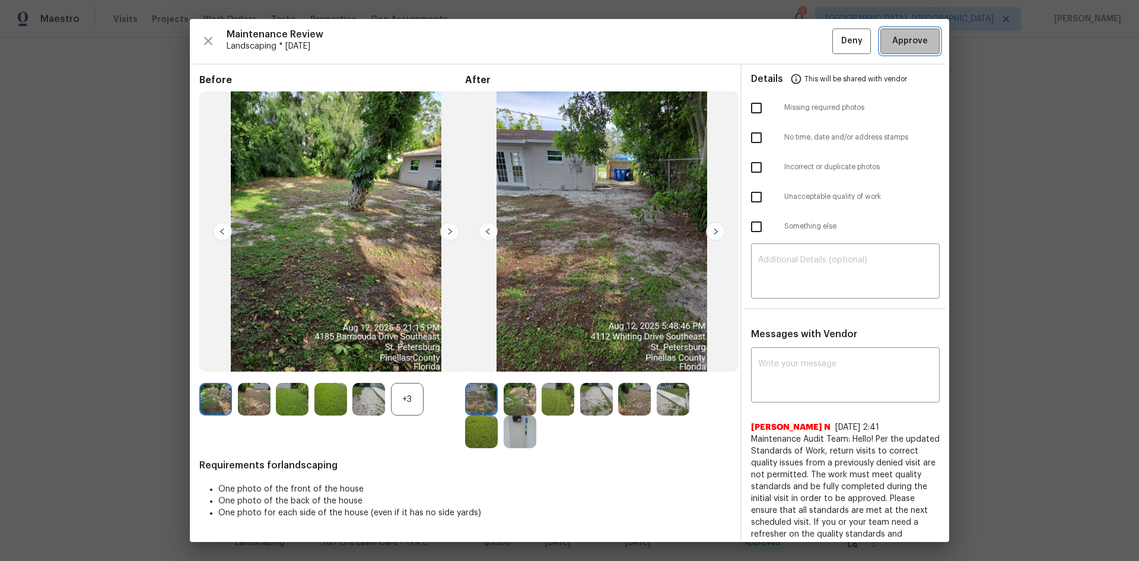
click at [810, 41] on span "Approve" at bounding box center [910, 41] width 36 height 15
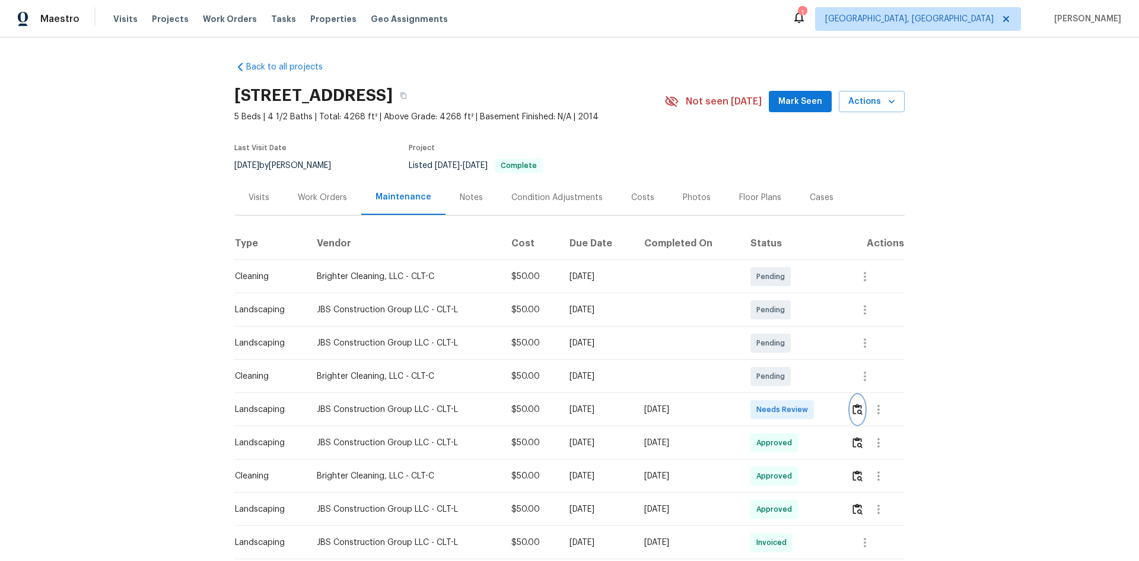
click at [857, 415] on img "button" at bounding box center [858, 408] width 10 height 11
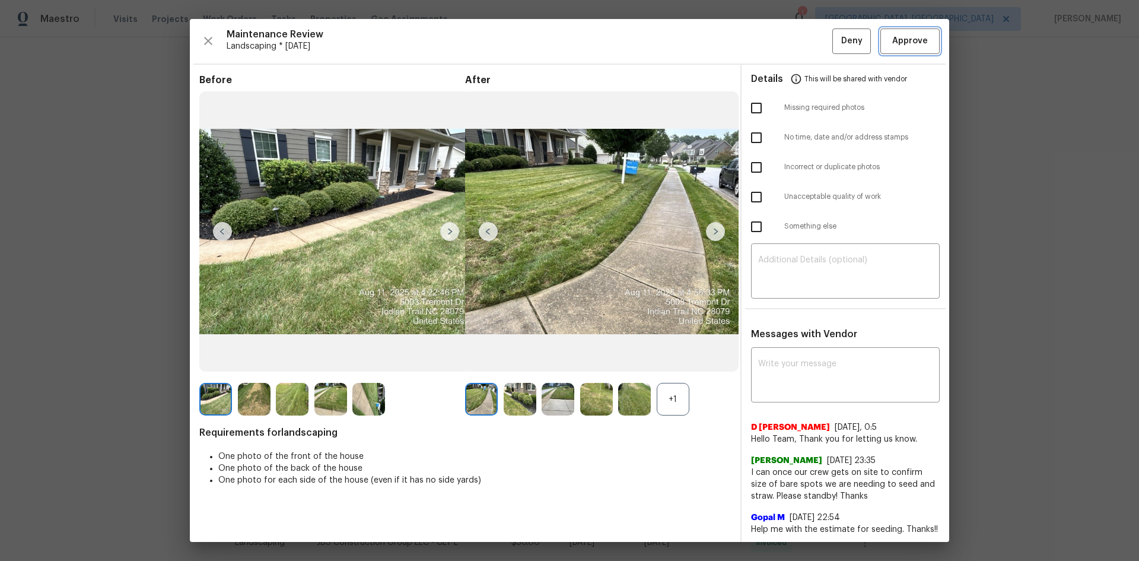
click at [912, 42] on span "Approve" at bounding box center [910, 41] width 36 height 15
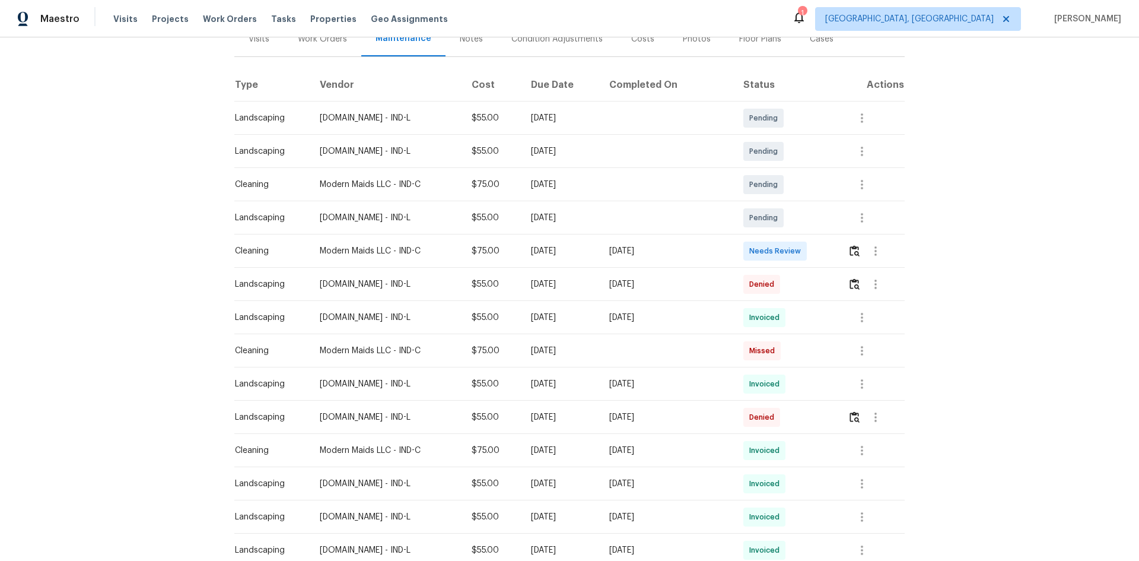
scroll to position [99, 0]
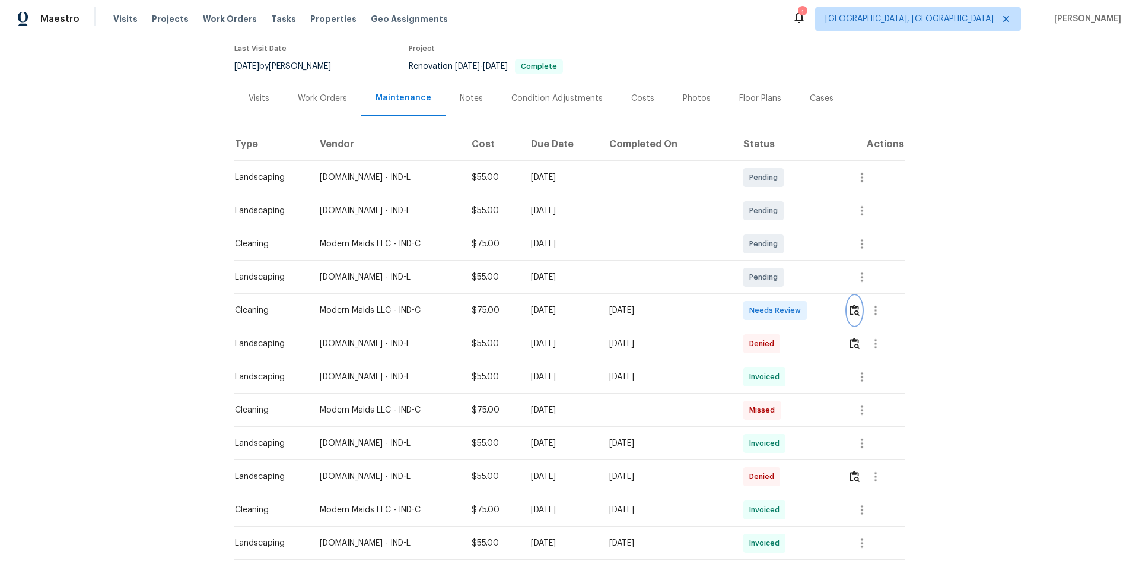
click at [850, 311] on img "button" at bounding box center [855, 309] width 10 height 11
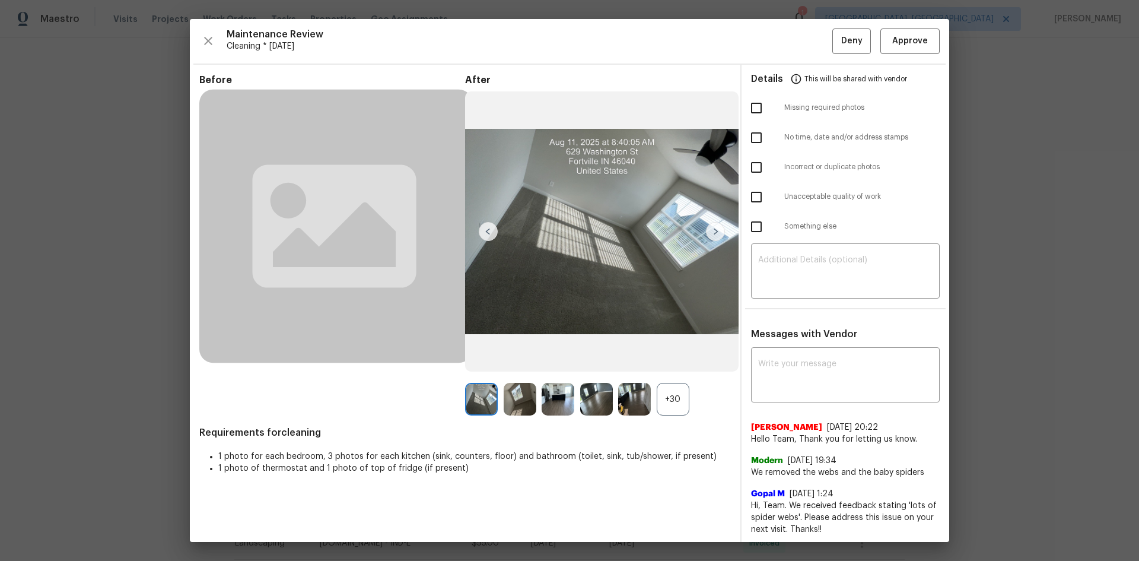
click at [670, 395] on div "+30" at bounding box center [673, 399] width 33 height 33
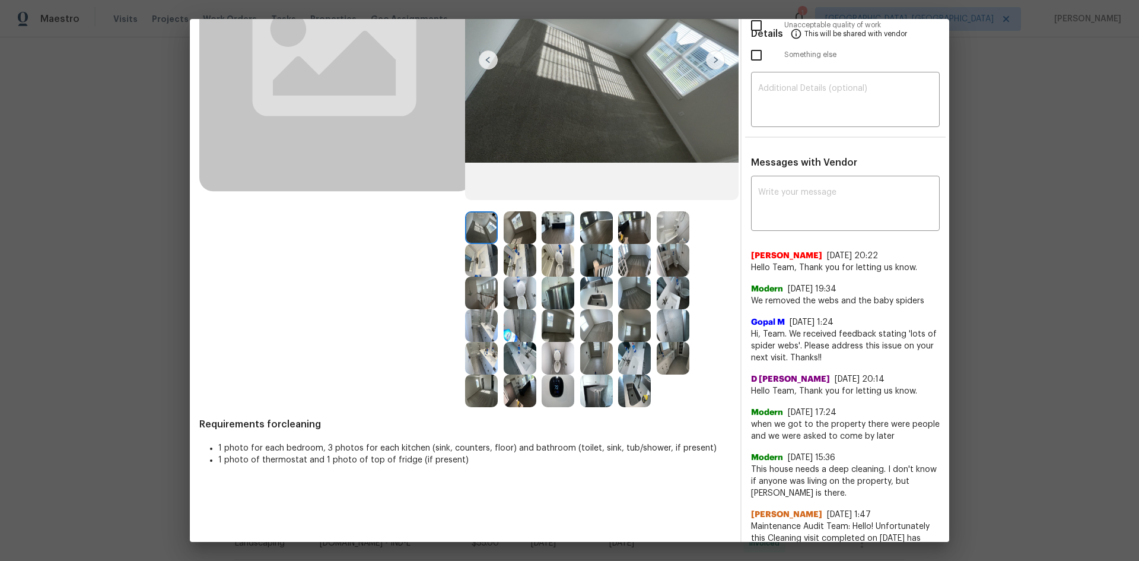
scroll to position [178, 0]
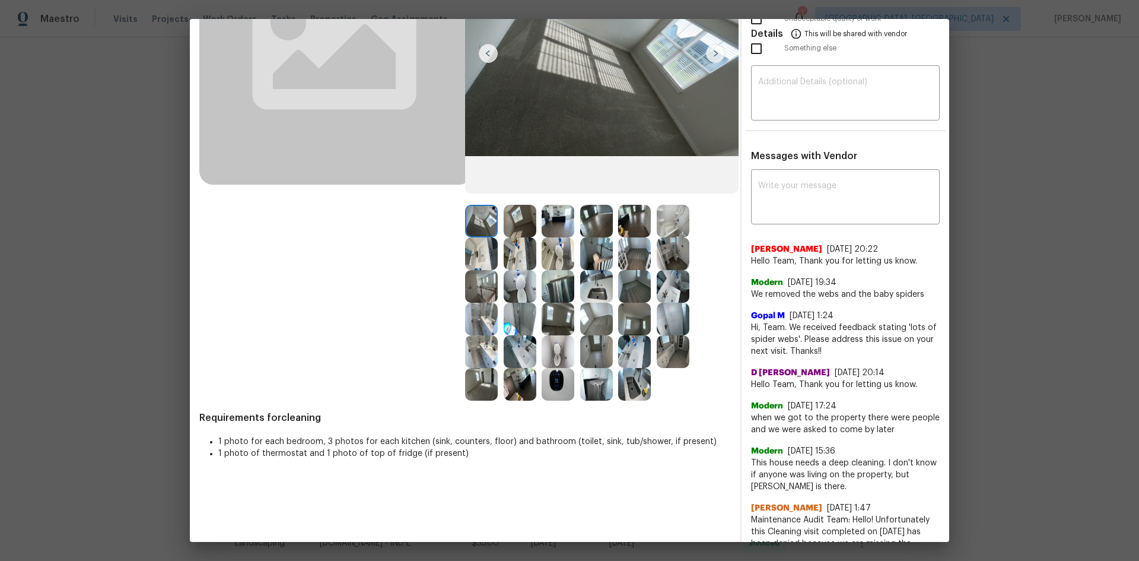
click at [547, 371] on img at bounding box center [558, 384] width 33 height 33
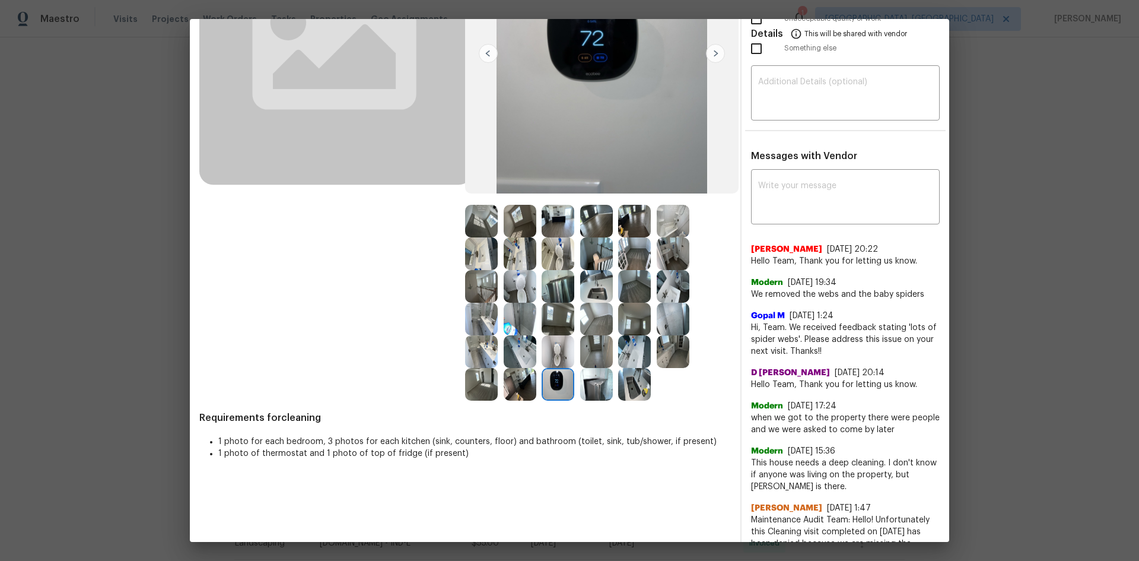
click at [548, 373] on img at bounding box center [558, 384] width 33 height 33
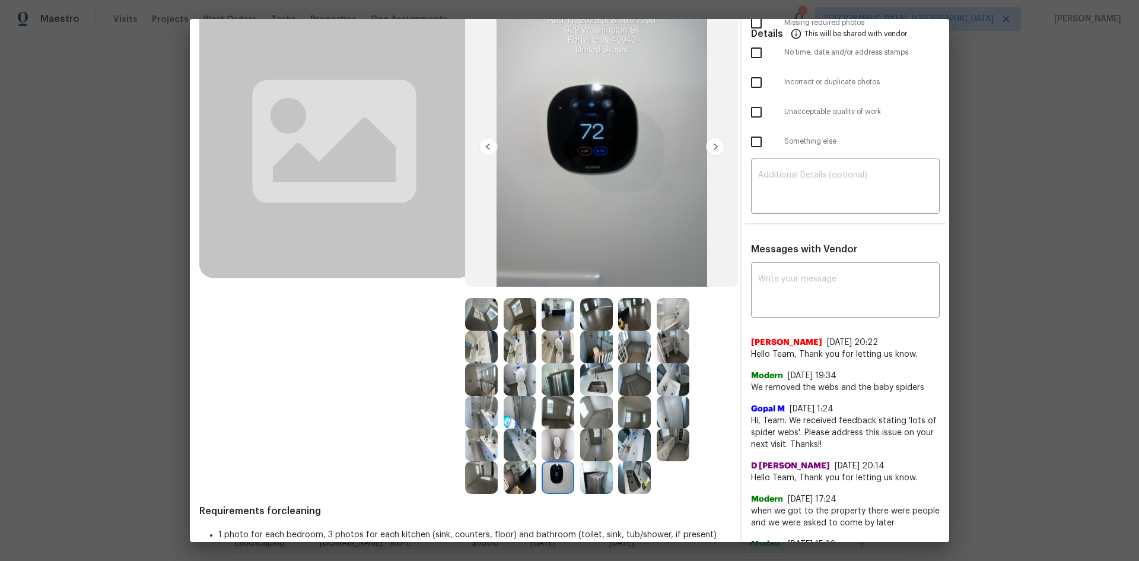
scroll to position [0, 0]
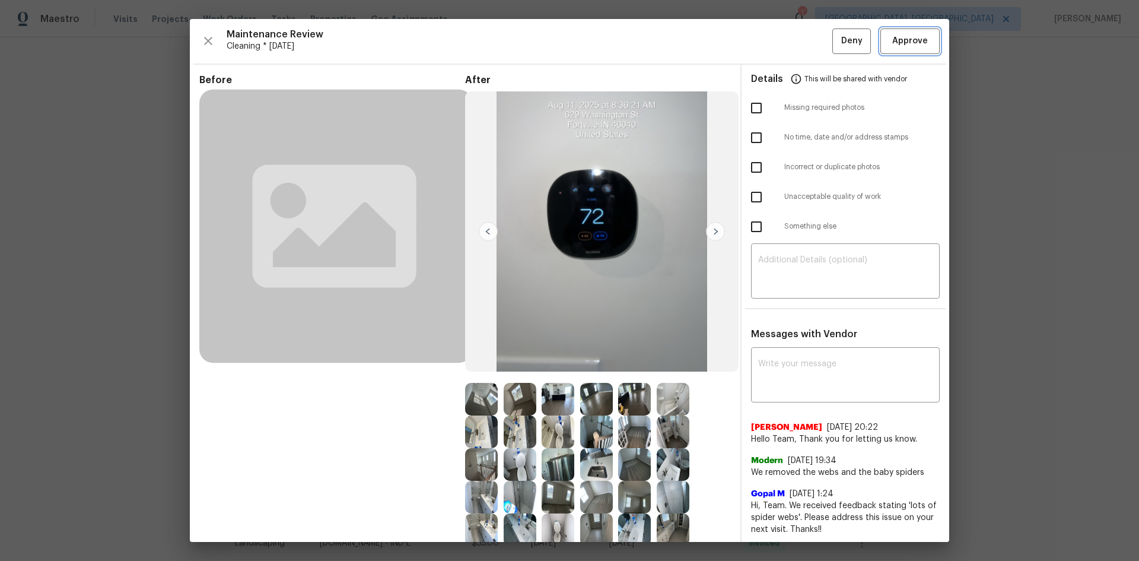
click at [890, 42] on span "Approve" at bounding box center [910, 41] width 40 height 15
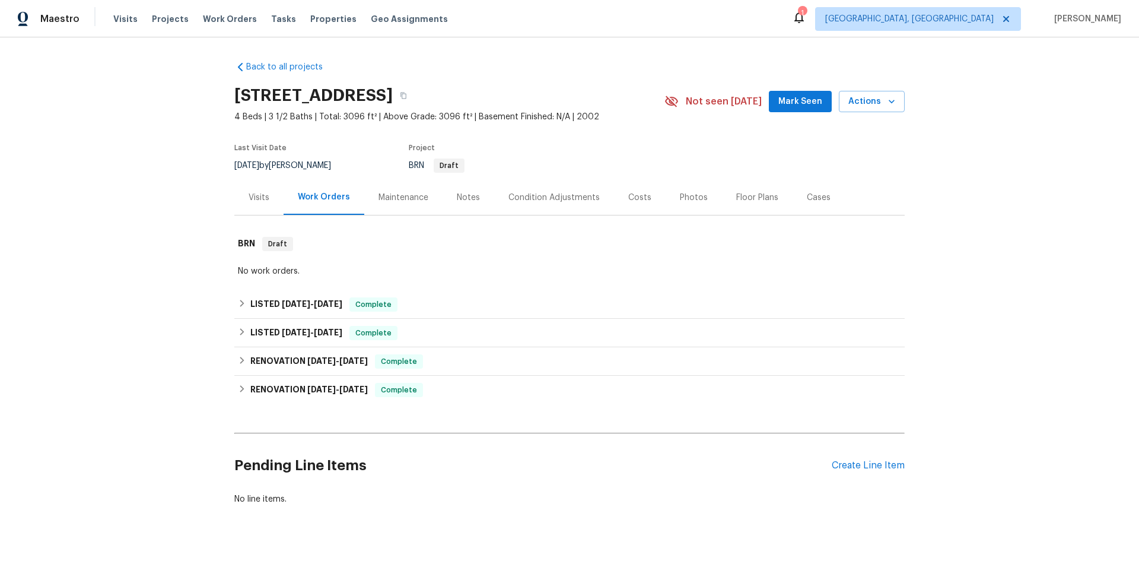
click at [260, 204] on div "Visits" at bounding box center [259, 198] width 21 height 12
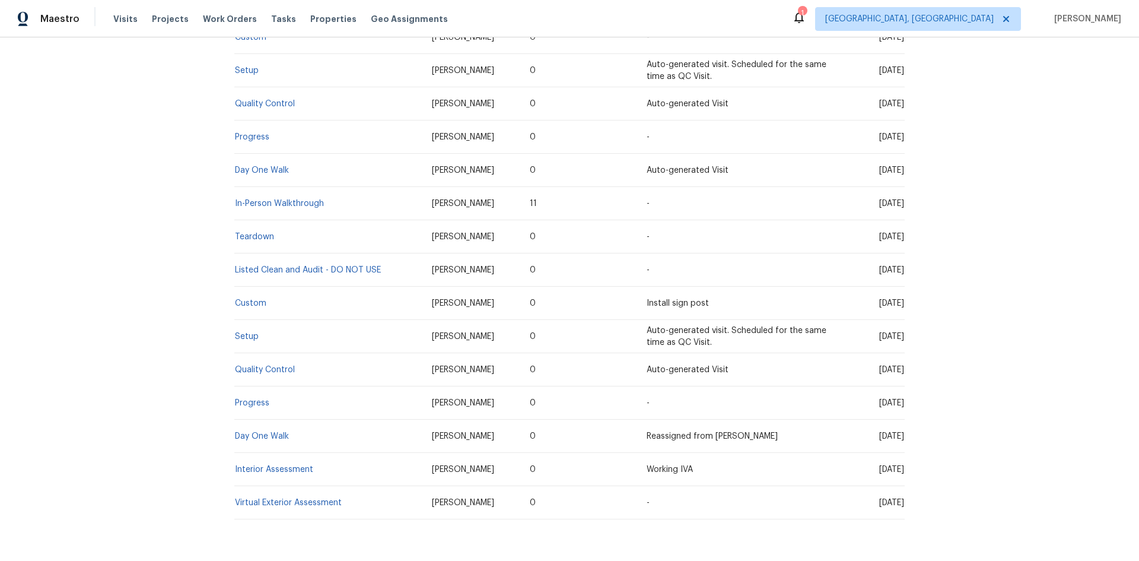
scroll to position [1152, 0]
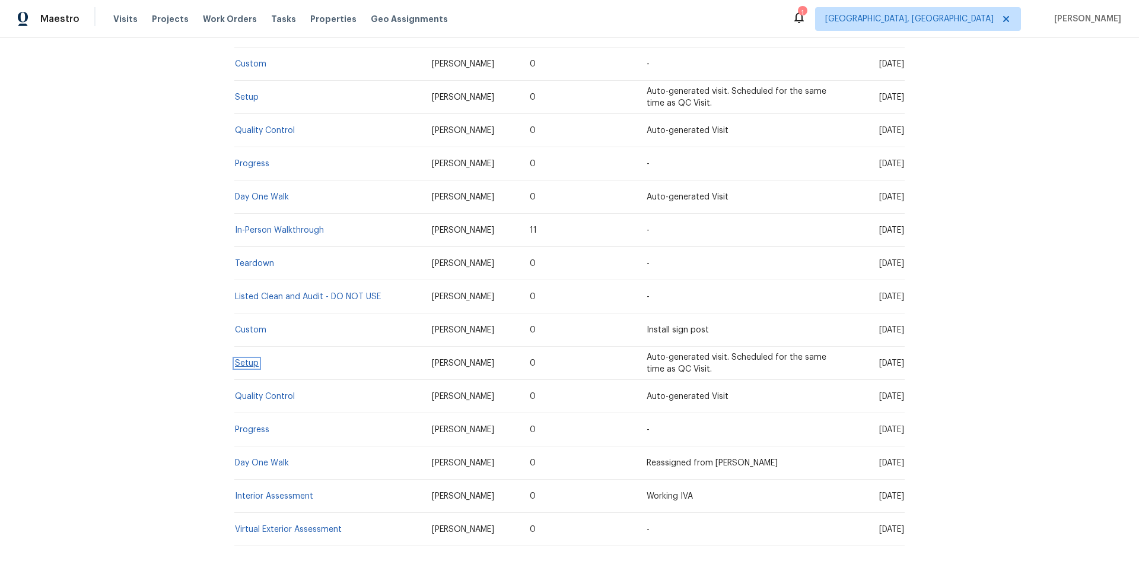
click at [242, 359] on link "Setup" at bounding box center [247, 363] width 24 height 8
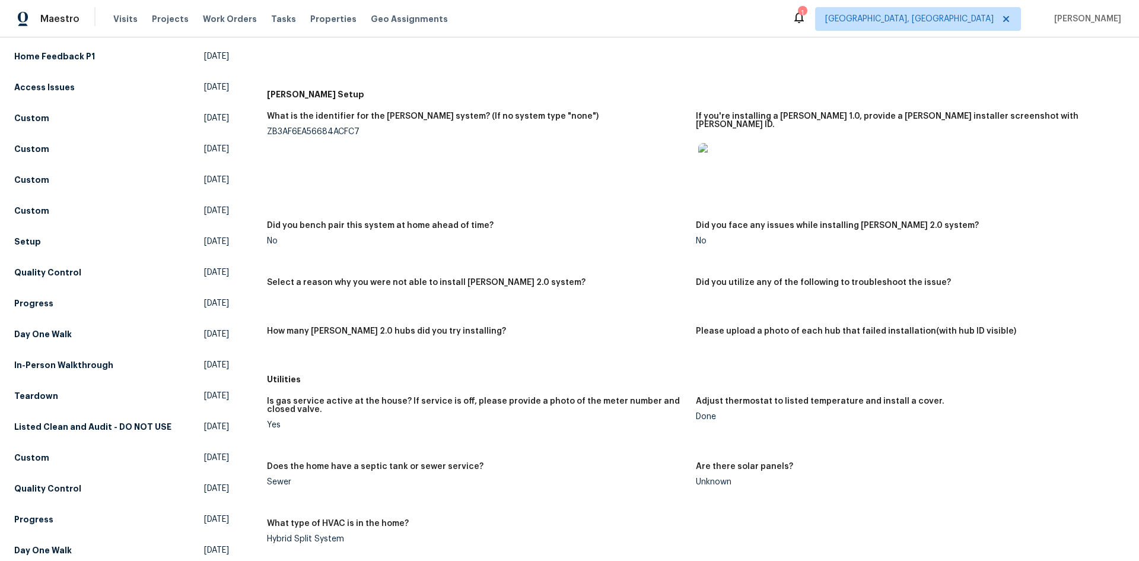
scroll to position [415, 0]
